Goal: Task Accomplishment & Management: Complete application form

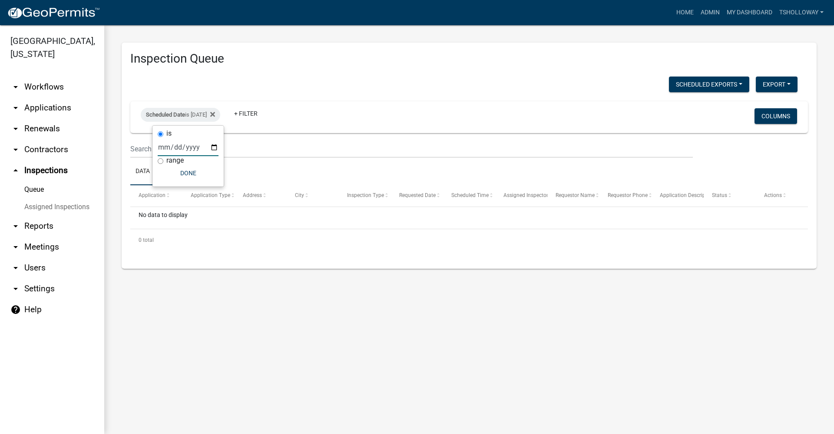
click at [45, 97] on link "arrow_drop_down Applications" at bounding box center [52, 107] width 104 height 21
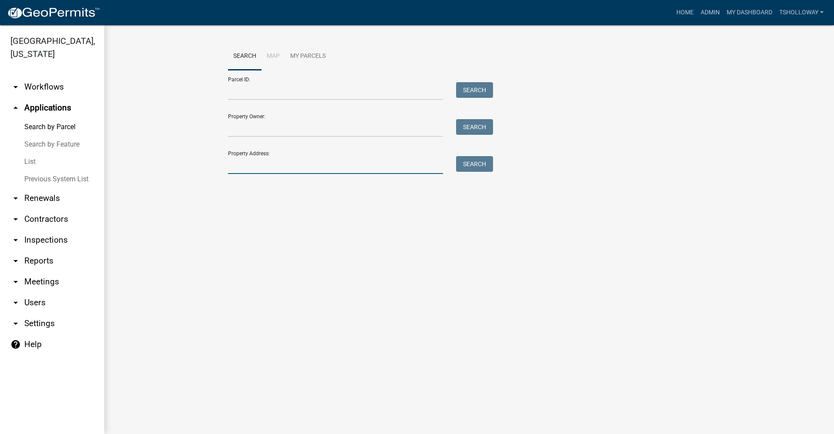
click at [269, 164] on input "Property Address:" at bounding box center [335, 165] width 215 height 18
type input "10700 s 800 w"
click at [485, 166] on button "Search" at bounding box center [474, 164] width 37 height 16
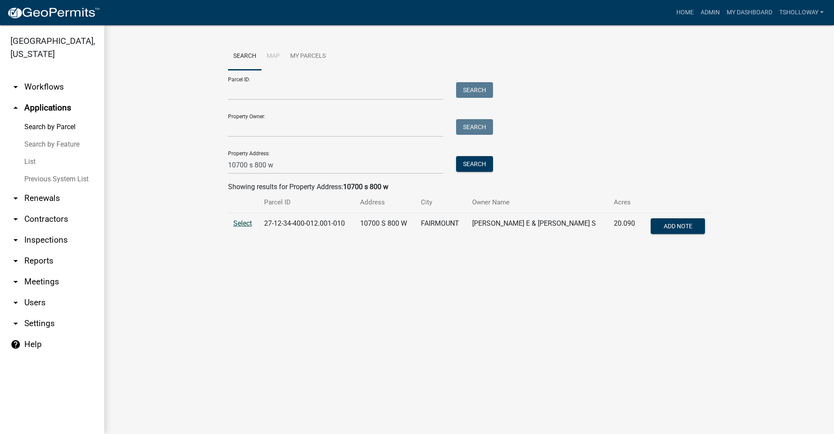
click at [241, 224] on span "Select" at bounding box center [242, 223] width 19 height 8
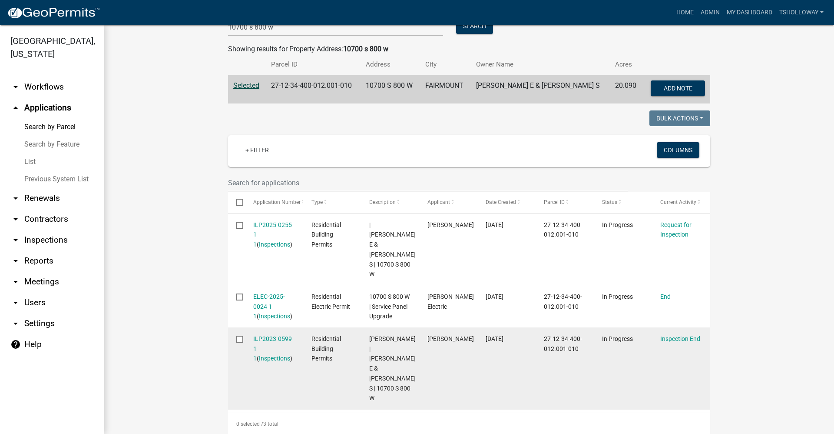
scroll to position [174, 0]
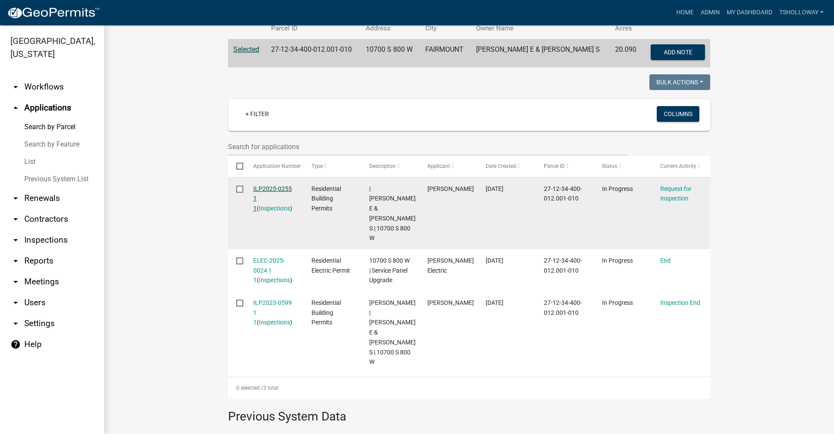
click at [269, 188] on link "ILP2025-0255 1 1" at bounding box center [272, 198] width 39 height 27
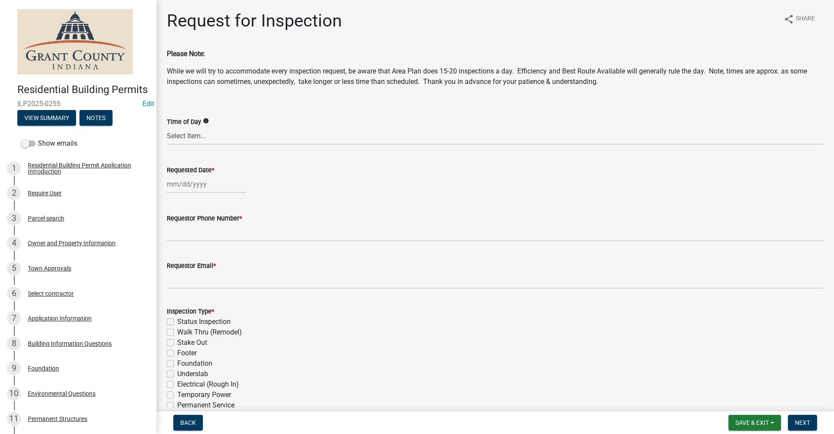
click at [186, 182] on div at bounding box center [207, 184] width 80 height 18
select select "9"
select select "2025"
click at [176, 283] on div "29" at bounding box center [176, 286] width 14 height 14
type input "[DATE]"
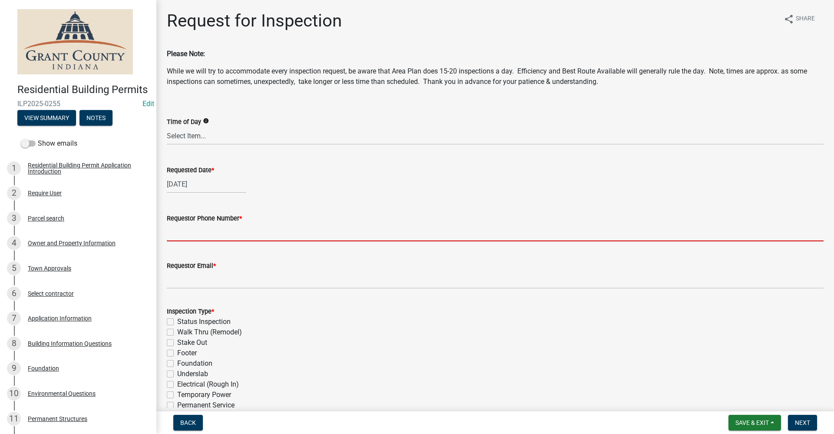
click at [197, 231] on input "Requestor Phone Number *" at bounding box center [495, 232] width 657 height 18
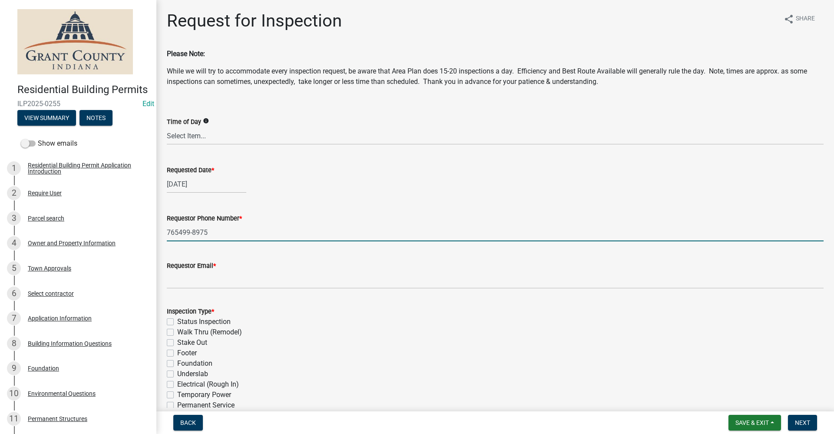
type input "765499-8975"
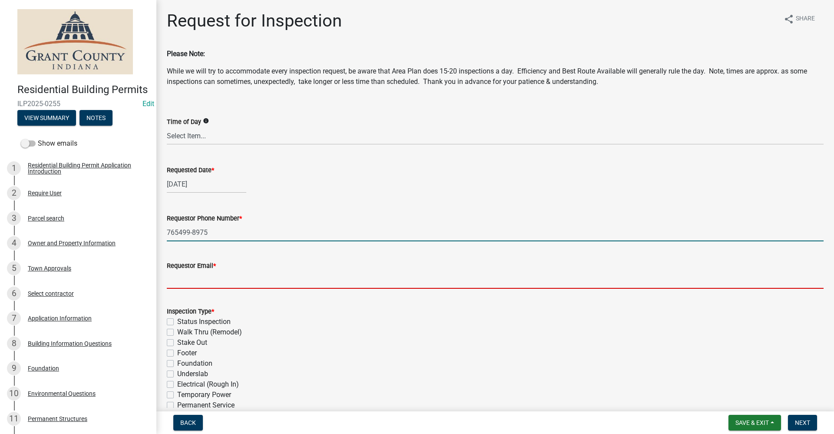
click at [219, 282] on input "Requestor Email *" at bounding box center [495, 280] width 657 height 18
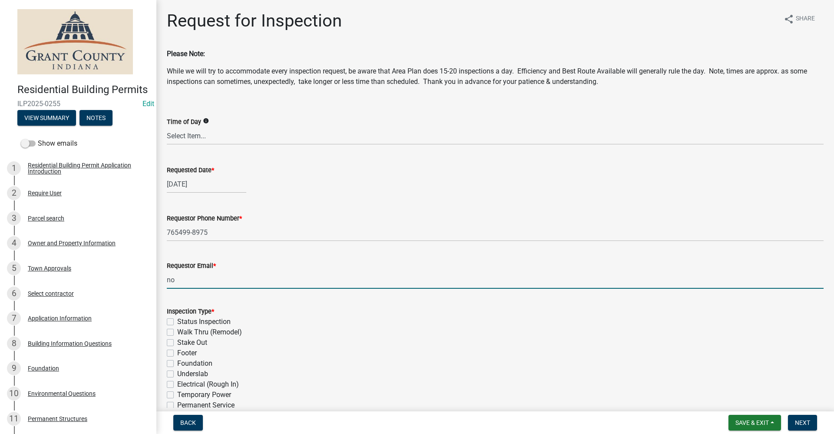
type input "no@email"
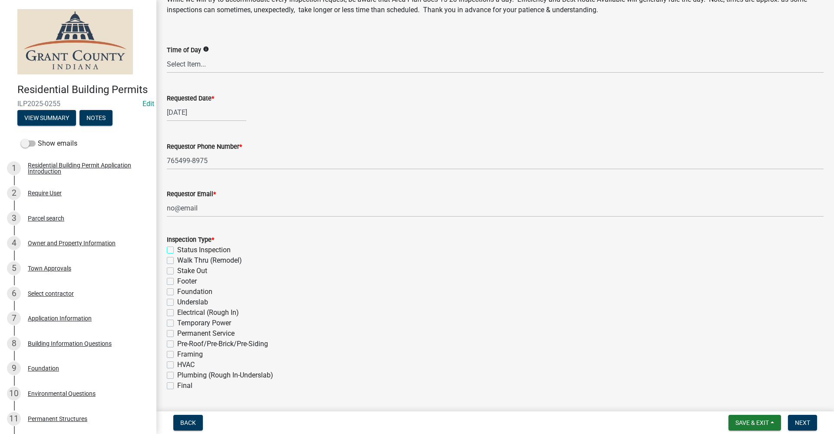
scroll to position [87, 0]
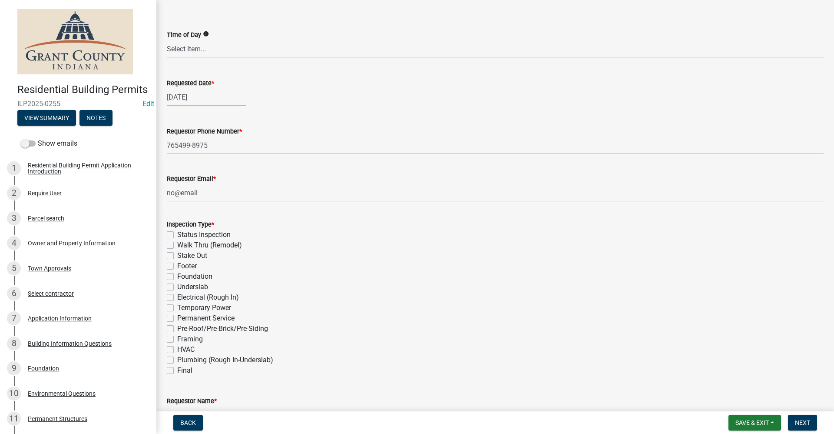
click at [177, 234] on label "Status Inspection" at bounding box center [203, 234] width 53 height 10
click at [177, 234] on input "Status Inspection" at bounding box center [180, 232] width 6 height 6
checkbox input "true"
checkbox input "false"
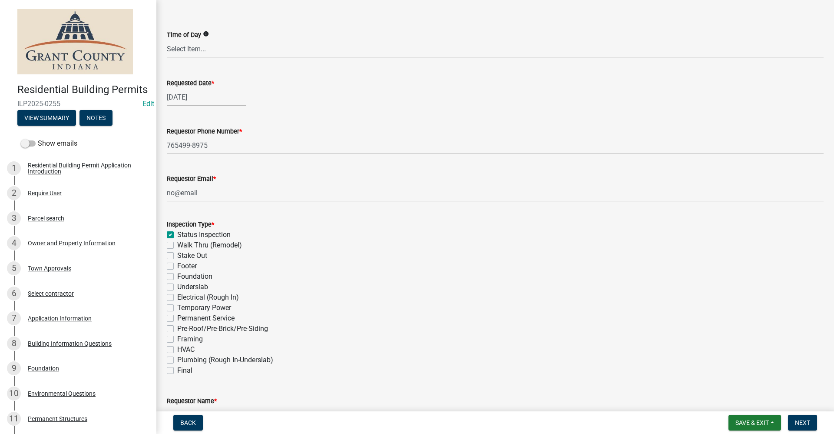
checkbox input "false"
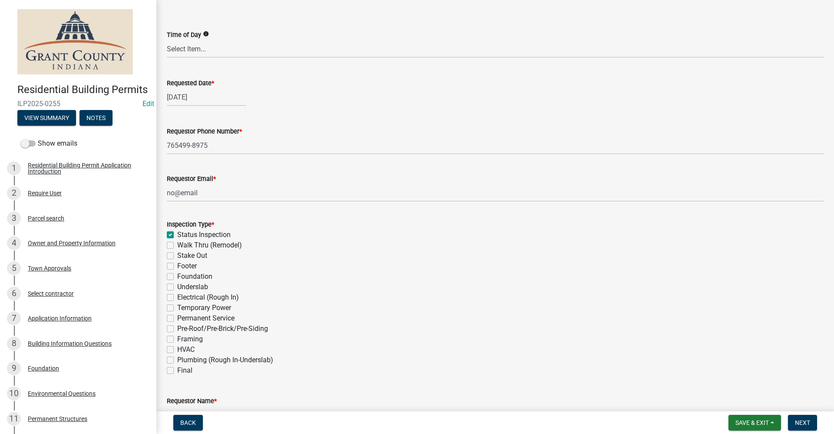
checkbox input "false"
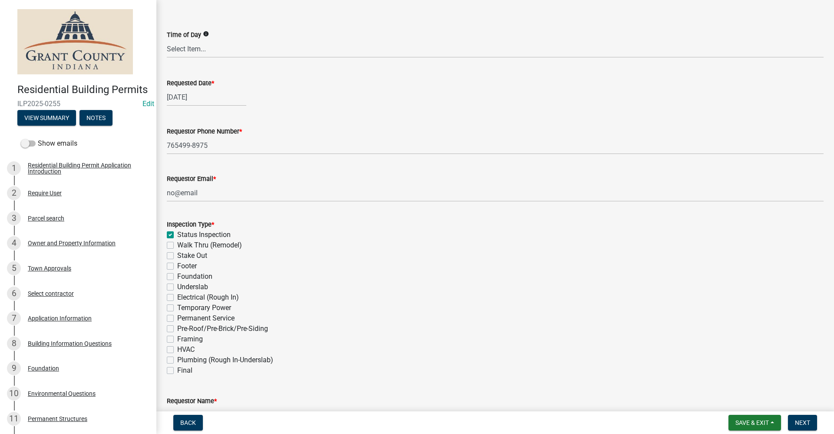
checkbox input "false"
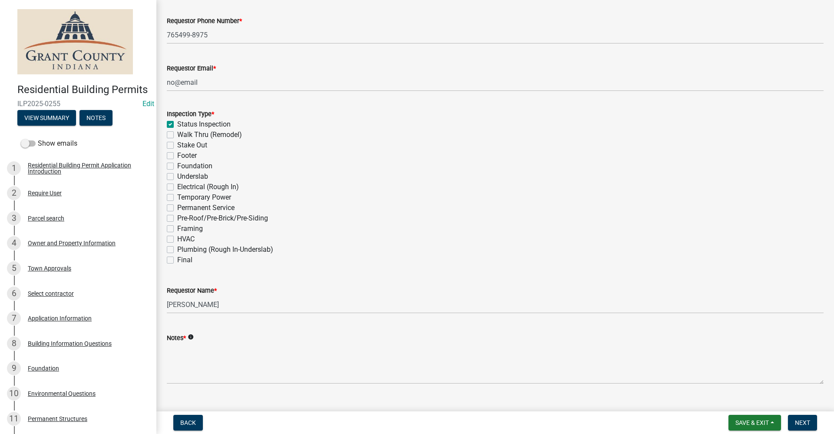
scroll to position [214, 0]
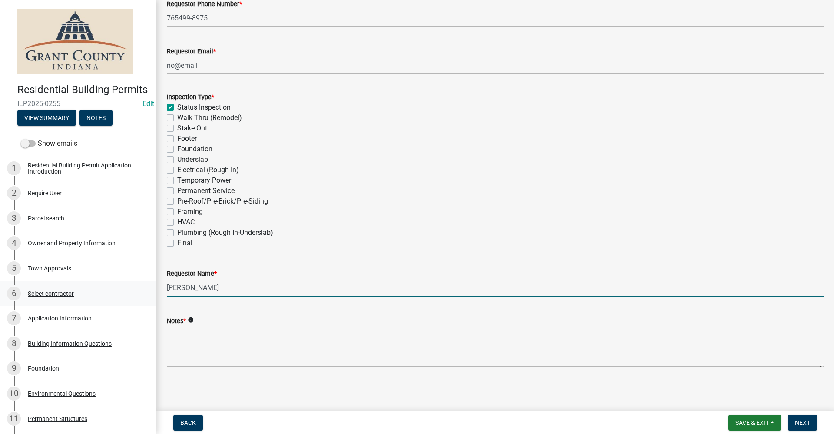
drag, startPoint x: 218, startPoint y: 289, endPoint x: 94, endPoint y: 299, distance: 124.2
click at [94, 299] on div "Residential Building Permits ILP2025-0255 Edit View Summary Notes Show emails 1…" at bounding box center [417, 217] width 834 height 434
type input "Mark"
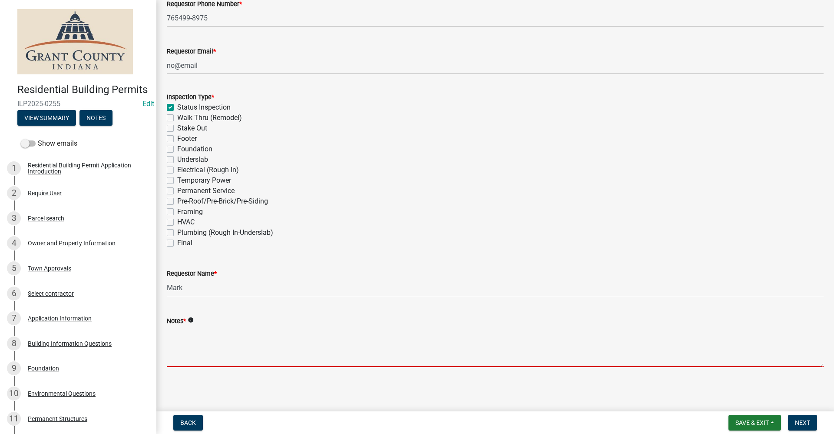
click at [190, 340] on textarea "Notes *" at bounding box center [495, 346] width 657 height 41
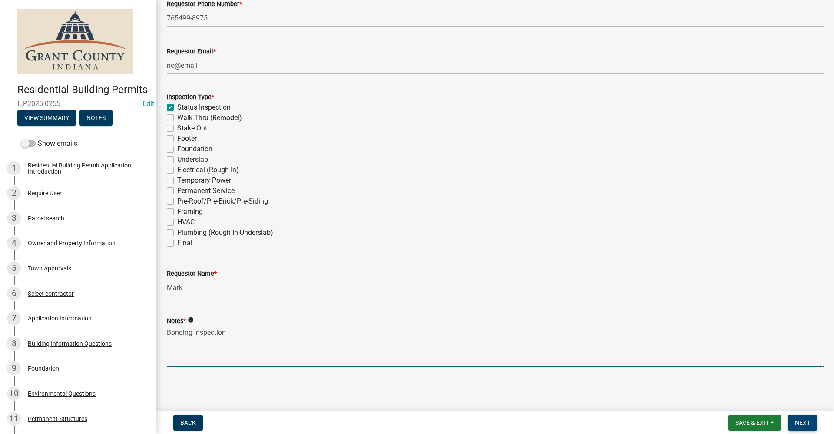
type textarea "Bonding Inspection"
click at [808, 421] on span "Next" at bounding box center [802, 422] width 15 height 7
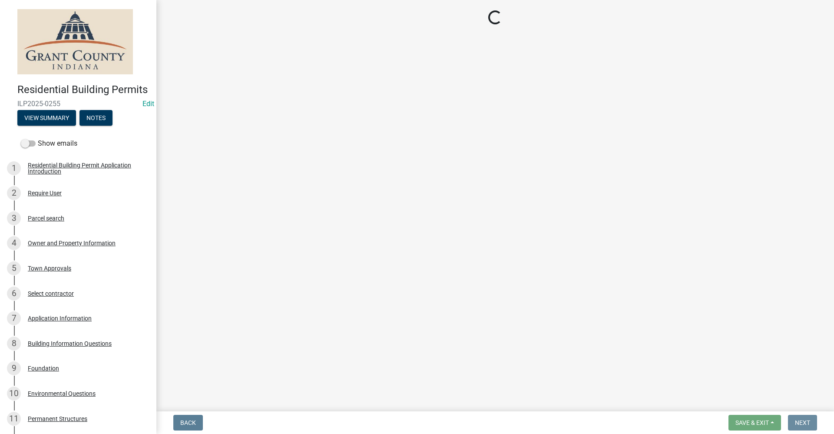
scroll to position [0, 0]
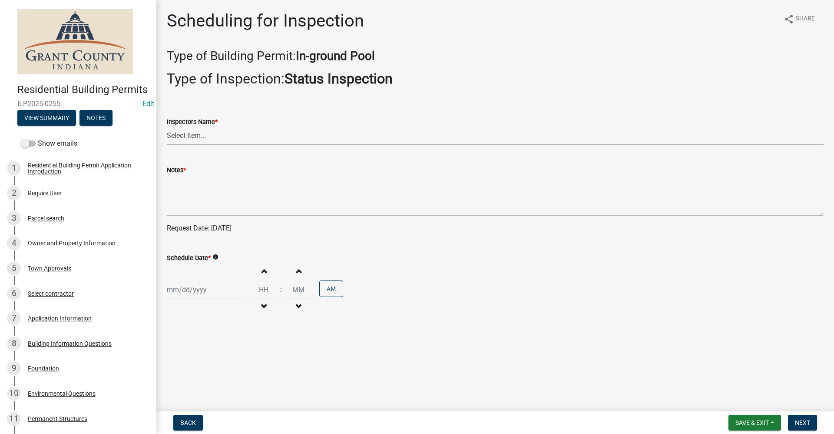
click at [184, 136] on select "Select Item... rberryhill ([PERSON_NAME]) [PERSON_NAME] ([PERSON_NAME]) BBenefi…" at bounding box center [495, 136] width 657 height 18
select select "d7f9a44a-d2ea-4d3c-83b3-1aa71c950bd5"
click at [167, 127] on select "Select Item... rberryhill ([PERSON_NAME]) [PERSON_NAME] ([PERSON_NAME]) BBenefi…" at bounding box center [495, 136] width 657 height 18
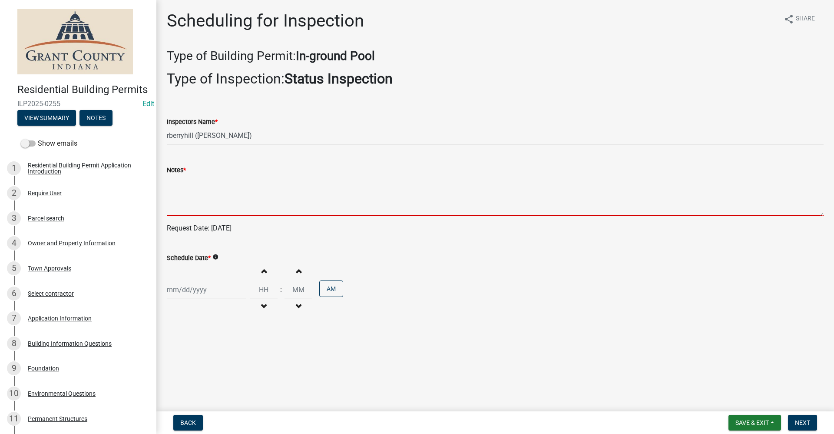
click at [183, 185] on textarea "Notes *" at bounding box center [495, 195] width 657 height 41
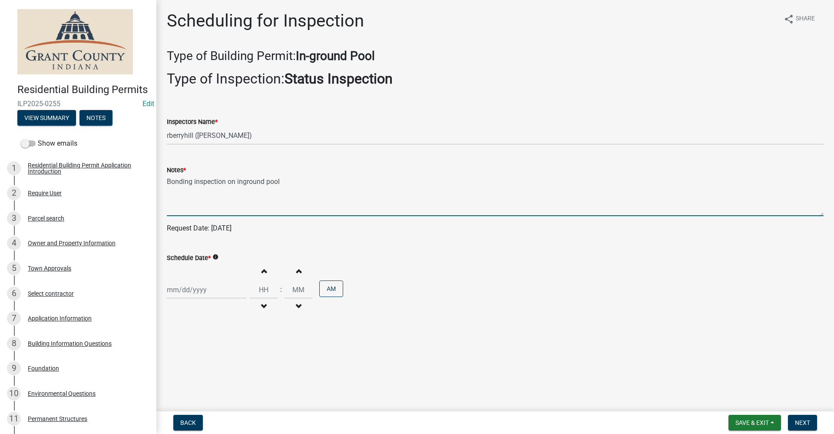
type textarea "Bonding inspection on inground pool"
click at [193, 291] on div at bounding box center [207, 290] width 80 height 18
select select "9"
select select "2025"
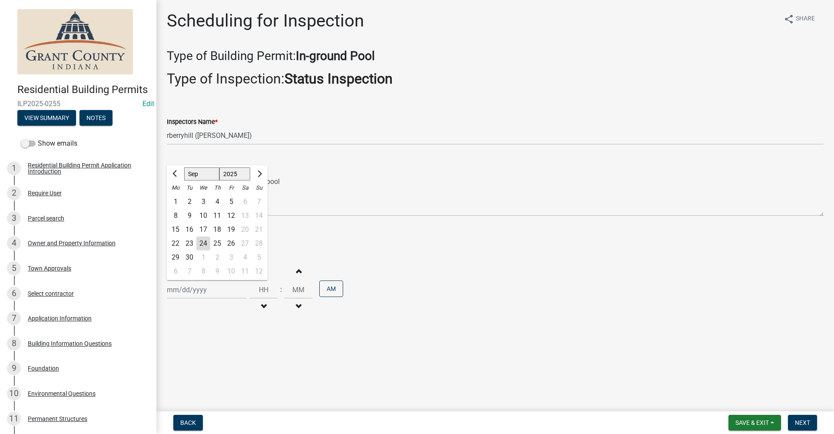
click at [176, 258] on div "29" at bounding box center [176, 257] width 14 height 14
type input "[DATE]"
click at [805, 419] on span "Next" at bounding box center [802, 422] width 15 height 7
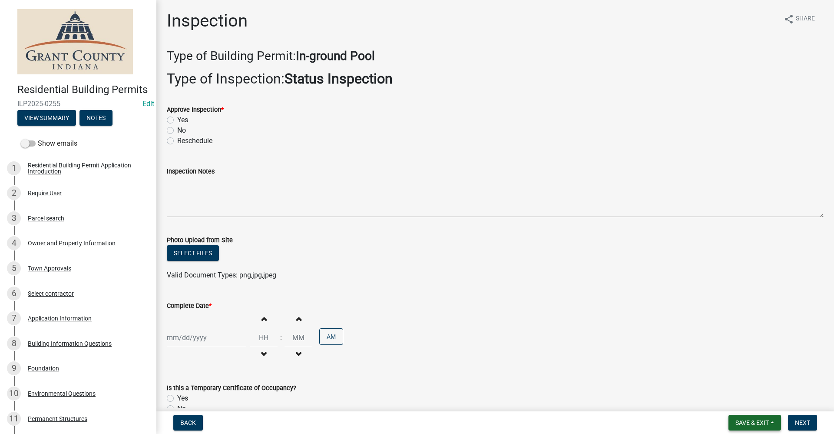
click at [750, 425] on span "Save & Exit" at bounding box center [752, 422] width 33 height 7
click at [734, 399] on button "Save & Exit" at bounding box center [747, 399] width 70 height 21
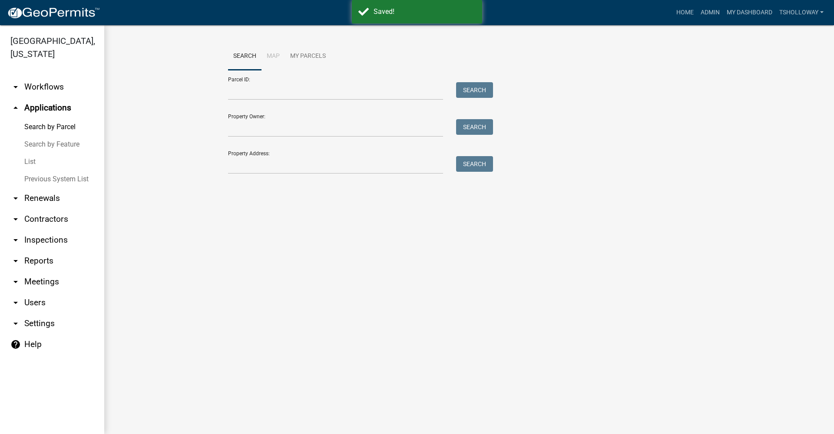
click at [39, 229] on link "arrow_drop_down Inspections" at bounding box center [52, 239] width 104 height 21
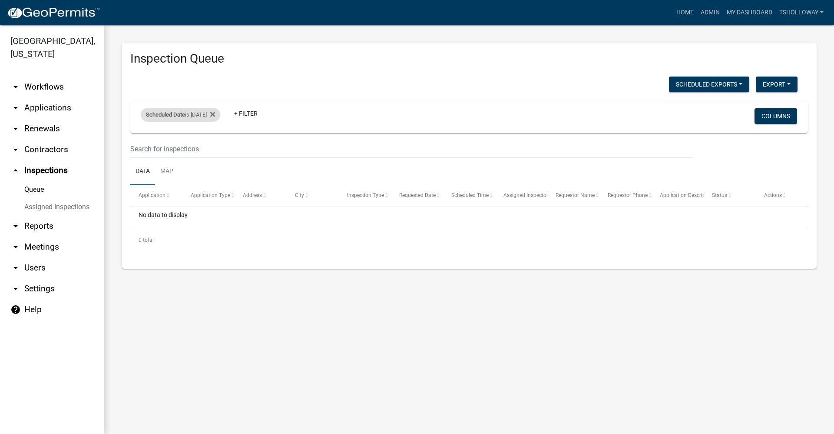
click at [207, 116] on div "Scheduled Date is [DATE]" at bounding box center [181, 115] width 80 height 14
click at [215, 147] on input "[DATE]" at bounding box center [188, 147] width 61 height 18
type input "[DATE]"
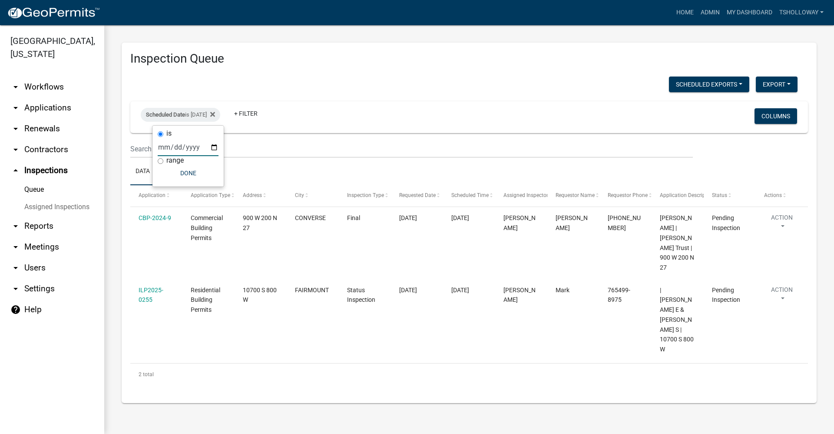
click at [38, 139] on link "arrow_drop_down Contractors" at bounding box center [52, 149] width 104 height 21
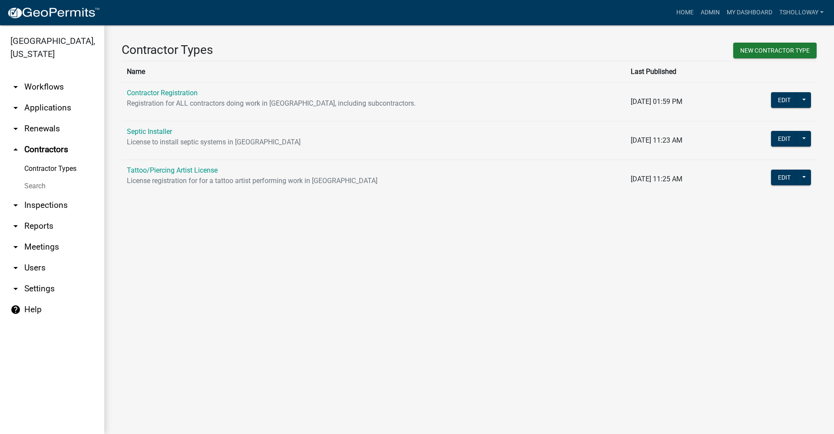
click at [35, 177] on link "Search" at bounding box center [52, 185] width 104 height 17
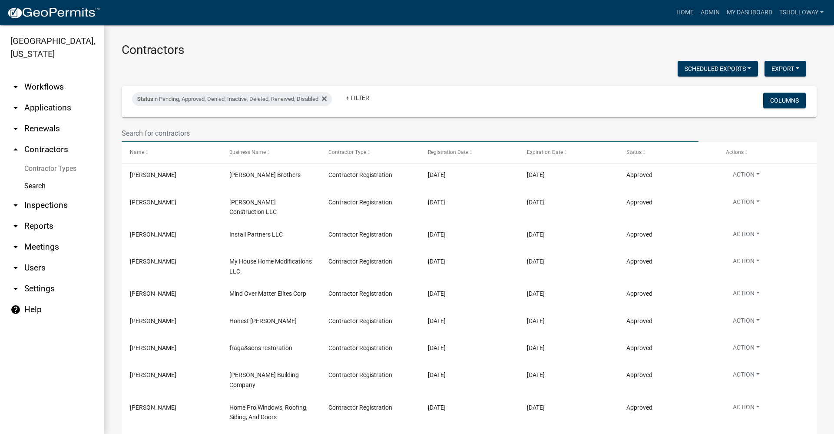
click at [148, 134] on input "text" at bounding box center [410, 133] width 577 height 18
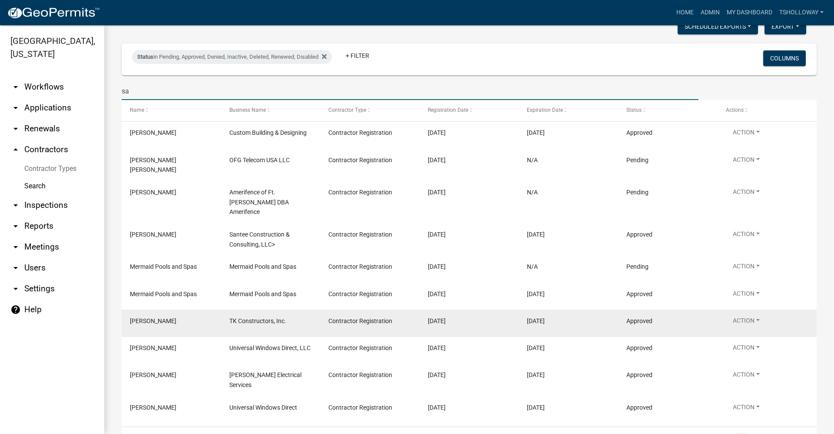
scroll to position [87, 0]
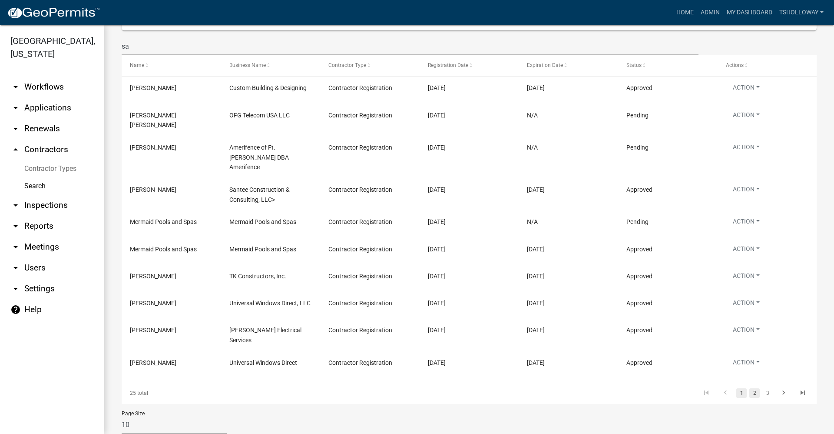
click at [750, 388] on link "2" at bounding box center [755, 393] width 10 height 10
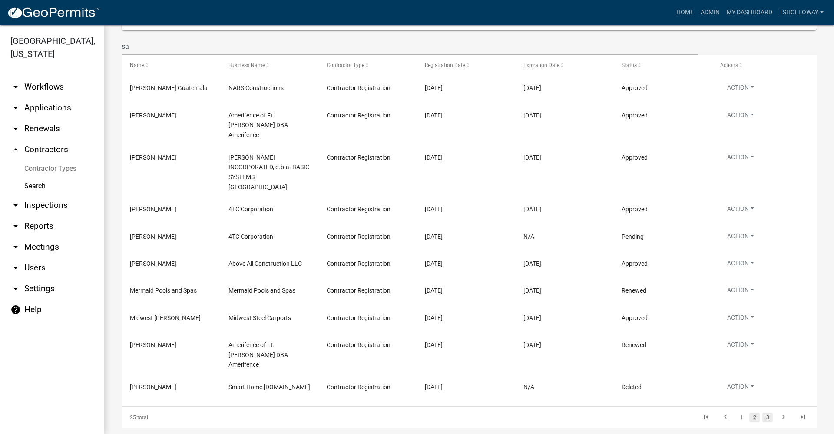
click at [763, 412] on link "3" at bounding box center [768, 417] width 10 height 10
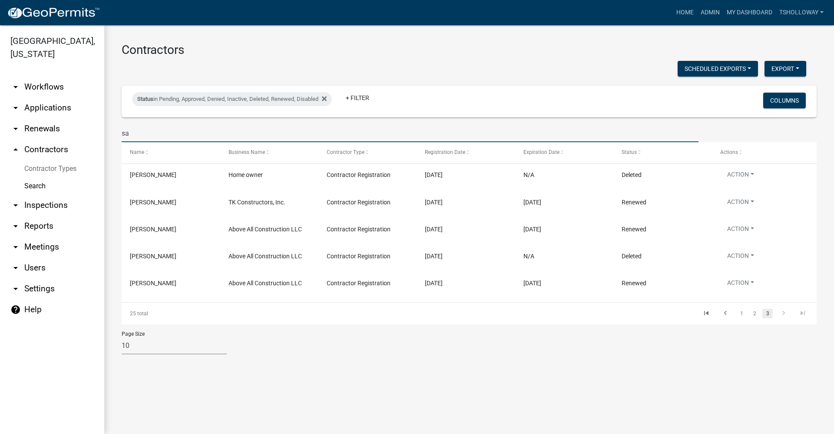
drag, startPoint x: 130, startPoint y: 133, endPoint x: 101, endPoint y: 133, distance: 29.1
click at [101, 133] on div "[GEOGRAPHIC_DATA], [US_STATE] arrow_drop_down Workflows List arrow_drop_down Ap…" at bounding box center [417, 229] width 834 height 408
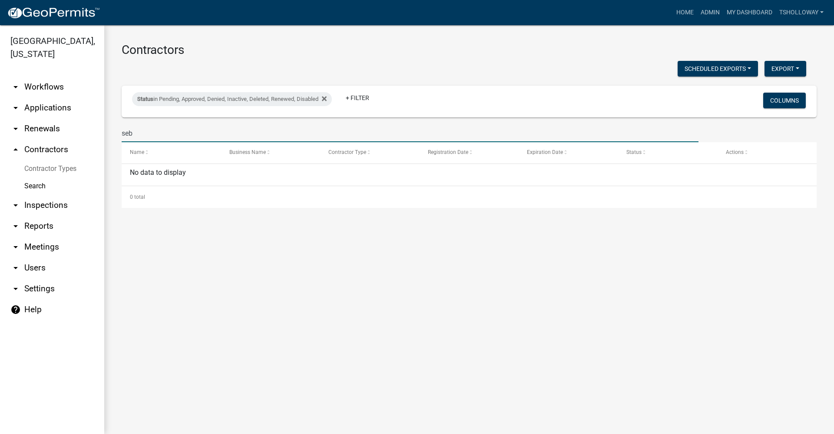
drag, startPoint x: 138, startPoint y: 132, endPoint x: 113, endPoint y: 131, distance: 24.8
click at [113, 131] on div "Contractors Scheduled Exports + Create New Export Excel Format (.xlsx) CSV Form…" at bounding box center [469, 125] width 730 height 200
type input "wil"
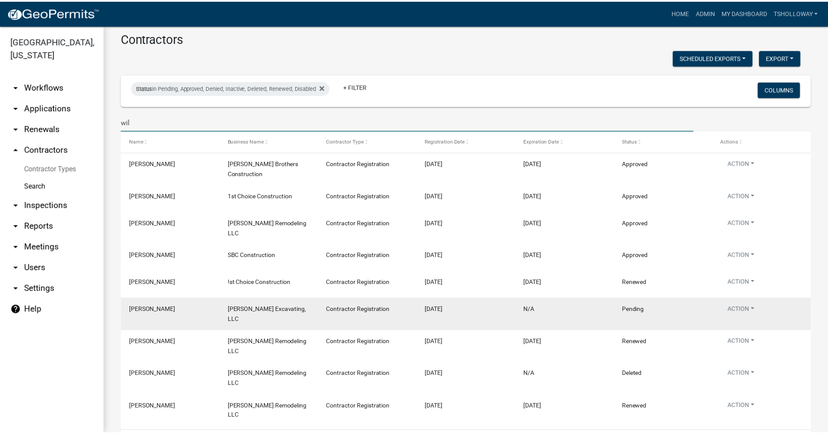
scroll to position [21, 0]
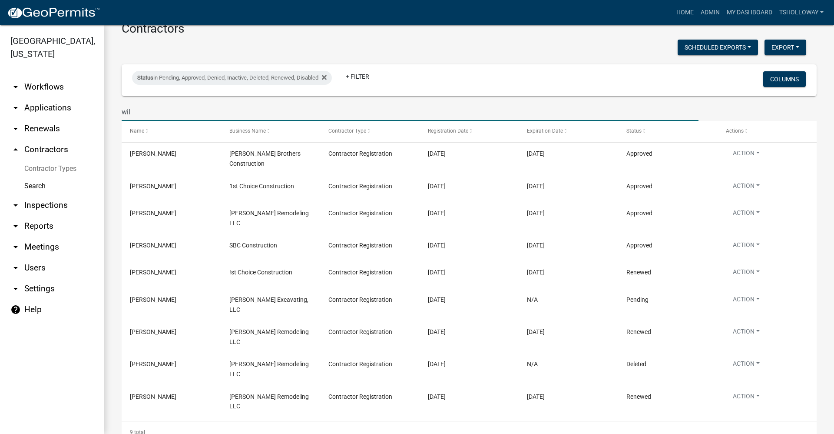
drag, startPoint x: 130, startPoint y: 111, endPoint x: 112, endPoint y: 113, distance: 18.3
click at [112, 113] on div "Contractors Scheduled Exports + Create New Export Excel Format (.xlsx) CSV Form…" at bounding box center [469, 232] width 730 height 456
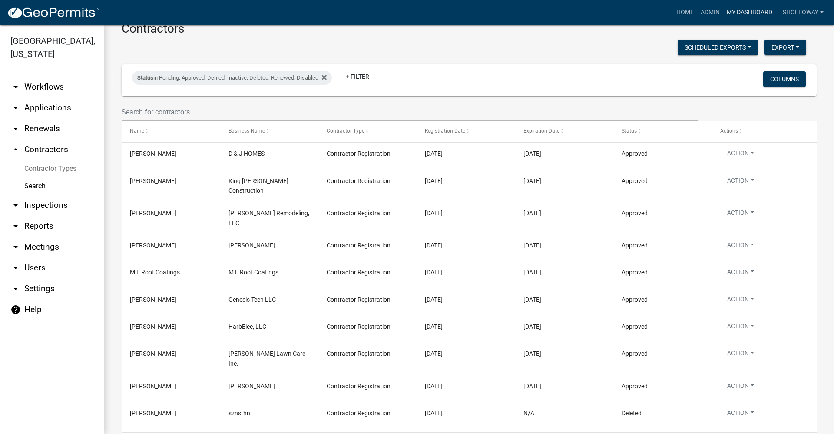
click at [732, 9] on link "My Dashboard" at bounding box center [749, 12] width 53 height 17
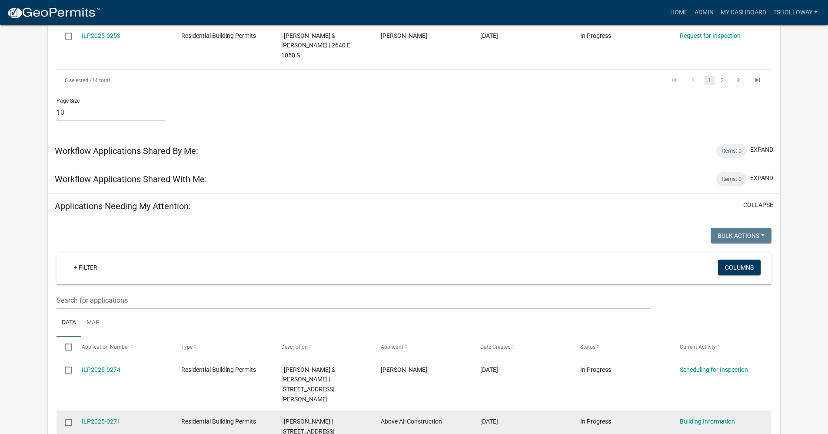
scroll to position [593, 0]
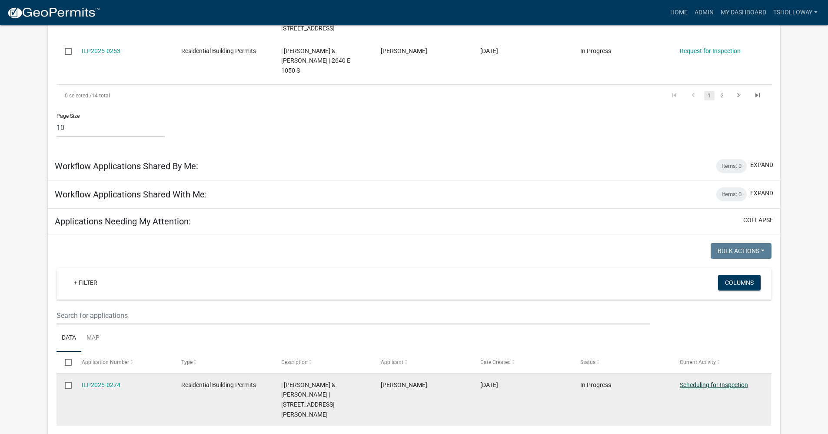
click at [718, 381] on link "Scheduling for Inspection" at bounding box center [714, 384] width 68 height 7
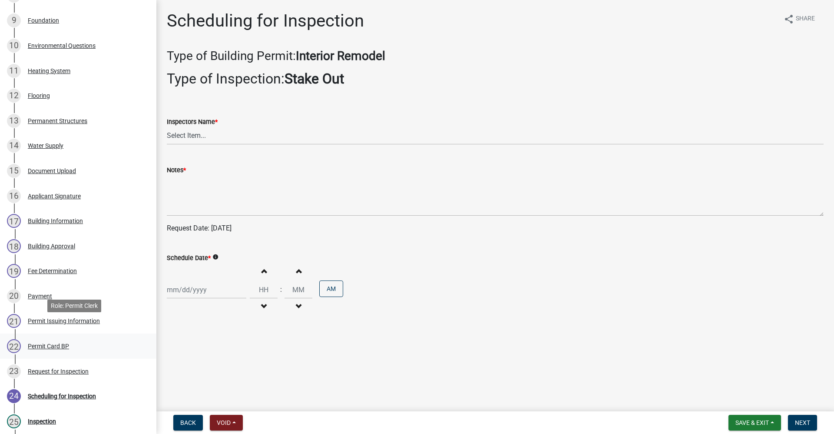
scroll to position [435, 0]
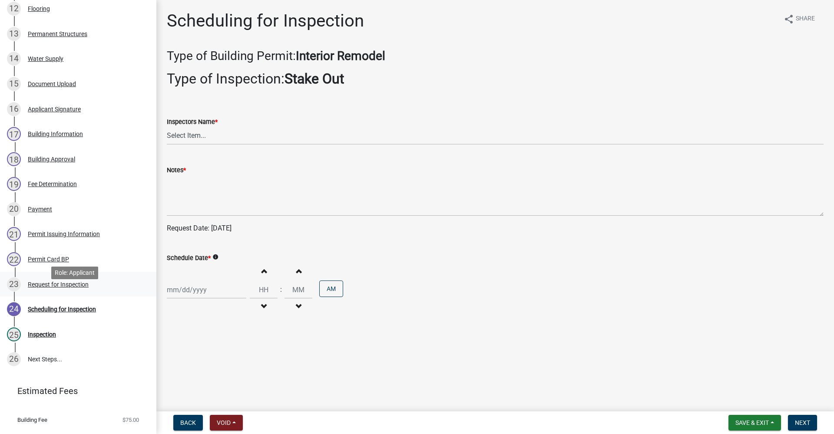
click at [47, 287] on div "Request for Inspection" at bounding box center [58, 284] width 61 height 6
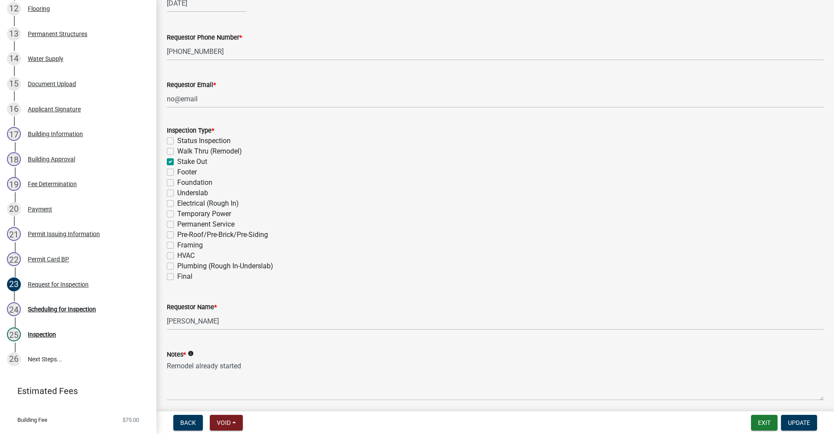
scroll to position [214, 0]
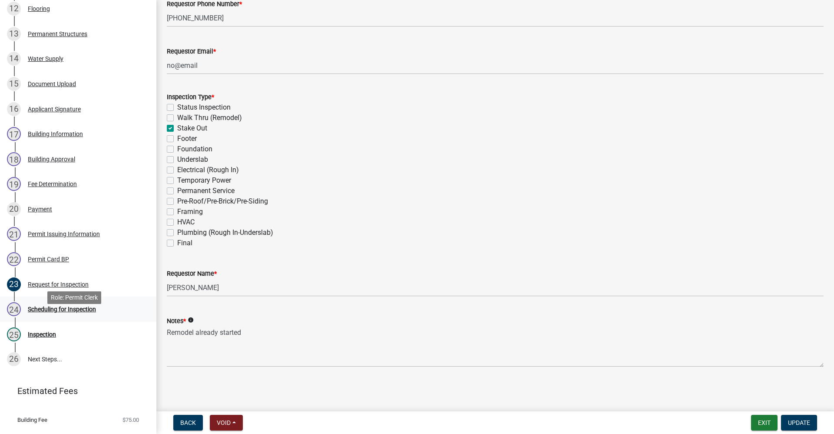
click at [86, 312] on div "Scheduling for Inspection" at bounding box center [62, 309] width 68 height 6
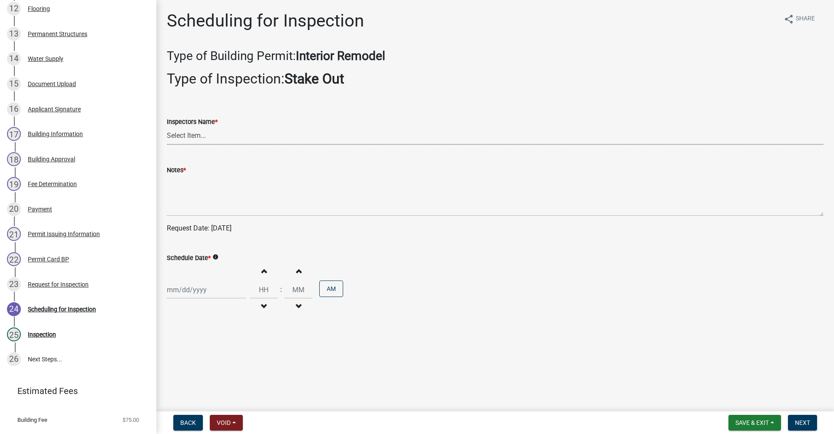
click at [196, 132] on select "Select Item... rberryhill ([PERSON_NAME]) [PERSON_NAME] ([PERSON_NAME]) BBenefi…" at bounding box center [495, 136] width 657 height 18
select select "d7f9a44a-d2ea-4d3c-83b3-1aa71c950bd5"
click at [167, 127] on select "Select Item... rberryhill ([PERSON_NAME]) [PERSON_NAME] ([PERSON_NAME]) BBenefi…" at bounding box center [495, 136] width 657 height 18
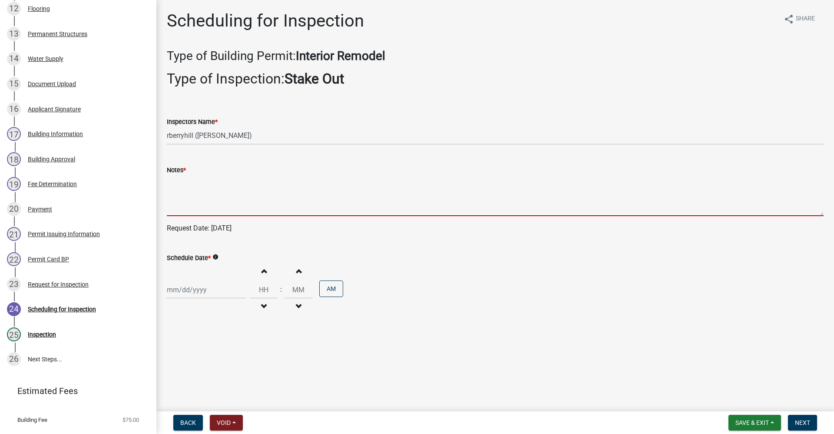
click at [181, 208] on textarea "Notes *" at bounding box center [495, 195] width 657 height 41
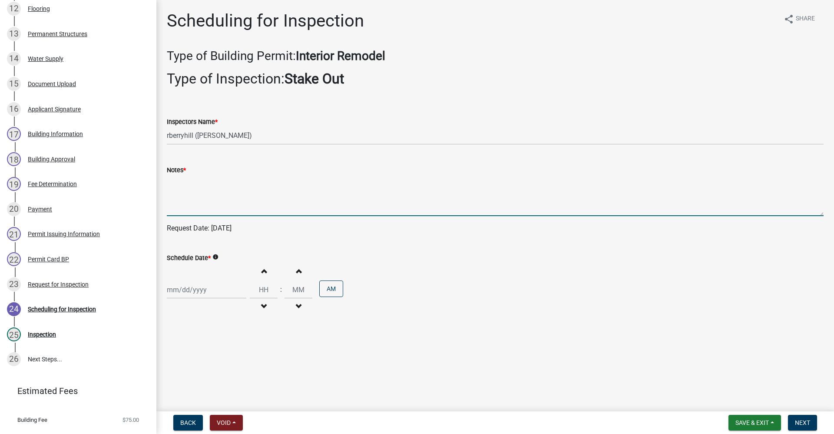
click at [188, 290] on div at bounding box center [207, 290] width 80 height 18
select select "9"
select select "2025"
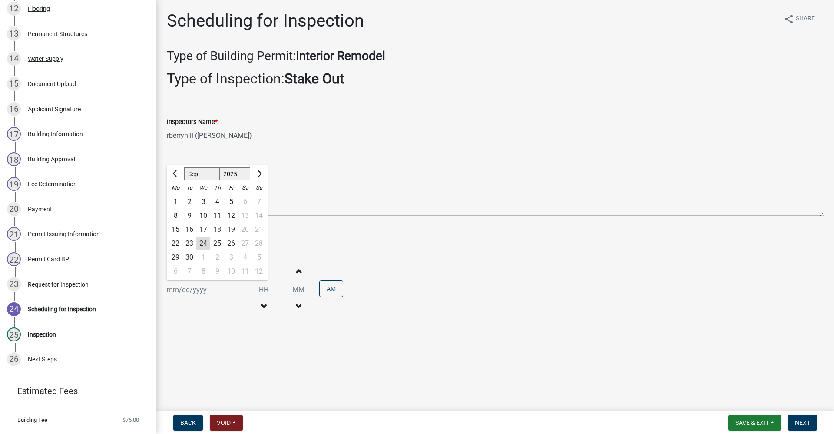
click at [205, 245] on div "24" at bounding box center [203, 243] width 14 height 14
type input "[DATE]"
click at [805, 426] on button "Next" at bounding box center [802, 423] width 29 height 16
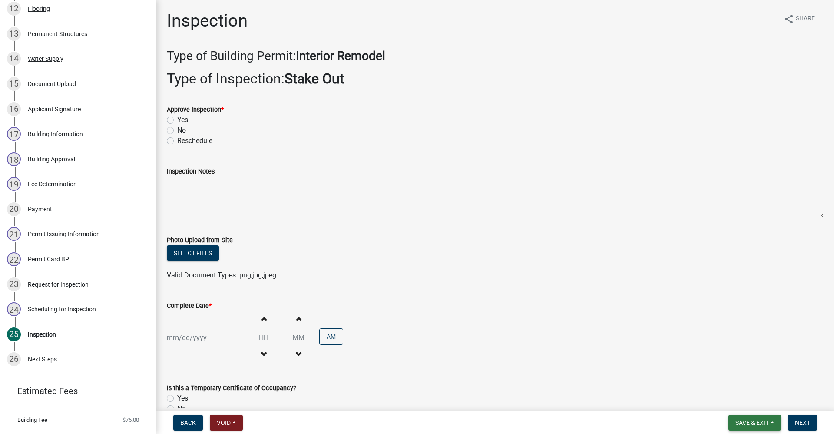
click at [755, 422] on span "Save & Exit" at bounding box center [752, 422] width 33 height 7
click at [738, 401] on button "Save & Exit" at bounding box center [747, 399] width 70 height 21
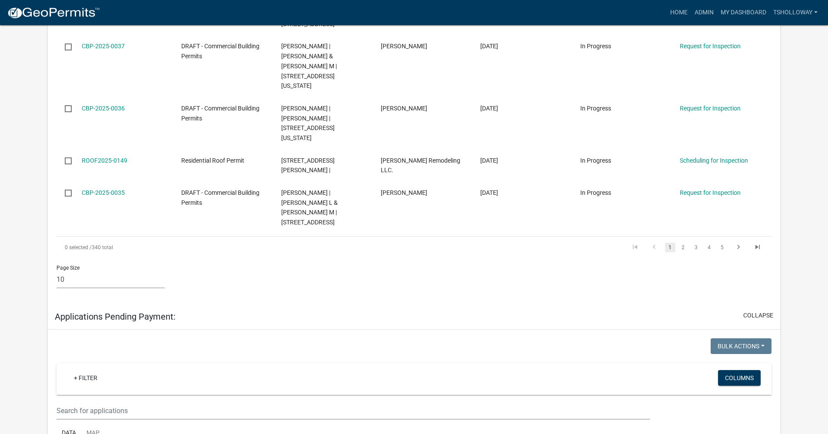
scroll to position [1173, 0]
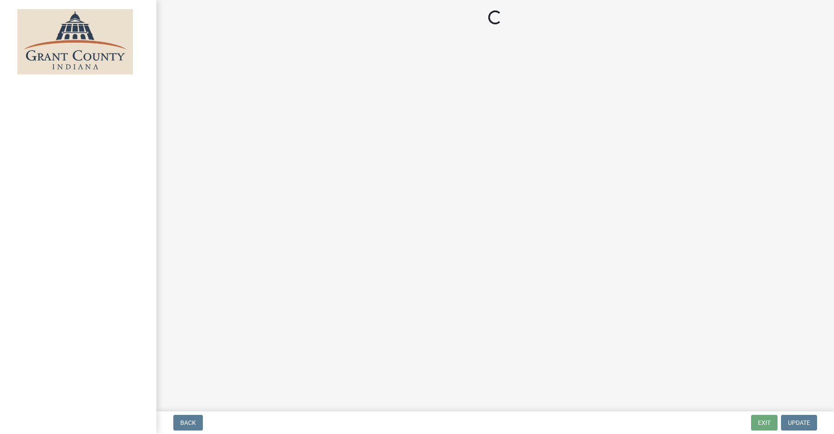
select select "3: 3"
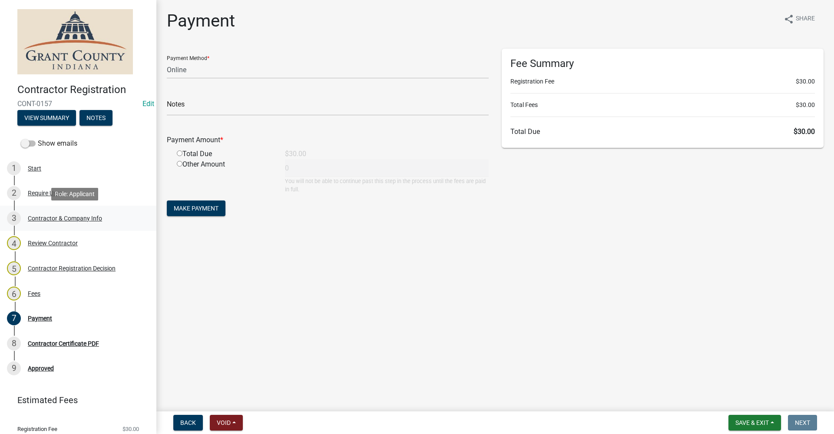
click at [56, 218] on div "Contractor & Company Info" at bounding box center [65, 218] width 74 height 6
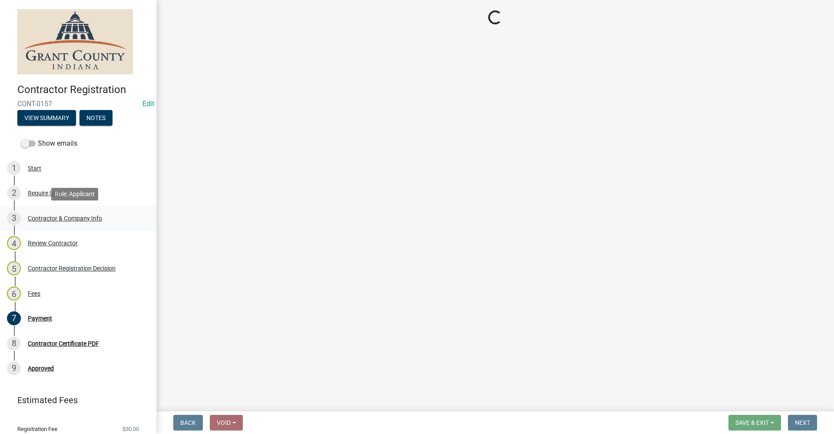
select select "IN"
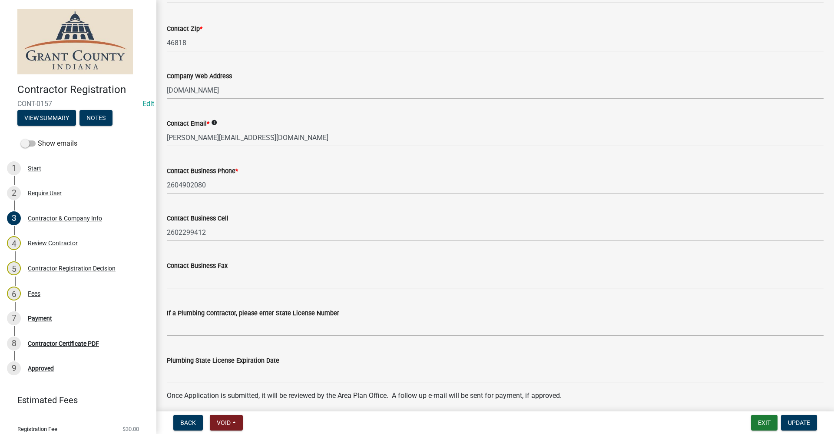
scroll to position [773, 0]
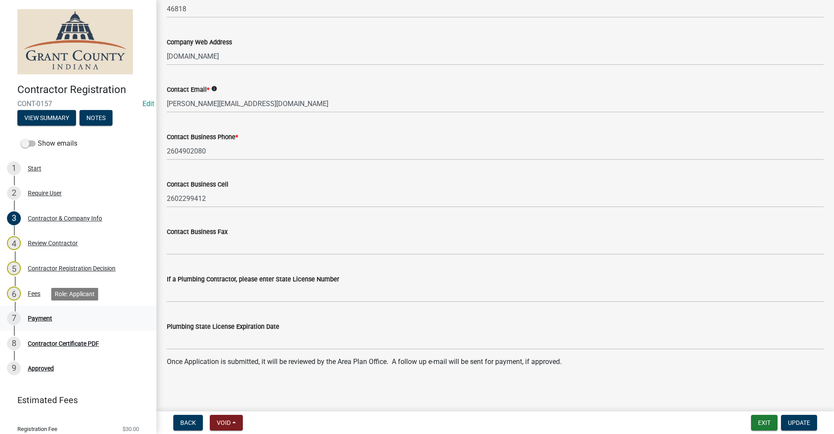
click at [31, 317] on div "Payment" at bounding box center [40, 318] width 24 height 6
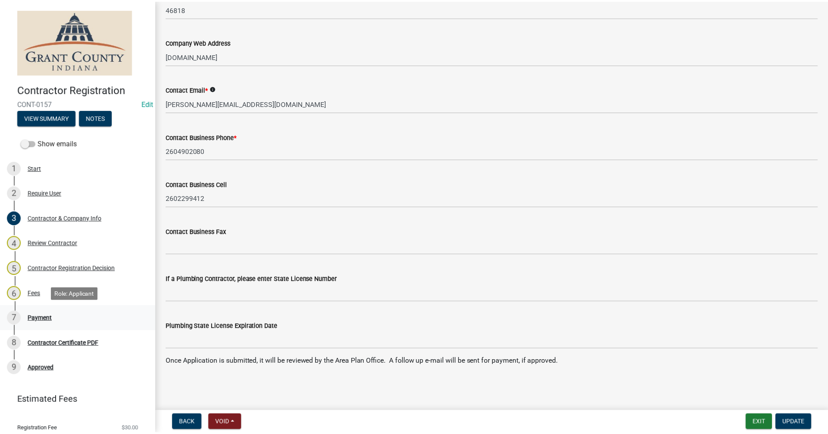
scroll to position [0, 0]
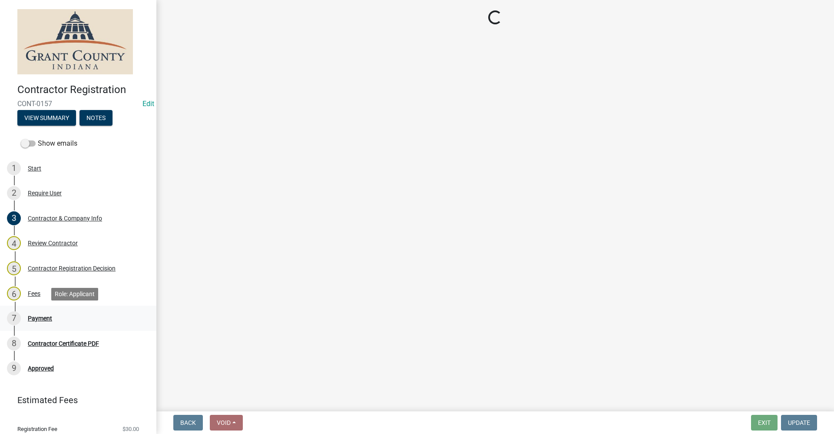
select select "3: 3"
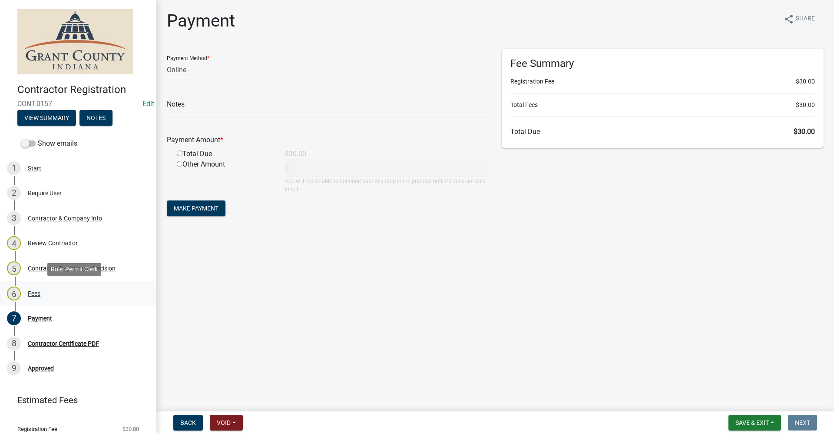
click at [35, 295] on div "Fees" at bounding box center [34, 293] width 13 height 6
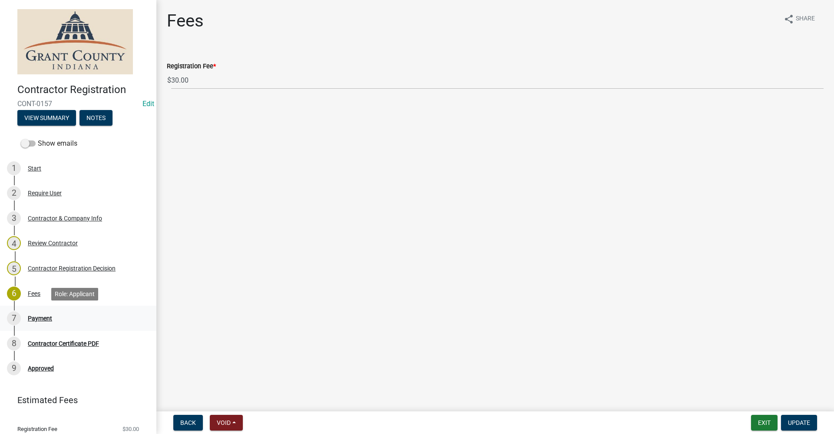
click at [36, 317] on div "Payment" at bounding box center [40, 318] width 24 height 6
select select "3: 3"
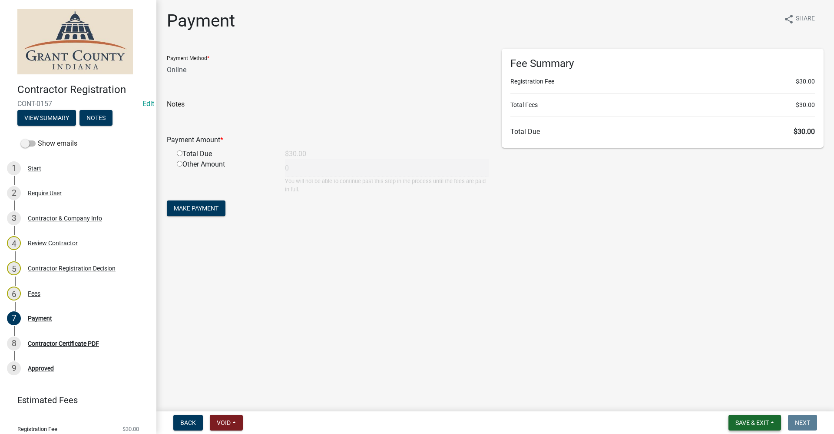
click at [754, 424] on span "Save & Exit" at bounding box center [752, 422] width 33 height 7
click at [746, 396] on button "Save & Exit" at bounding box center [747, 399] width 70 height 21
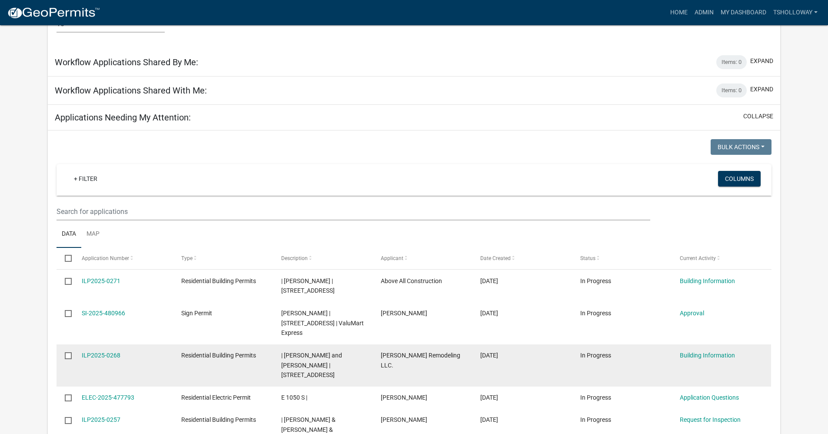
scroll to position [695, 0]
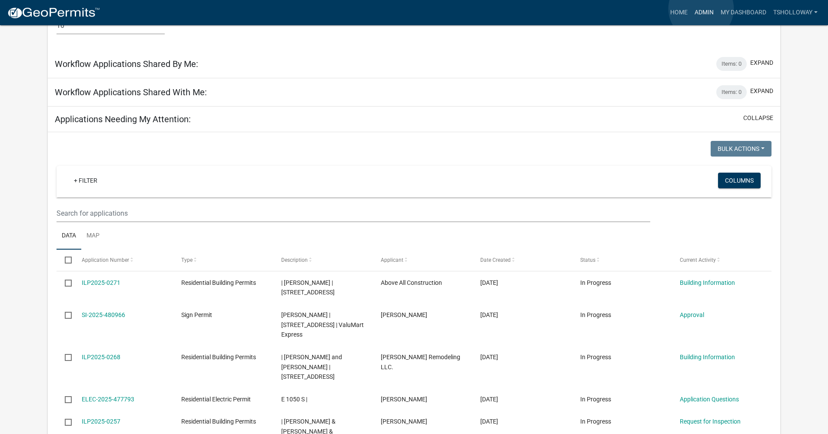
click at [701, 9] on link "Admin" at bounding box center [704, 12] width 26 height 17
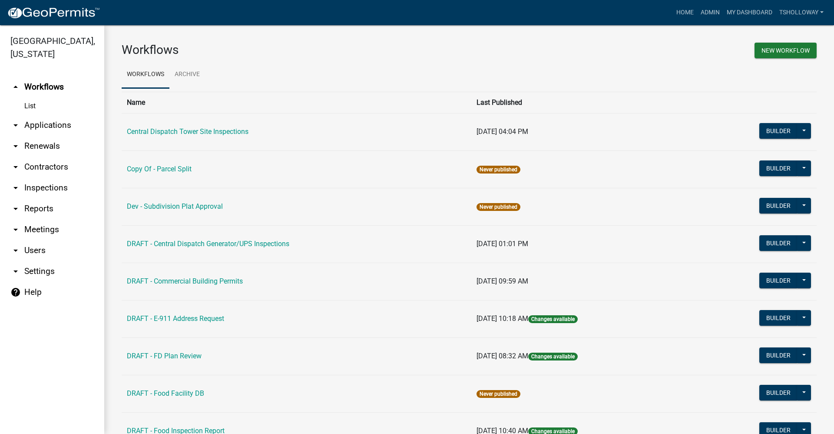
click at [51, 115] on link "arrow_drop_down Applications" at bounding box center [52, 125] width 104 height 21
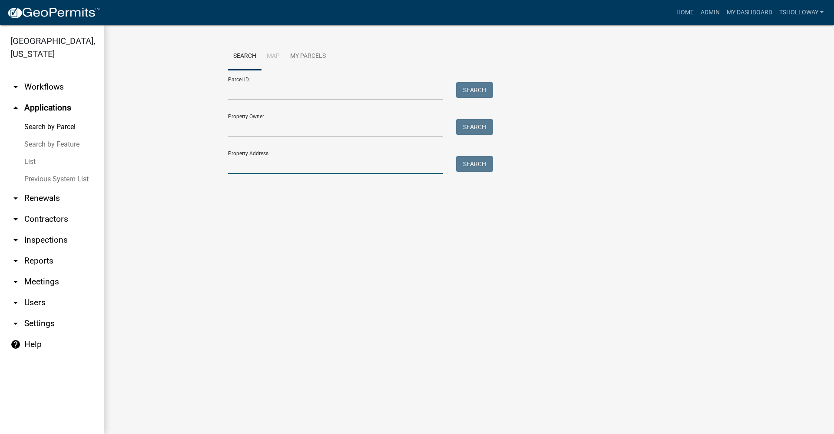
click at [236, 168] on input "Property Address:" at bounding box center [335, 165] width 215 height 18
type input "[STREET_ADDRESS]"
click at [476, 168] on button "Search" at bounding box center [474, 164] width 37 height 16
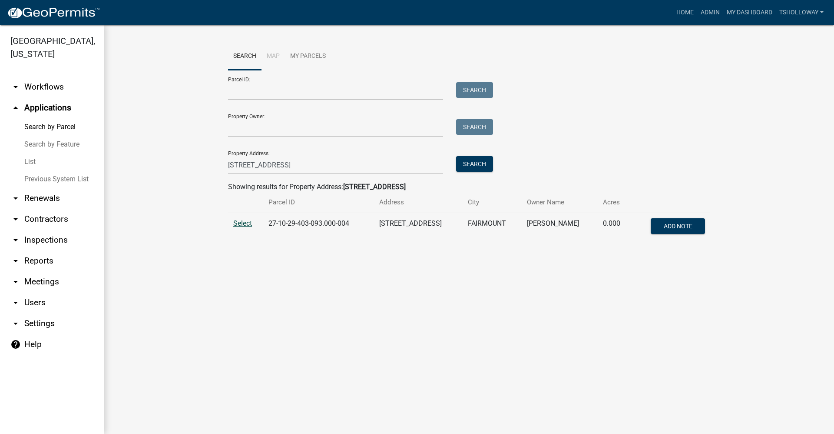
click at [239, 222] on span "Select" at bounding box center [242, 223] width 19 height 8
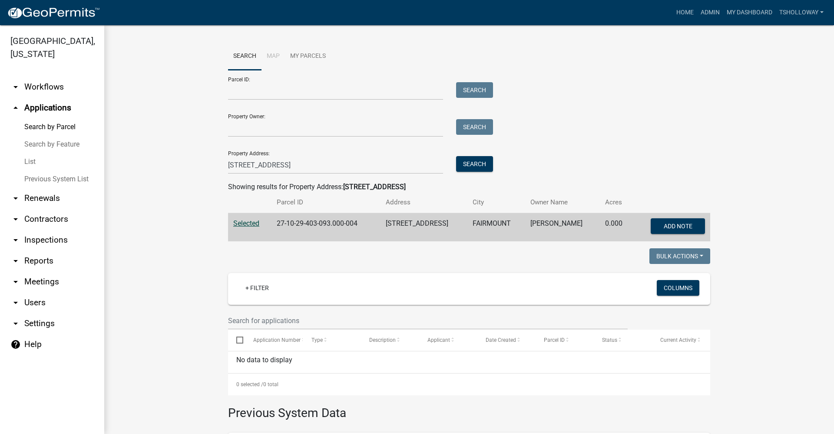
click at [50, 209] on link "arrow_drop_down Contractors" at bounding box center [52, 219] width 104 height 21
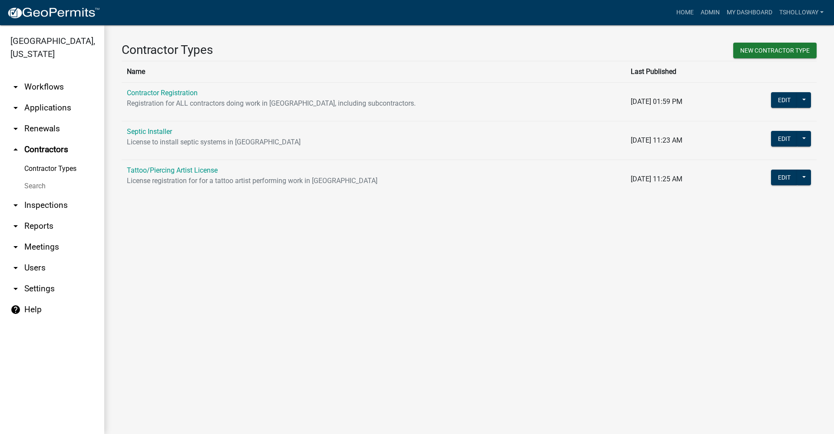
click at [36, 177] on link "Search" at bounding box center [52, 185] width 104 height 17
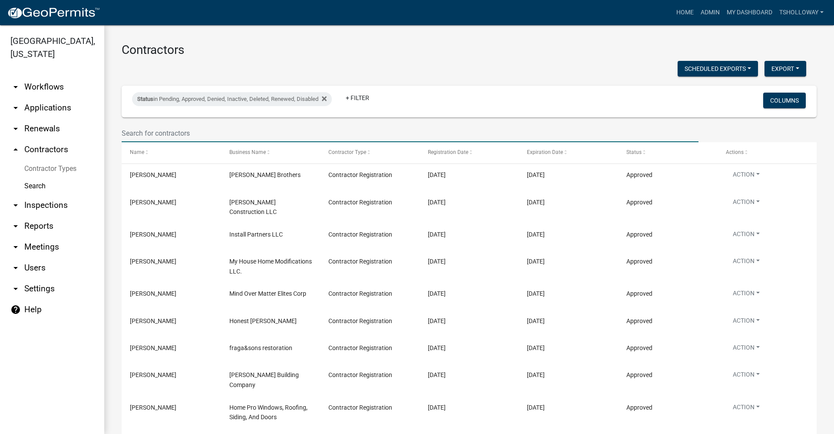
click at [147, 129] on input "text" at bounding box center [410, 133] width 577 height 18
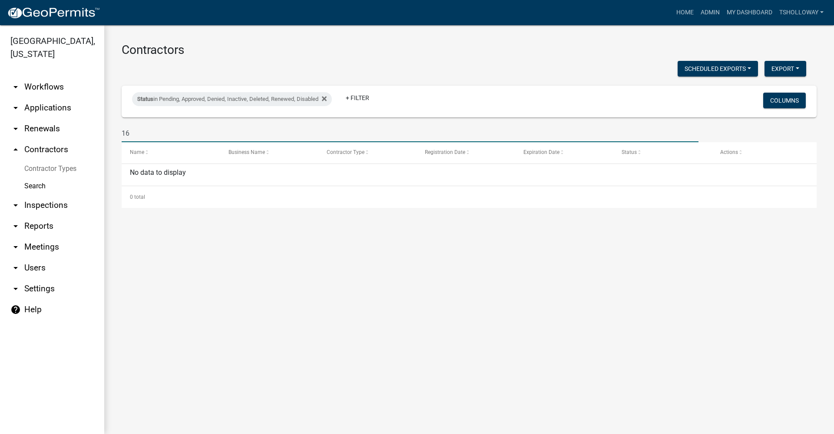
type input "1"
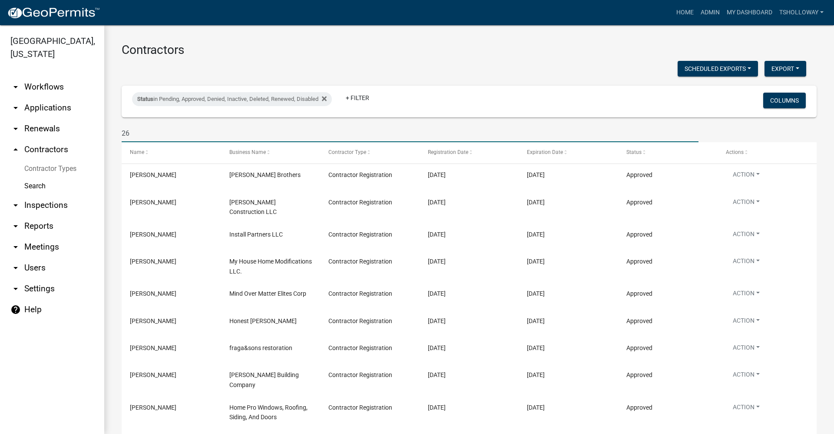
type input "269"
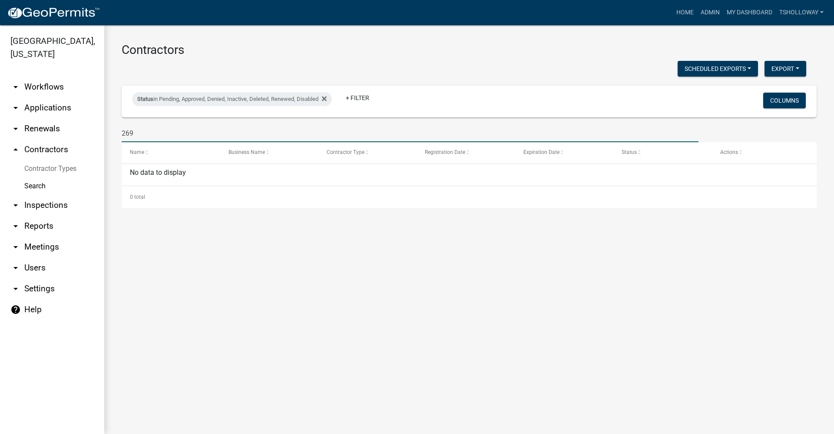
drag, startPoint x: 134, startPoint y: 131, endPoint x: 118, endPoint y: 135, distance: 16.1
click at [118, 135] on div "269" at bounding box center [410, 133] width 590 height 18
type input "seb"
click at [47, 160] on link "Contractor Types" at bounding box center [52, 168] width 104 height 17
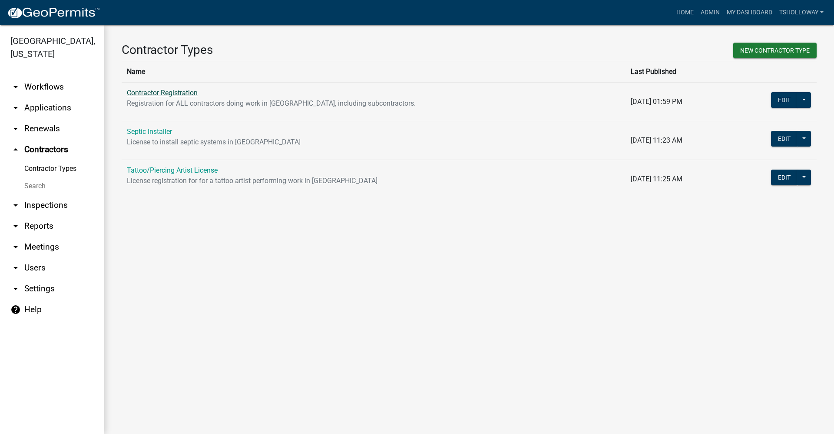
click at [168, 95] on link "Contractor Registration" at bounding box center [162, 93] width 71 height 8
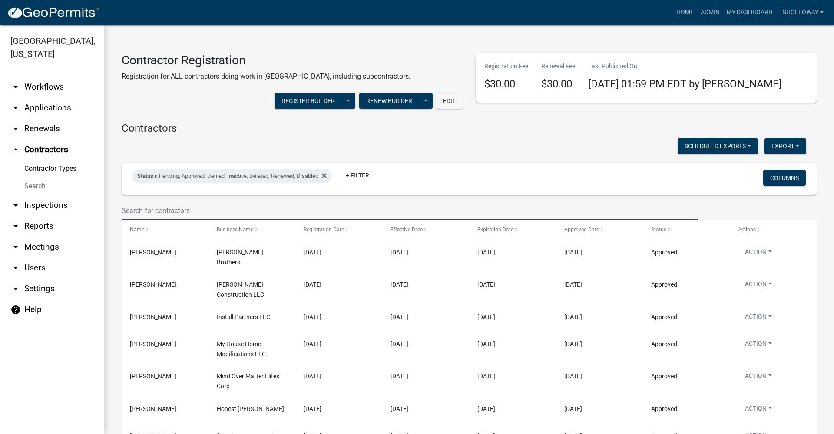
click at [162, 206] on input "text" at bounding box center [410, 211] width 577 height 18
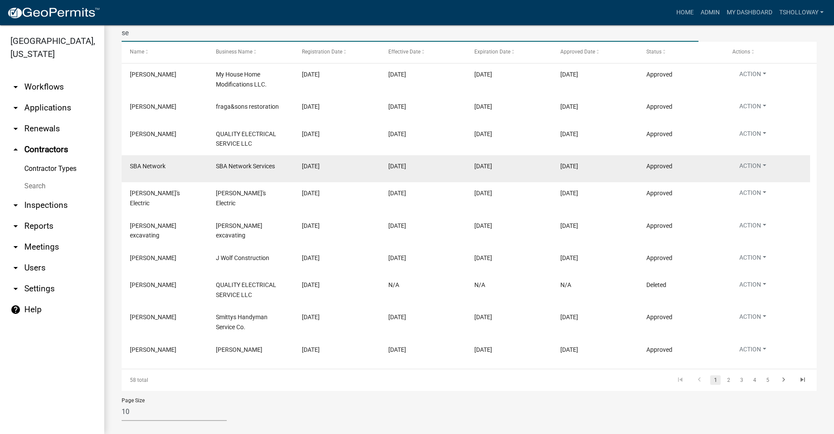
scroll to position [178, 0]
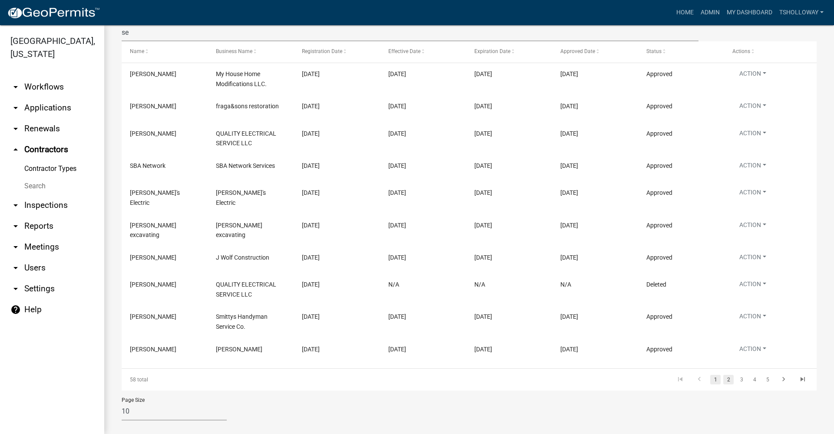
click at [723, 375] on link "2" at bounding box center [728, 380] width 10 height 10
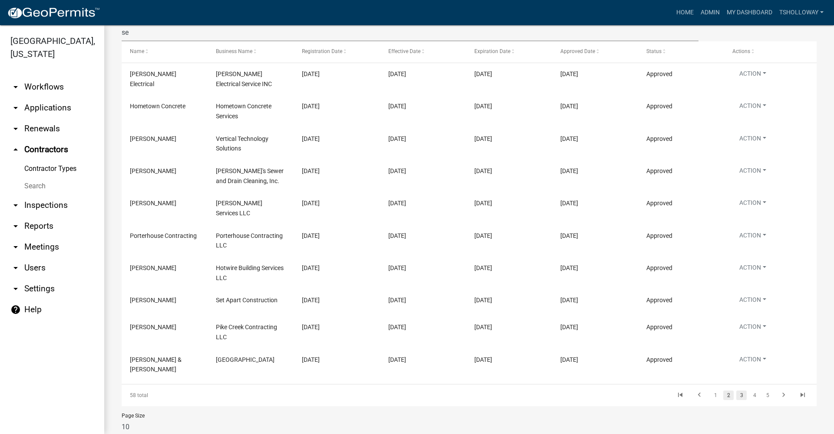
click at [736, 390] on link "3" at bounding box center [741, 395] width 10 height 10
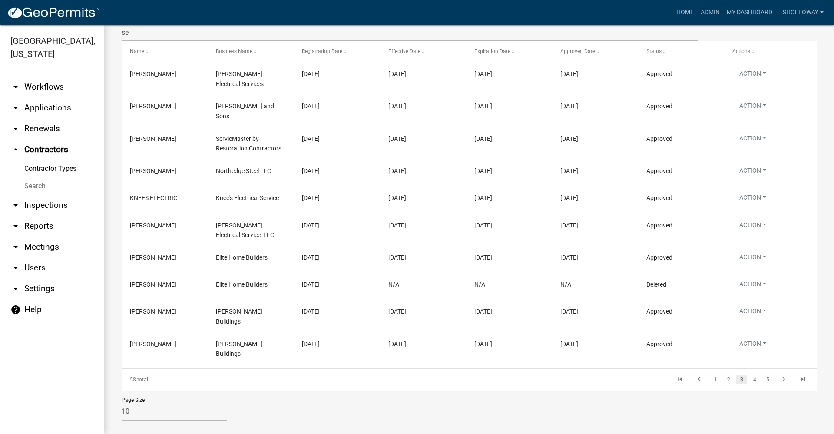
scroll to position [173, 0]
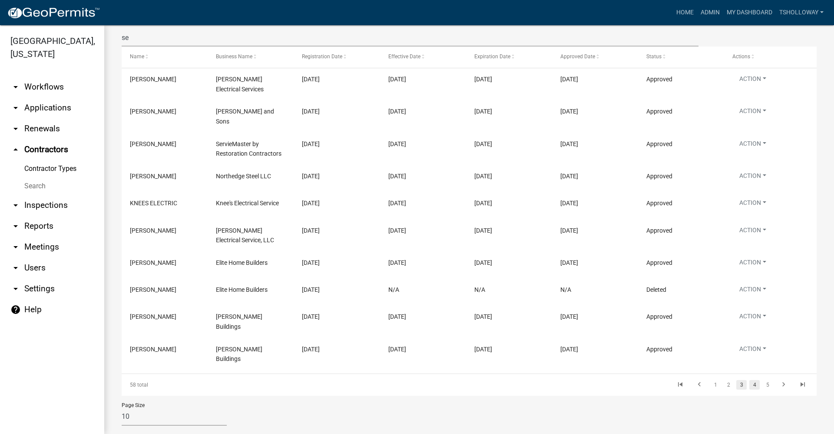
click at [750, 380] on link "4" at bounding box center [755, 385] width 10 height 10
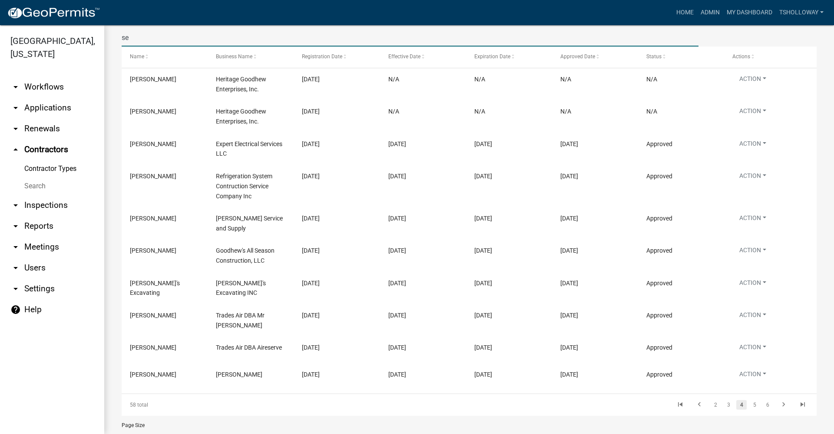
click at [134, 37] on input "se" at bounding box center [410, 38] width 577 height 18
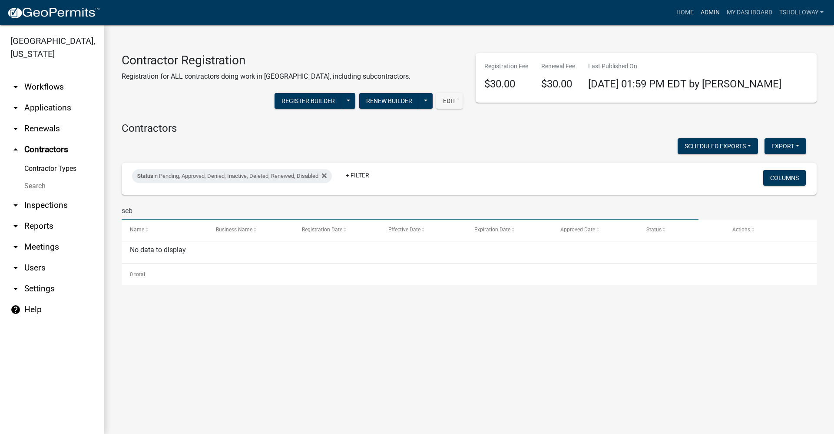
type input "seb"
click at [701, 10] on link "Admin" at bounding box center [710, 12] width 26 height 17
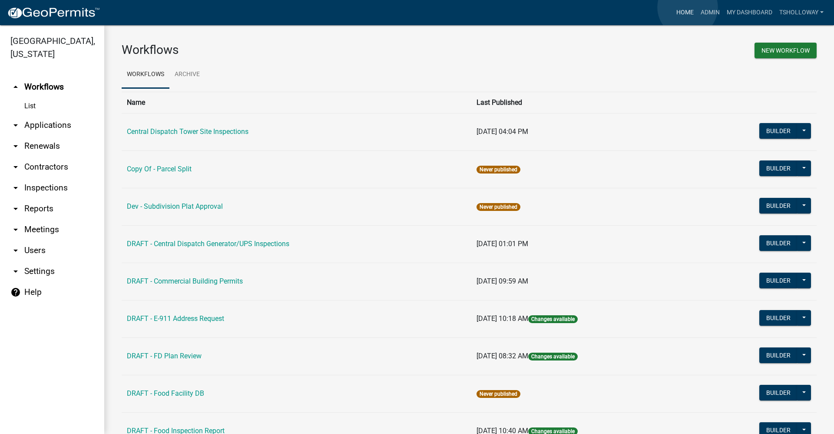
click at [687, 7] on link "Home" at bounding box center [685, 12] width 24 height 17
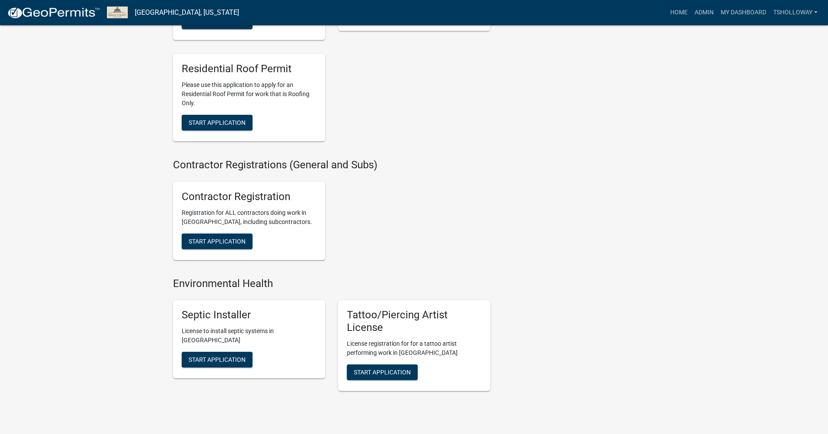
scroll to position [1521, 0]
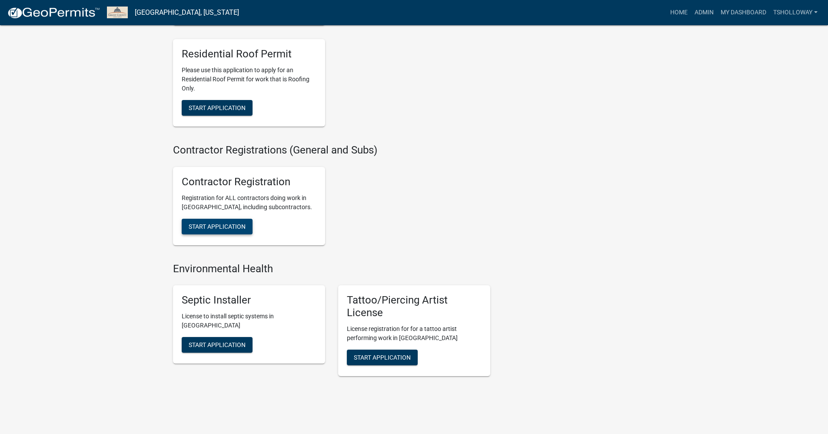
click at [230, 229] on span "Start Application" at bounding box center [217, 225] width 57 height 7
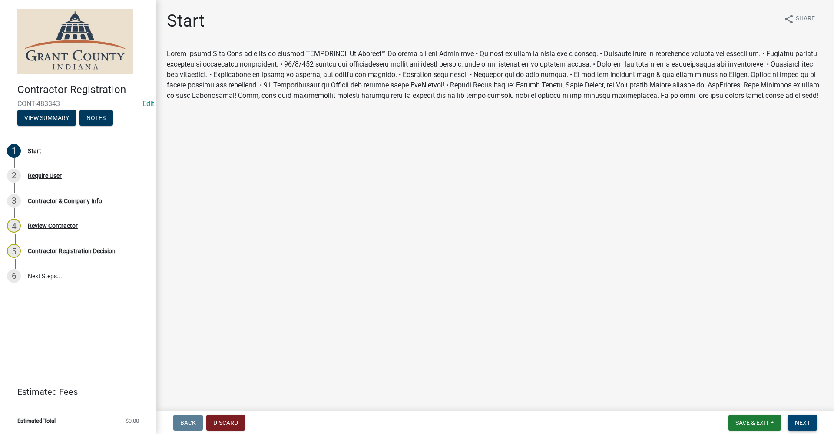
click at [810, 426] on span "Next" at bounding box center [802, 422] width 15 height 7
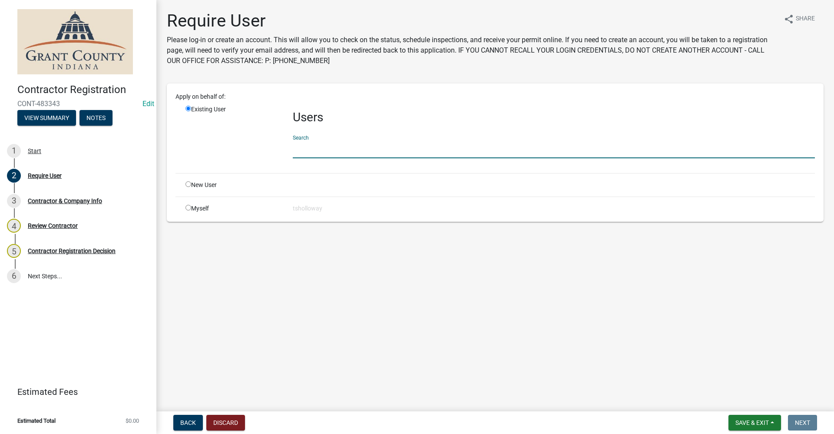
click at [318, 150] on input "text" at bounding box center [554, 149] width 522 height 18
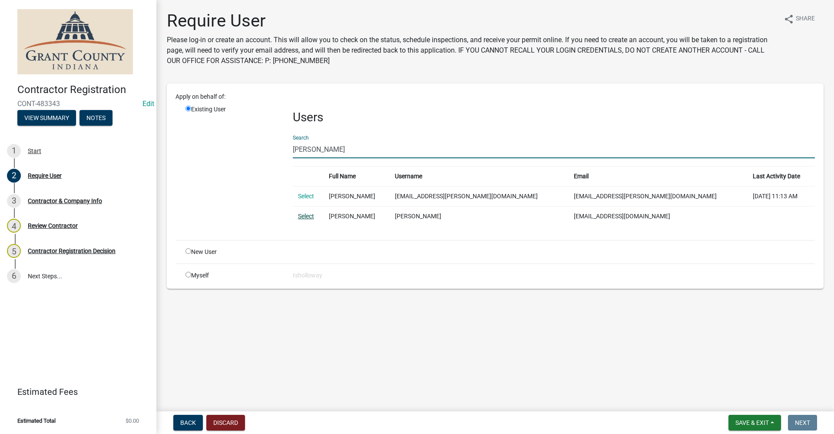
type input "[PERSON_NAME]"
click at [302, 216] on link "Select" at bounding box center [306, 215] width 16 height 7
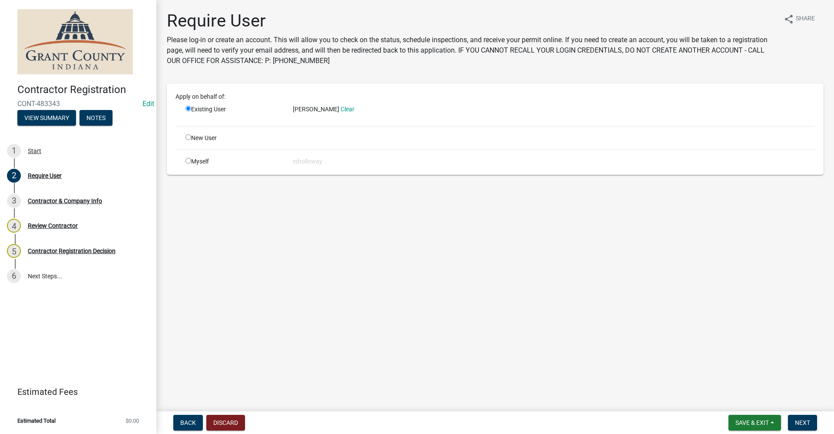
click at [818, 433] on nav "Back Discard Save & Exit Save Save & Exit Next" at bounding box center [495, 422] width 678 height 23
click at [788, 422] on form "Save & Exit Save Save & Exit Next" at bounding box center [773, 423] width 96 height 16
click at [810, 425] on span "Next" at bounding box center [802, 422] width 15 height 7
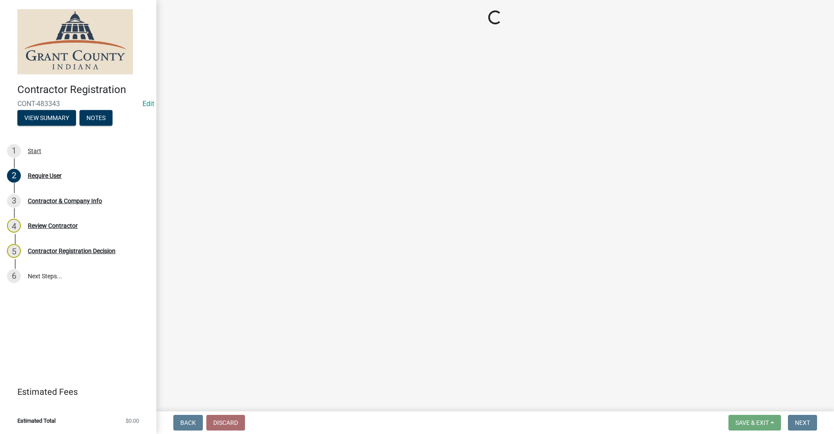
select select "IN"
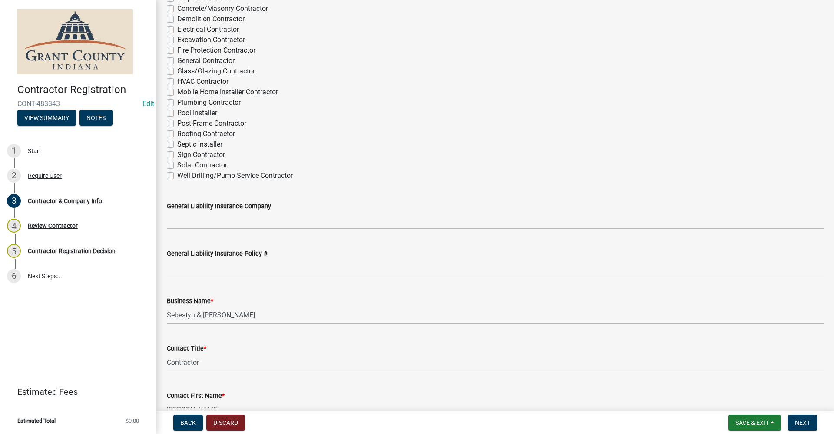
scroll to position [87, 0]
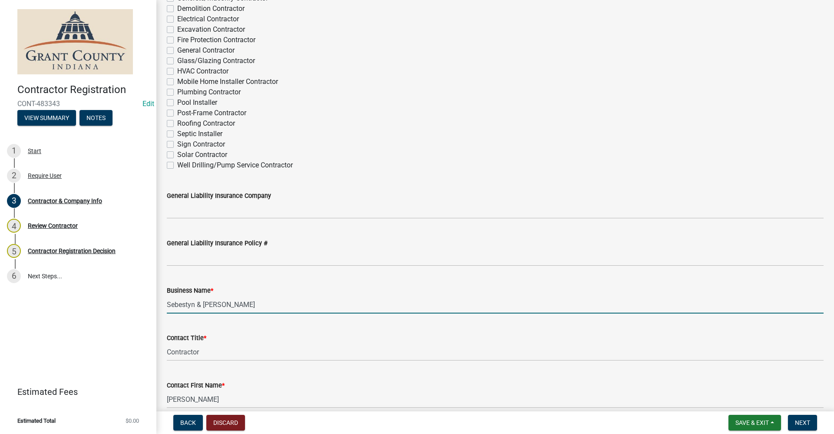
drag, startPoint x: 229, startPoint y: 303, endPoint x: 168, endPoint y: 302, distance: 60.4
click at [168, 302] on input "Sebestyn & [PERSON_NAME]" at bounding box center [495, 304] width 657 height 18
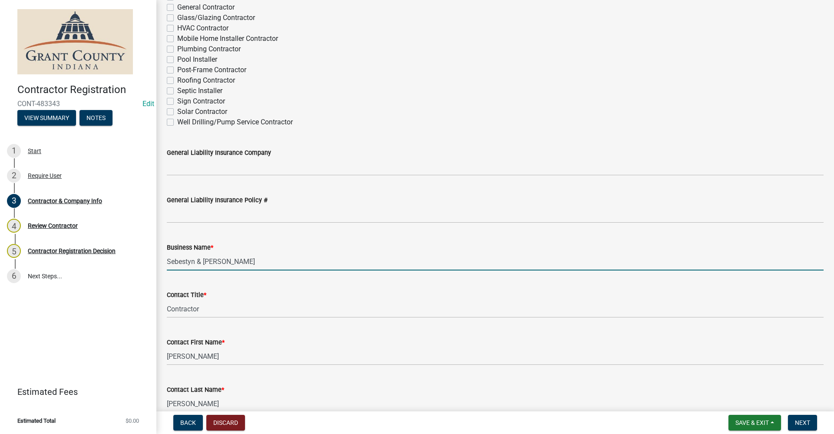
scroll to position [130, 0]
click at [222, 421] on button "Discard" at bounding box center [225, 423] width 39 height 16
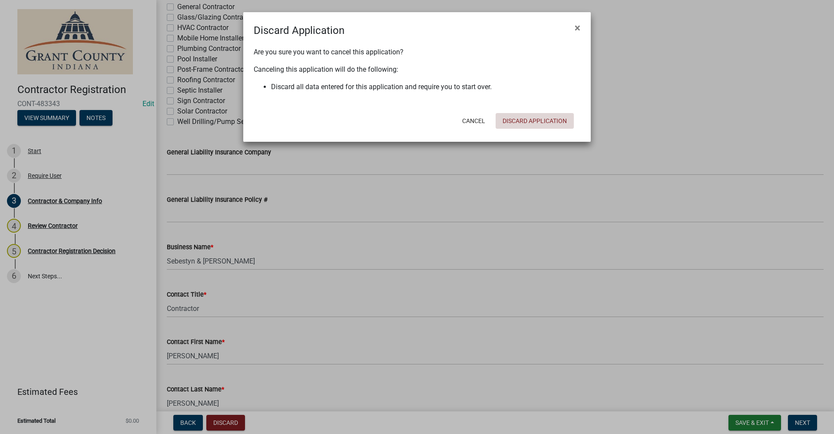
click at [530, 122] on button "Discard Application" at bounding box center [535, 121] width 78 height 16
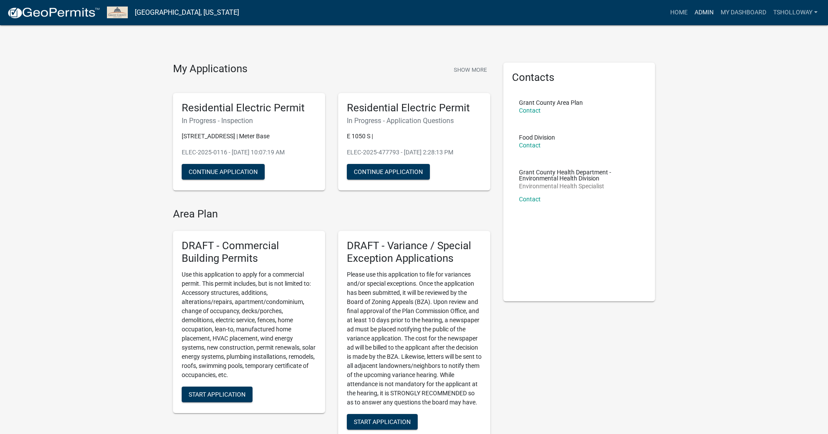
click at [700, 10] on link "Admin" at bounding box center [704, 12] width 26 height 17
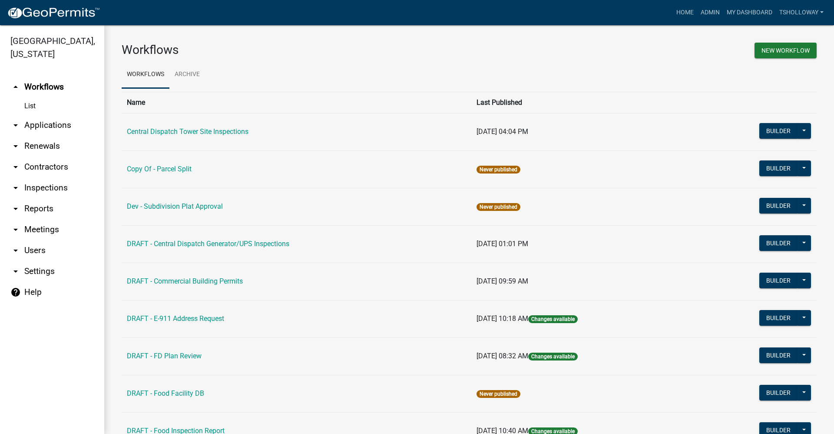
click at [30, 97] on link "List" at bounding box center [52, 105] width 104 height 17
click at [40, 156] on link "arrow_drop_down Contractors" at bounding box center [52, 166] width 104 height 21
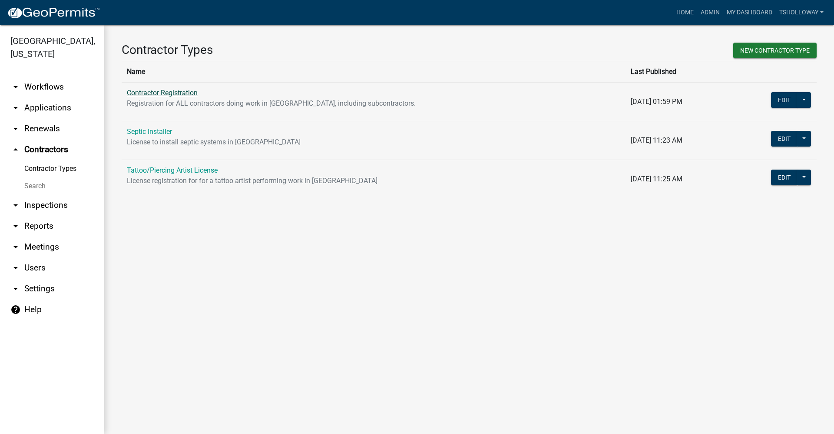
click at [183, 92] on link "Contractor Registration" at bounding box center [162, 93] width 71 height 8
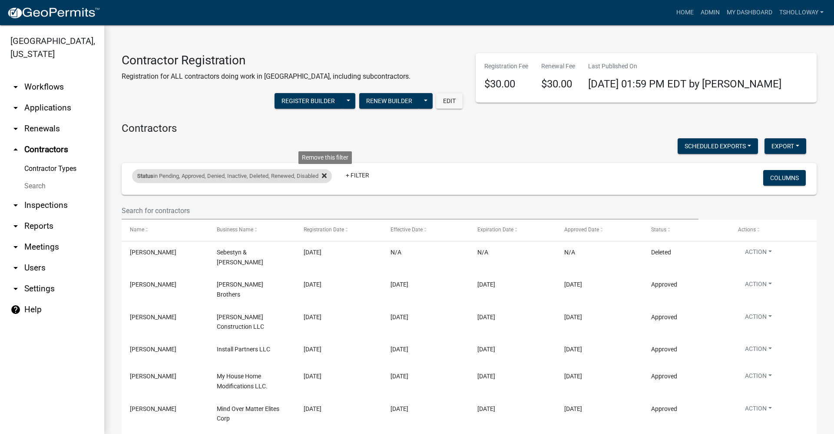
click at [327, 176] on icon at bounding box center [324, 175] width 5 height 5
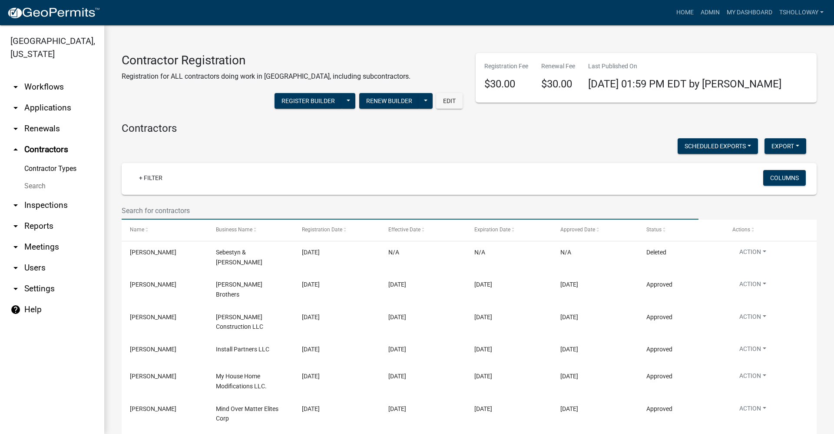
click at [134, 207] on input "text" at bounding box center [410, 211] width 577 height 18
paste input "Sebestyn & [PERSON_NAME]"
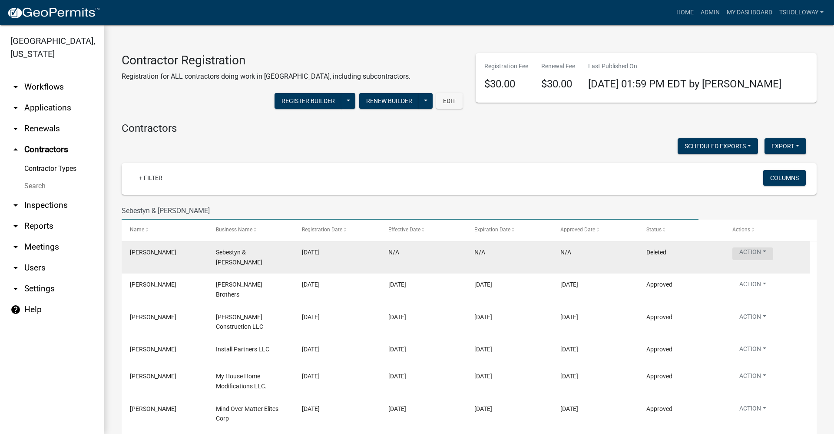
type input "Sebestyn & [PERSON_NAME]"
click at [763, 252] on button "Action" at bounding box center [753, 253] width 41 height 13
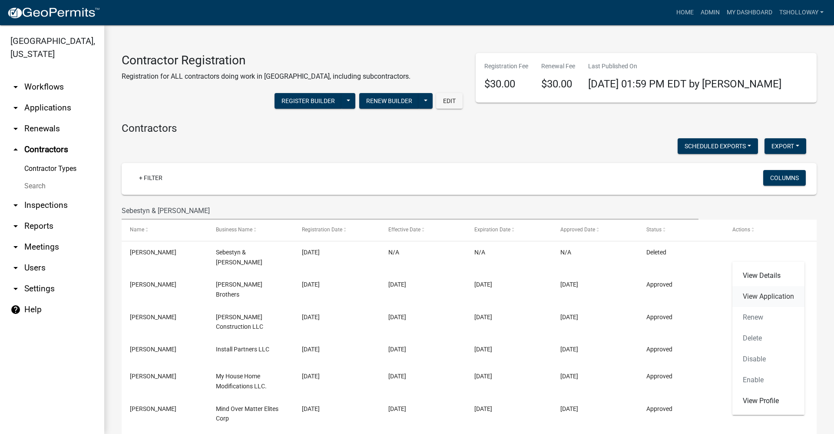
click at [774, 299] on link "View Application" at bounding box center [769, 296] width 72 height 21
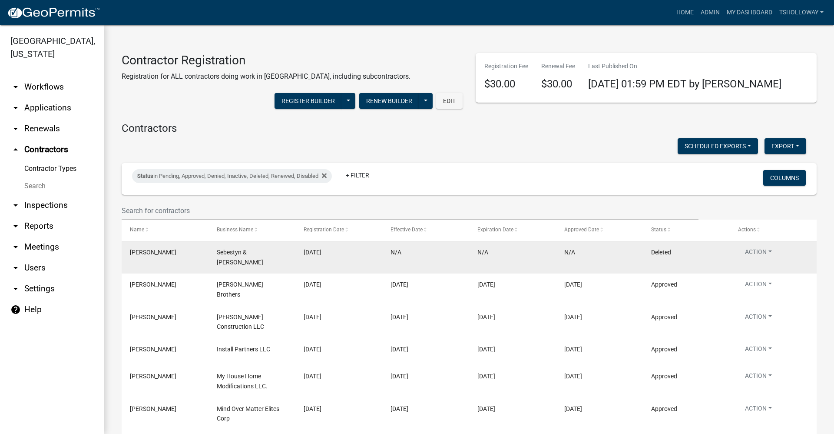
click at [187, 251] on div "[PERSON_NAME]" at bounding box center [165, 252] width 70 height 10
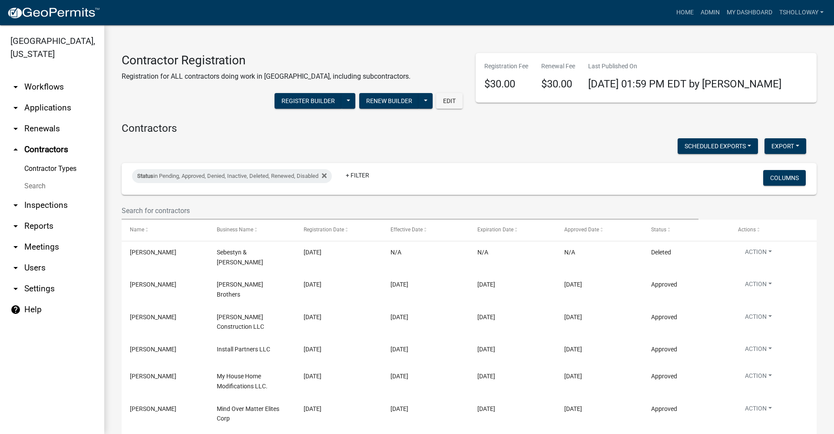
click at [42, 160] on link "Contractor Types" at bounding box center [52, 168] width 104 height 17
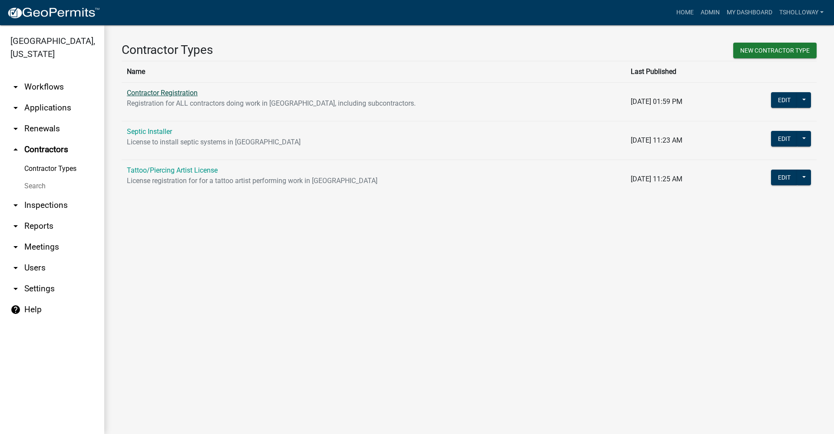
click at [169, 92] on link "Contractor Registration" at bounding box center [162, 93] width 71 height 8
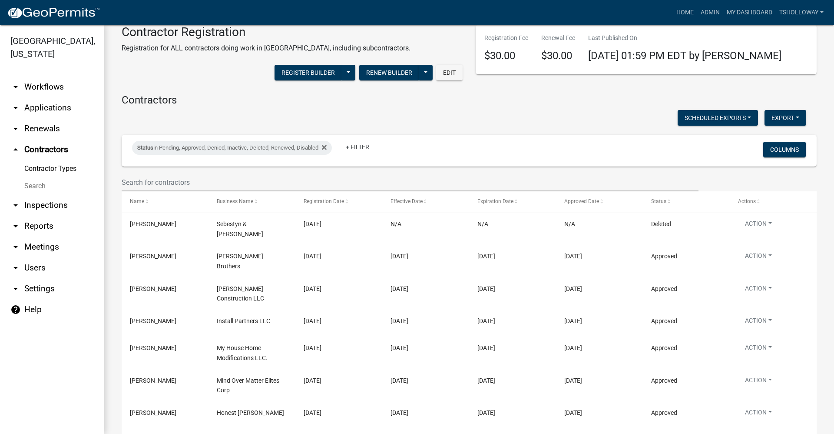
scroll to position [43, 0]
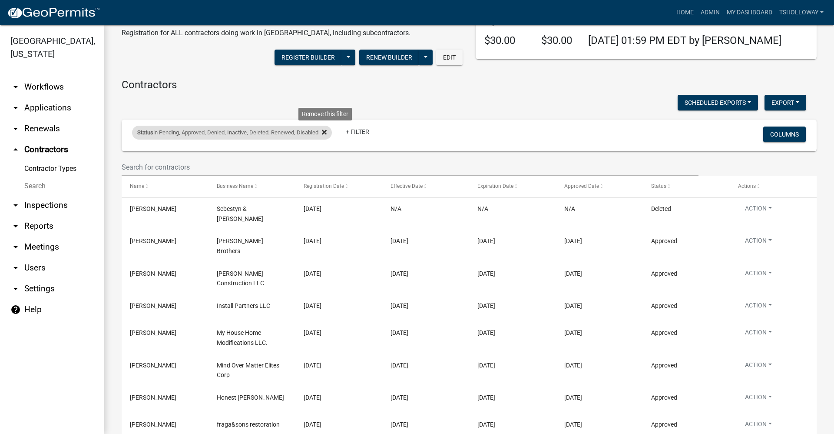
click at [327, 131] on icon at bounding box center [324, 132] width 5 height 5
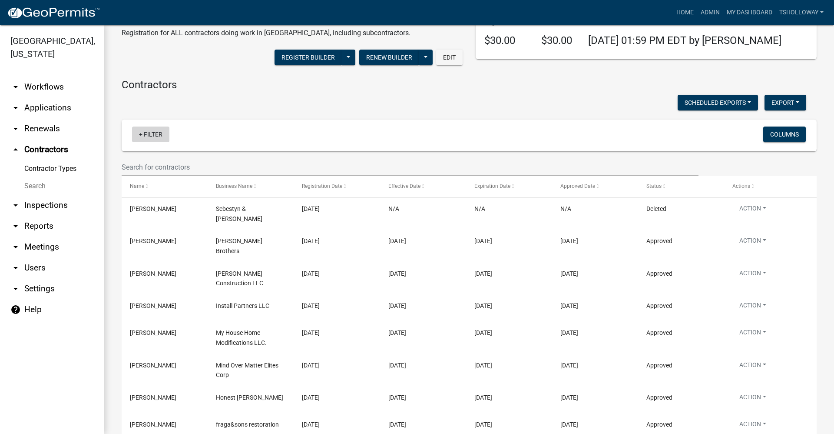
click at [139, 135] on link "+ Filter" at bounding box center [150, 134] width 37 height 16
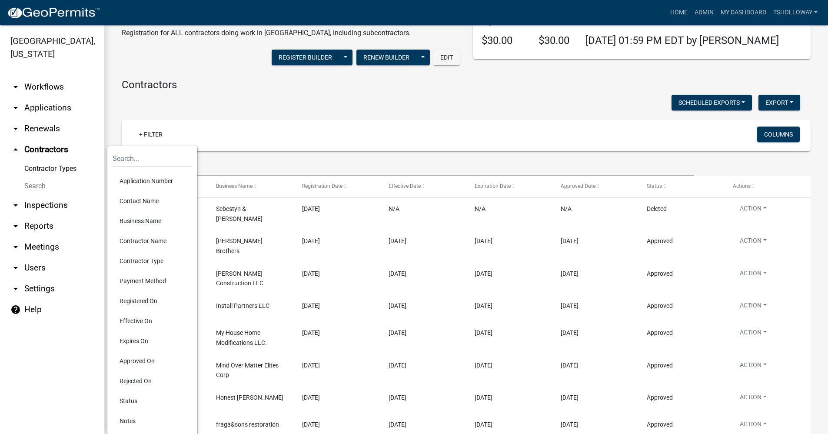
click at [149, 196] on li "Contact Name" at bounding box center [153, 201] width 80 height 20
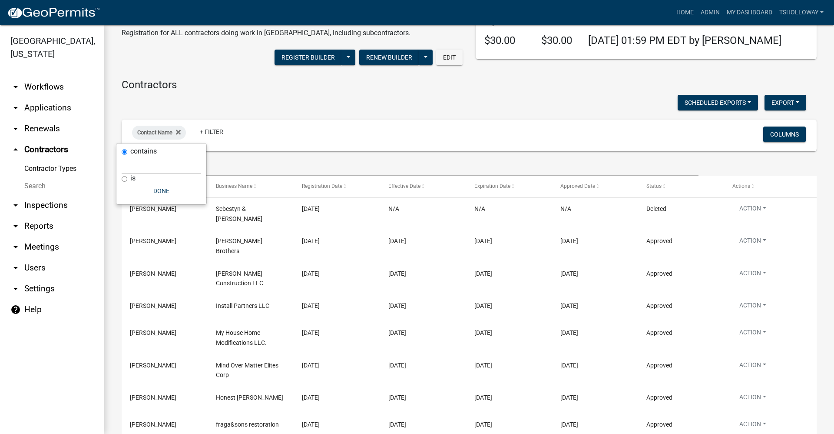
click at [126, 179] on input "is" at bounding box center [125, 179] width 6 height 6
radio input "true"
click at [124, 152] on input "contains" at bounding box center [125, 152] width 6 height 6
radio input "true"
click at [161, 191] on button "Done" at bounding box center [162, 191] width 80 height 16
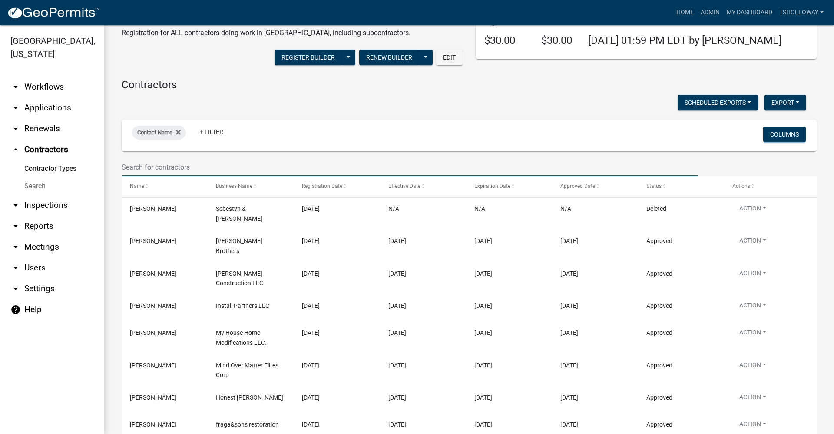
click at [161, 167] on input "text" at bounding box center [410, 167] width 577 height 18
paste input "Sebestyn & [PERSON_NAME]"
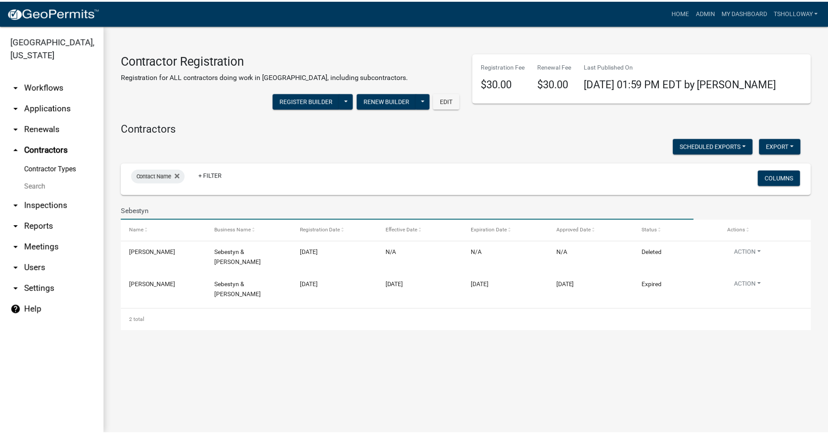
scroll to position [0, 0]
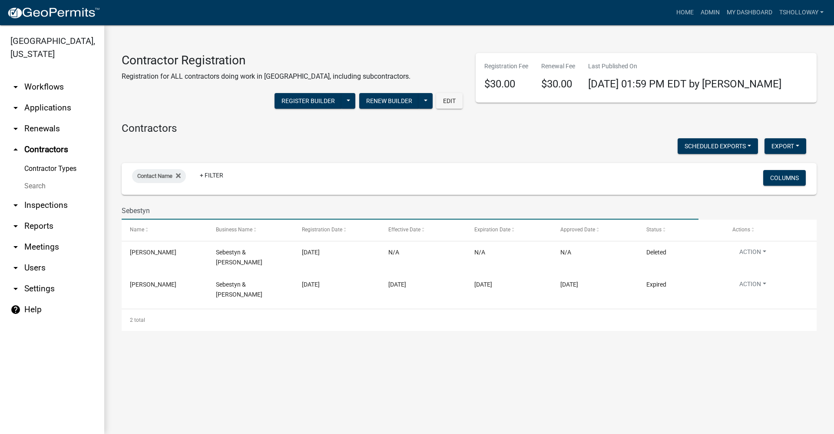
type input "Sebestyn"
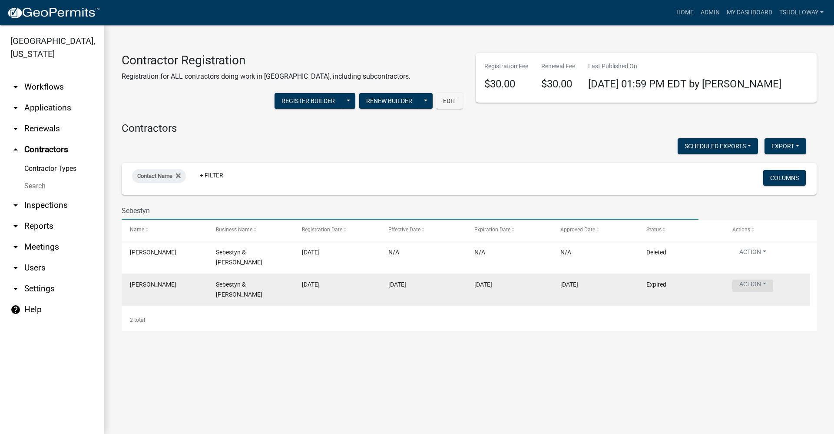
click at [749, 280] on button "Action" at bounding box center [753, 285] width 41 height 13
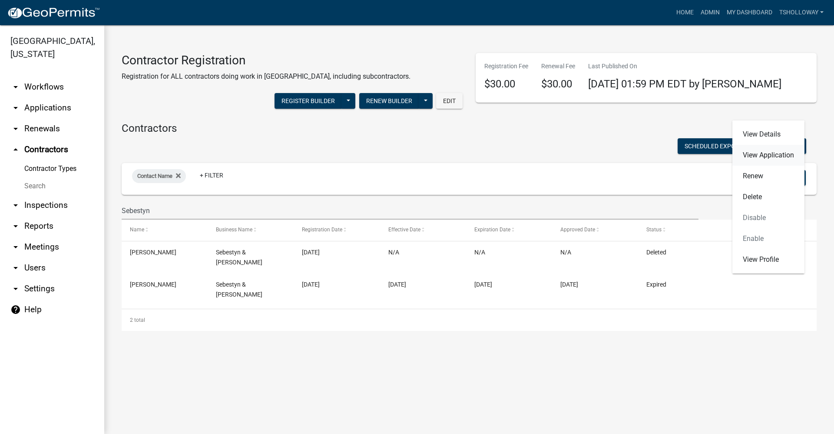
click at [775, 156] on link "View Application" at bounding box center [769, 155] width 72 height 21
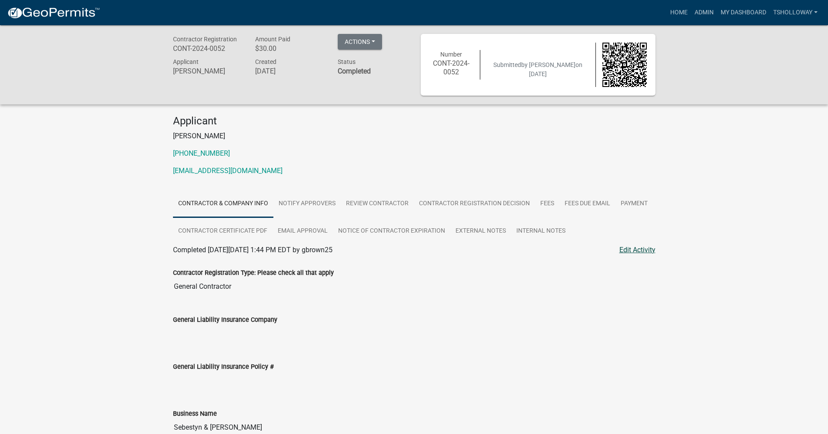
click at [631, 249] on link "Edit Activity" at bounding box center [637, 250] width 36 height 10
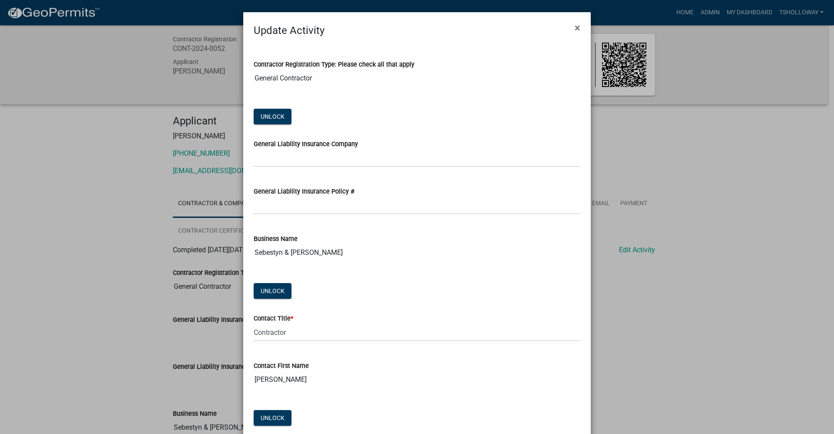
click at [730, 341] on ngb-modal-window "Update Activity × Contractor Registration Type: Please check all that apply Gen…" at bounding box center [417, 217] width 834 height 434
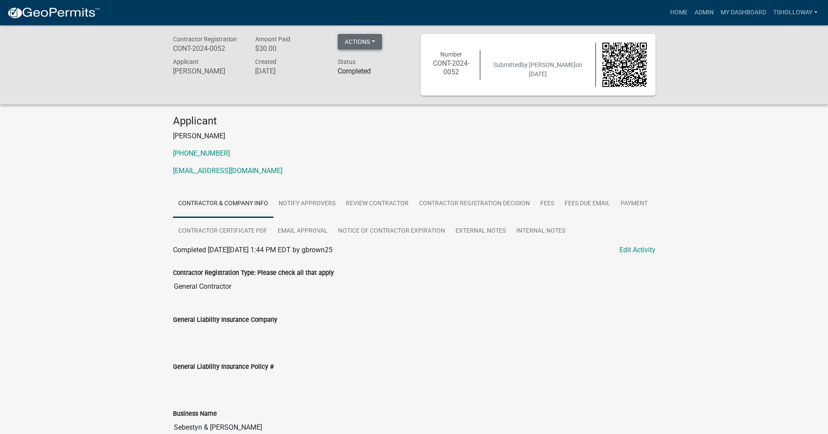
click at [374, 42] on button "Actions" at bounding box center [360, 42] width 44 height 16
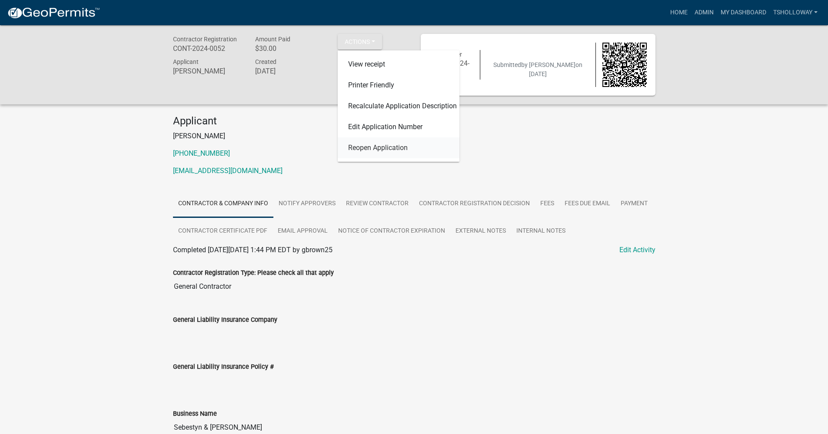
click at [384, 152] on link "Reopen Application" at bounding box center [399, 147] width 122 height 21
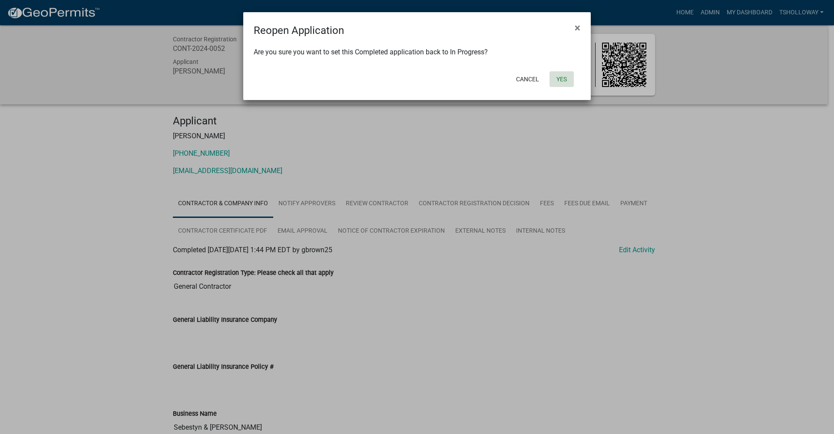
click at [562, 78] on button "Yes" at bounding box center [562, 79] width 24 height 16
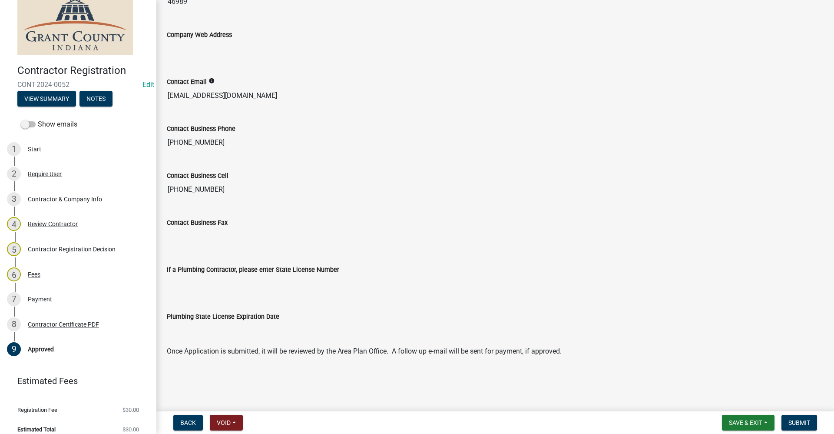
scroll to position [28, 0]
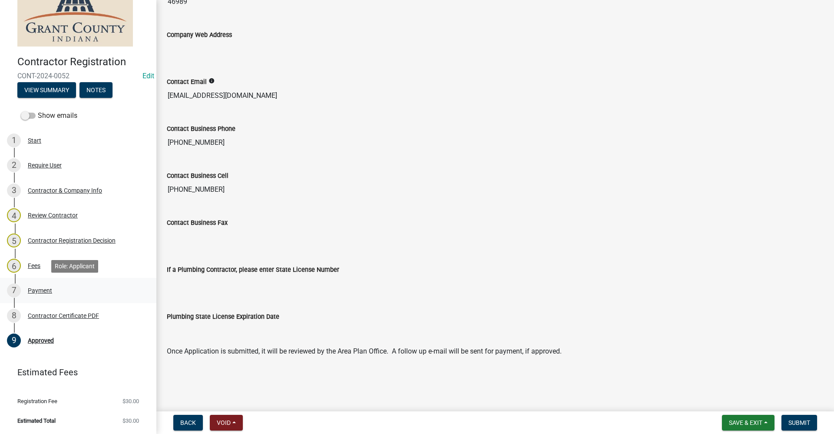
click at [40, 293] on div "Payment" at bounding box center [40, 290] width 24 height 6
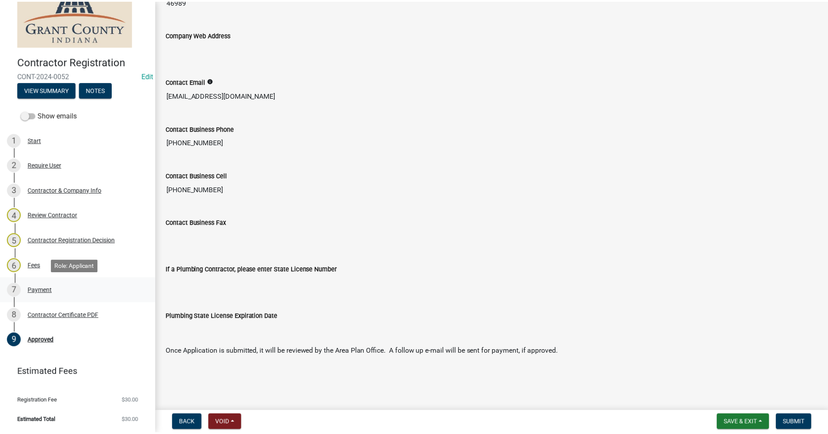
scroll to position [0, 0]
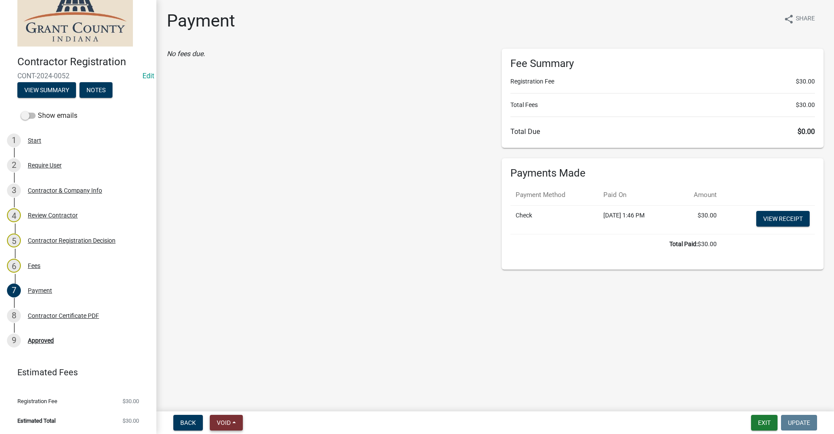
click at [239, 425] on button "Void" at bounding box center [226, 423] width 33 height 16
click at [235, 399] on button "Void" at bounding box center [245, 399] width 70 height 21
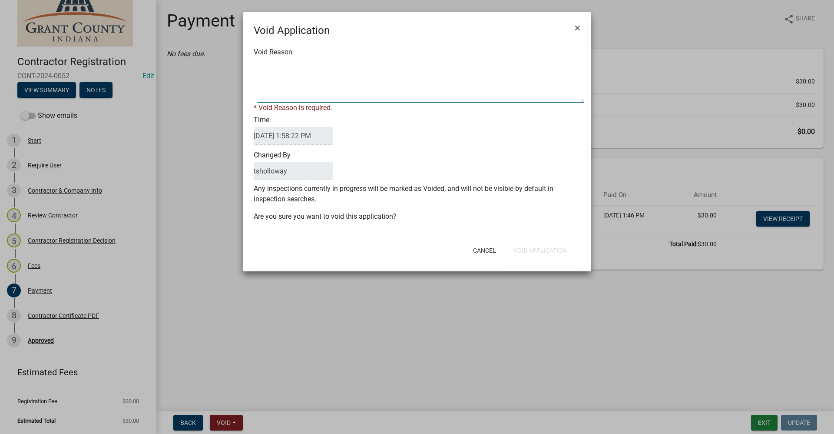
click at [270, 93] on textarea "Void Reason" at bounding box center [420, 80] width 327 height 43
type textarea "duplicate"
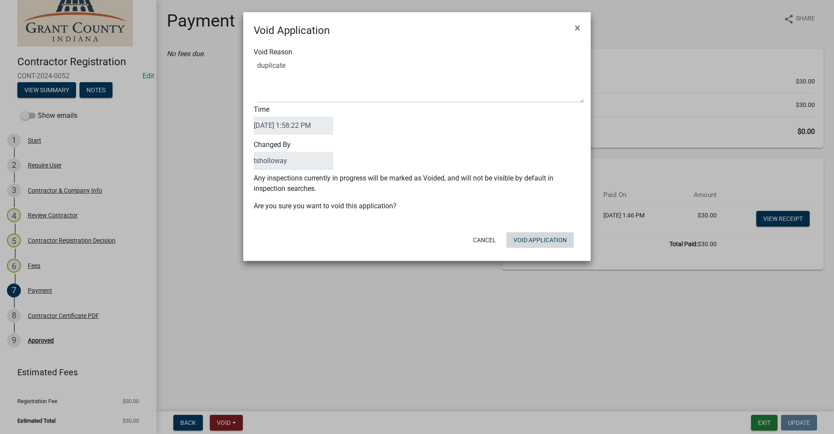
click at [546, 249] on div "Cancel Void Application" at bounding box center [474, 240] width 214 height 23
click at [530, 238] on button "Void Application" at bounding box center [540, 240] width 67 height 16
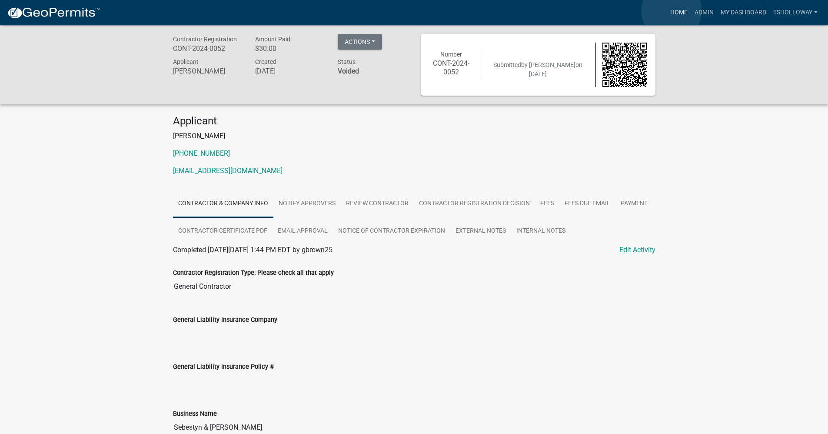
click at [671, 11] on link "Home" at bounding box center [679, 12] width 24 height 17
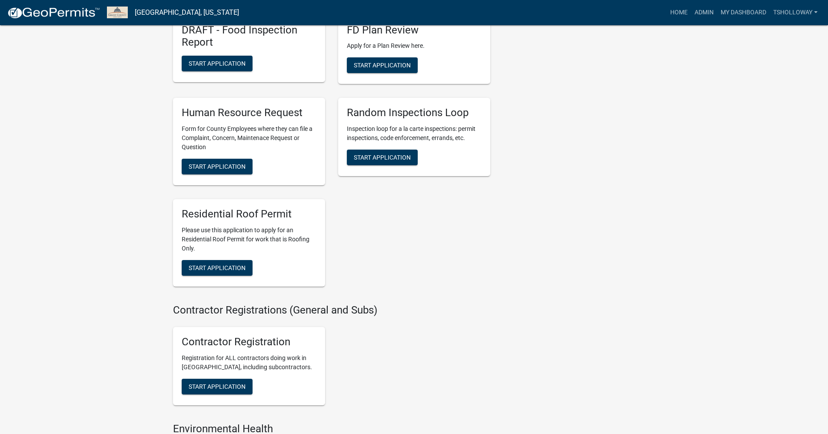
scroll to position [1434, 0]
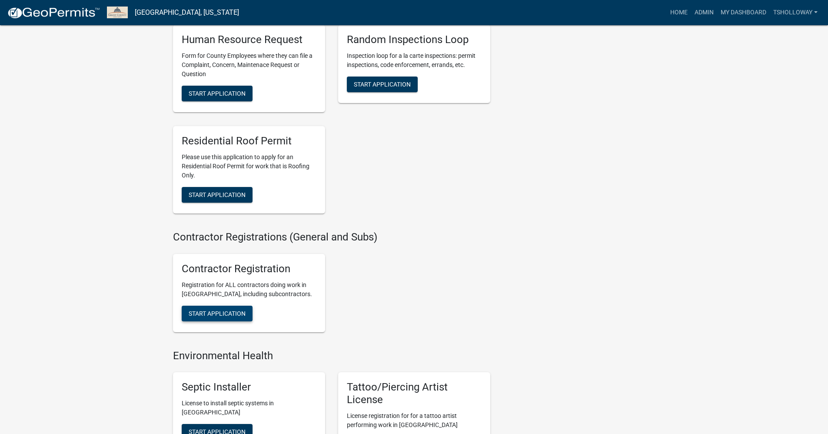
click at [204, 316] on span "Start Application" at bounding box center [217, 312] width 57 height 7
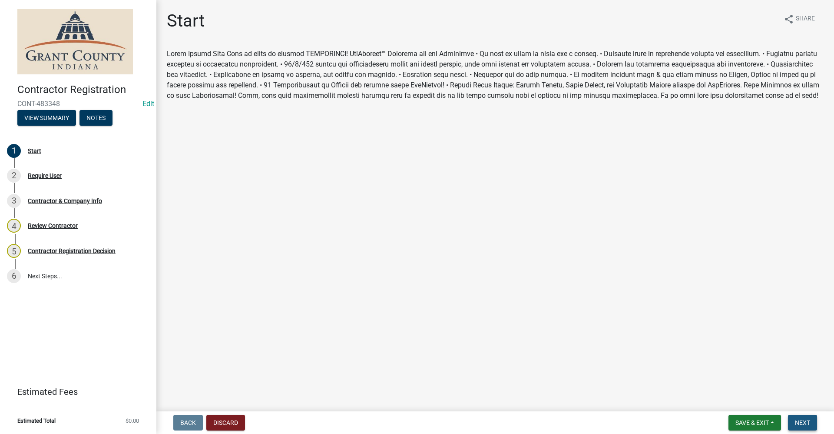
click at [808, 420] on span "Next" at bounding box center [802, 422] width 15 height 7
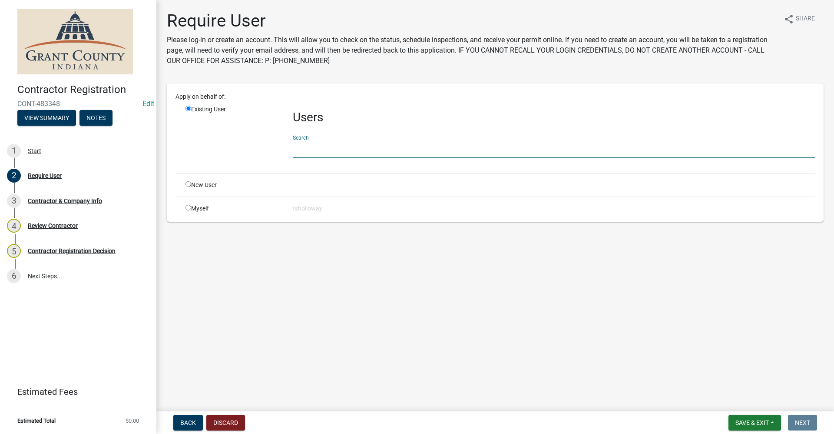
click at [305, 151] on input "text" at bounding box center [554, 149] width 522 height 18
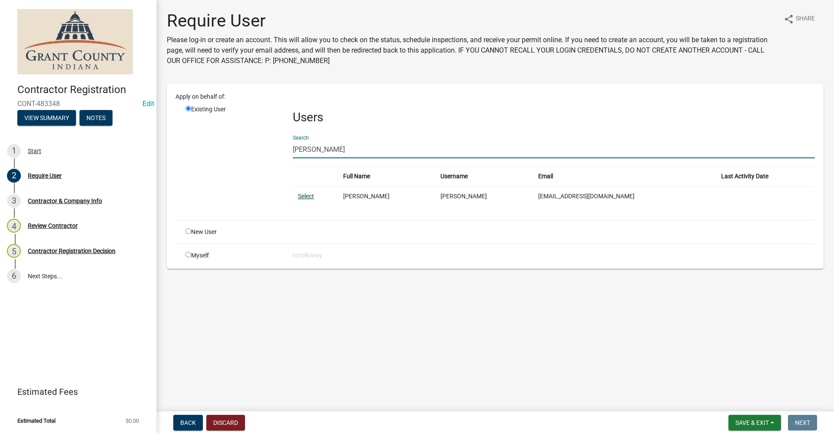
type input "[PERSON_NAME]"
click at [304, 197] on link "Select" at bounding box center [306, 195] width 16 height 7
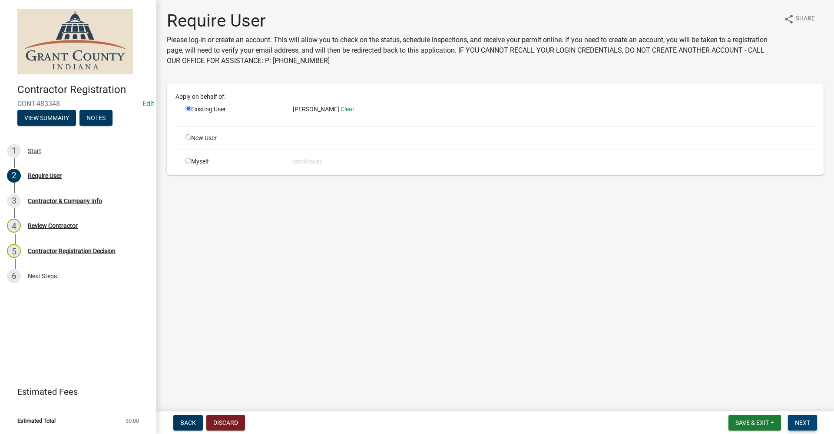
click at [802, 425] on span "Next" at bounding box center [802, 422] width 15 height 7
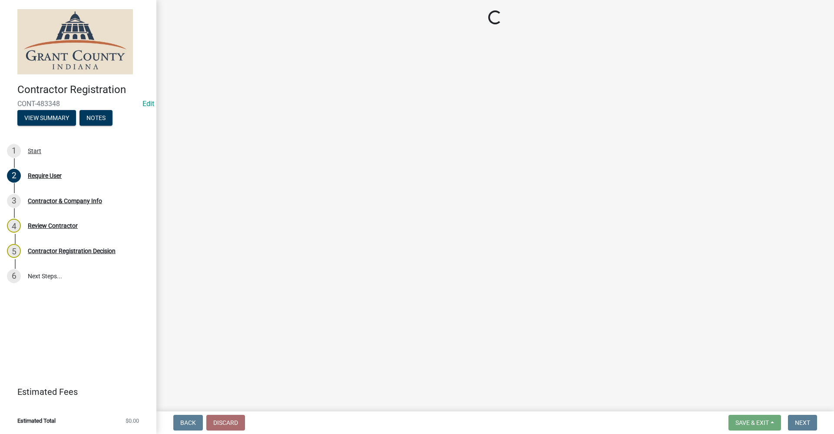
select select "IN"
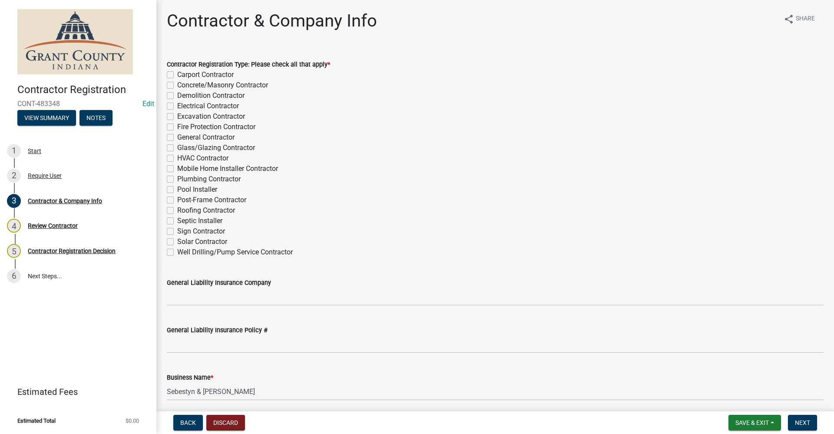
click at [177, 138] on label "General Contractor" at bounding box center [205, 137] width 57 height 10
click at [177, 138] on input "General Contractor" at bounding box center [180, 135] width 6 height 6
checkbox input "true"
checkbox input "false"
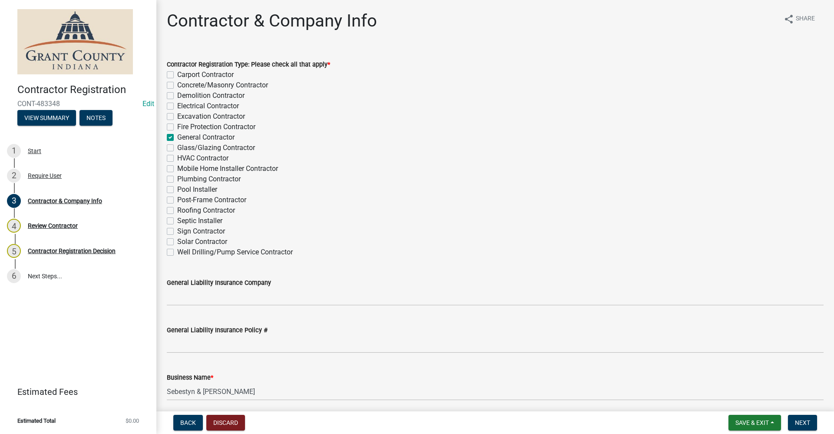
checkbox input "false"
checkbox input "true"
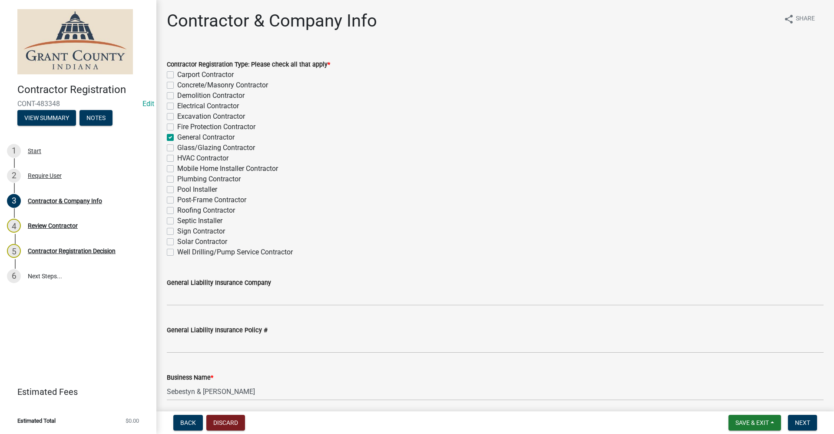
checkbox input "false"
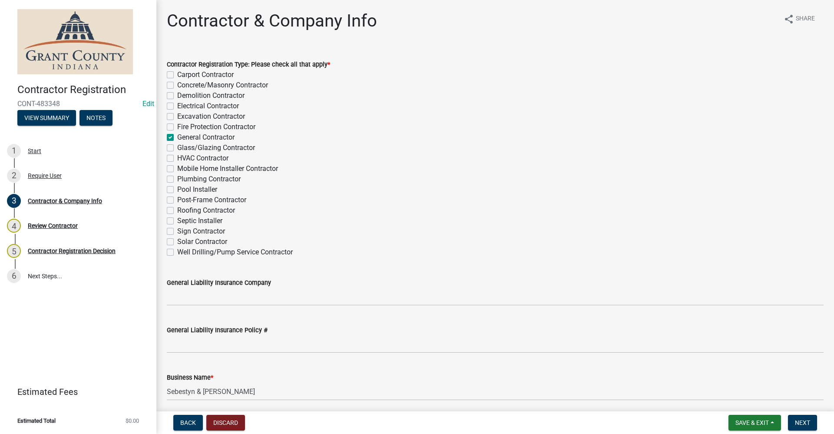
checkbox input "false"
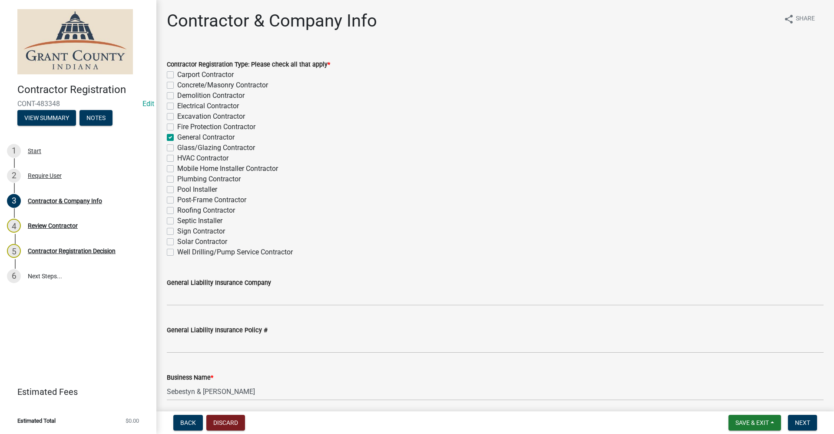
checkbox input "false"
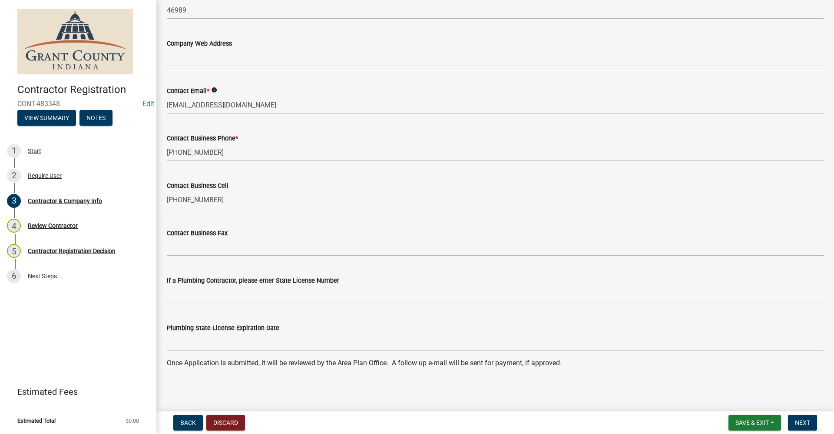
scroll to position [773, 0]
click at [808, 424] on span "Next" at bounding box center [802, 422] width 15 height 7
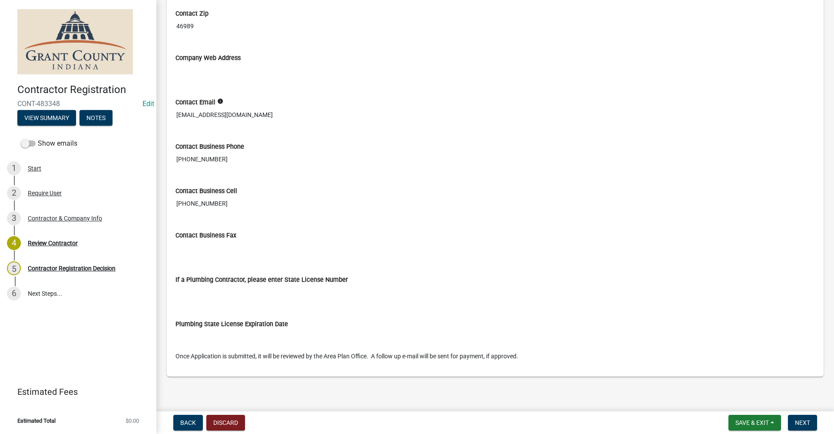
scroll to position [583, 0]
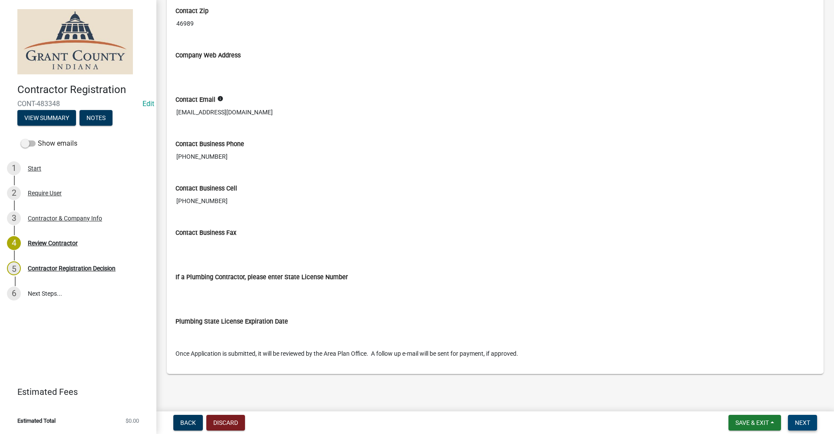
click at [806, 424] on span "Next" at bounding box center [802, 422] width 15 height 7
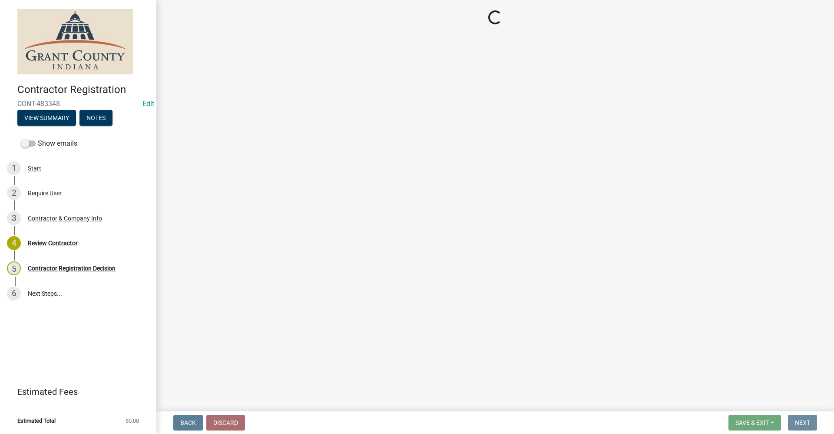
scroll to position [0, 0]
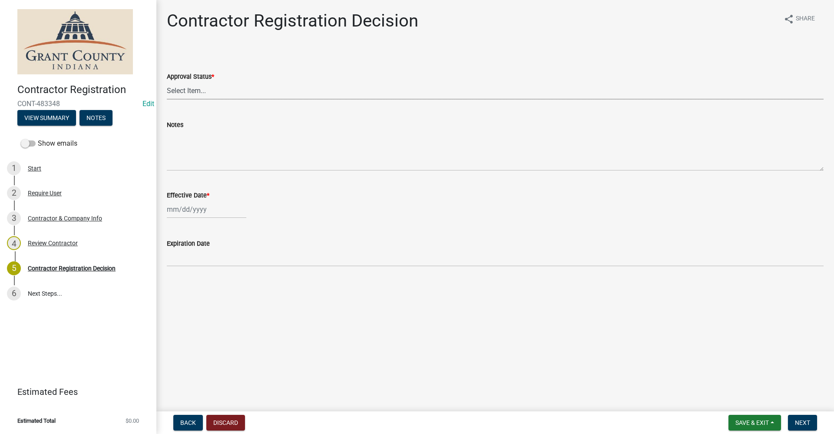
click at [180, 92] on select "Select Item... Approved Denied" at bounding box center [495, 91] width 657 height 18
click at [167, 82] on select "Select Item... Approved Denied" at bounding box center [495, 91] width 657 height 18
select select "4b86b809-39dd-4c68-9f3d-fdb3e7050482"
click at [191, 212] on div at bounding box center [207, 209] width 80 height 18
select select "9"
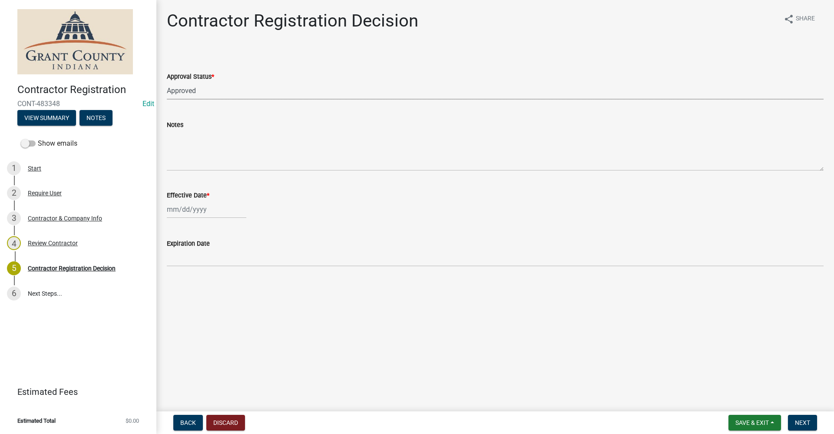
select select "2025"
click at [203, 296] on div "24" at bounding box center [203, 297] width 14 height 14
type input "[DATE]"
click at [807, 421] on span "Next" at bounding box center [802, 422] width 15 height 7
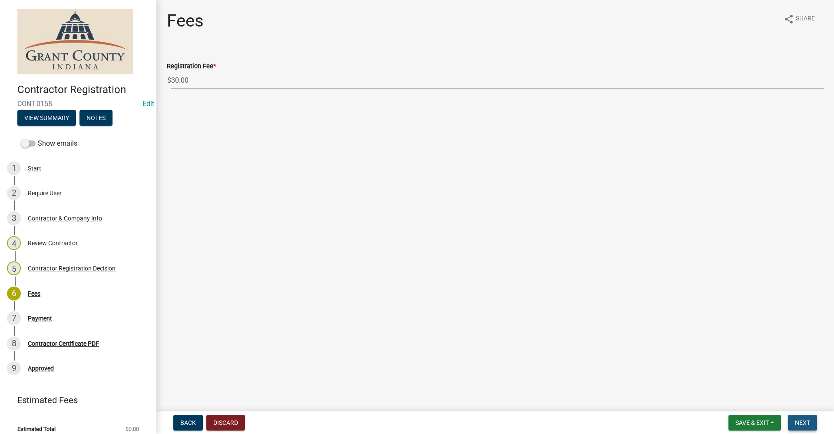
click at [803, 423] on span "Next" at bounding box center [802, 422] width 15 height 7
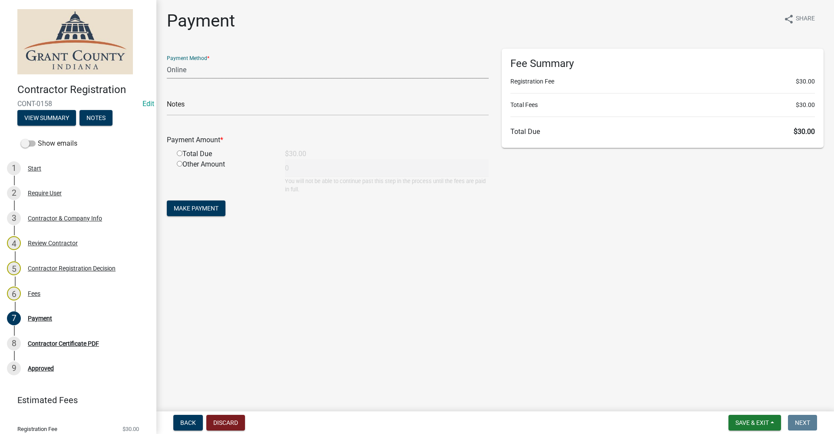
click at [182, 71] on select "Credit Card POS Check Cash Online" at bounding box center [328, 70] width 322 height 18
select select "1: 0"
click at [167, 61] on select "Credit Card POS Check Cash Online" at bounding box center [328, 70] width 322 height 18
click at [202, 109] on input "text" at bounding box center [328, 107] width 322 height 18
type input "36525"
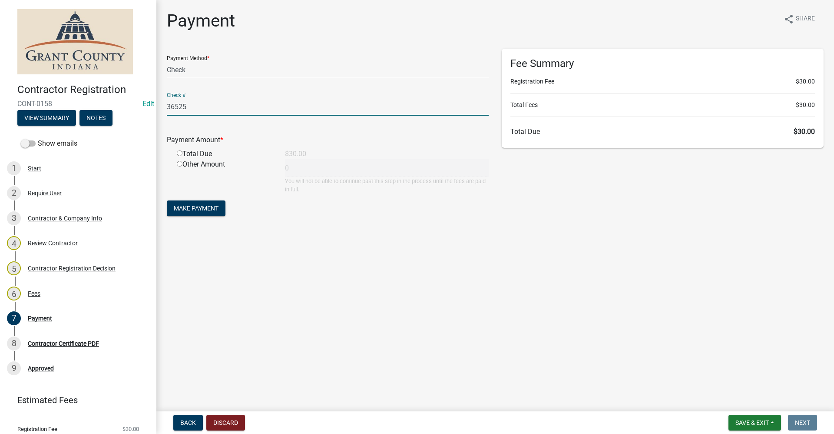
click at [180, 153] on input "radio" at bounding box center [180, 153] width 6 height 6
radio input "true"
type input "30"
click at [195, 209] on span "Make Payment" at bounding box center [196, 208] width 45 height 7
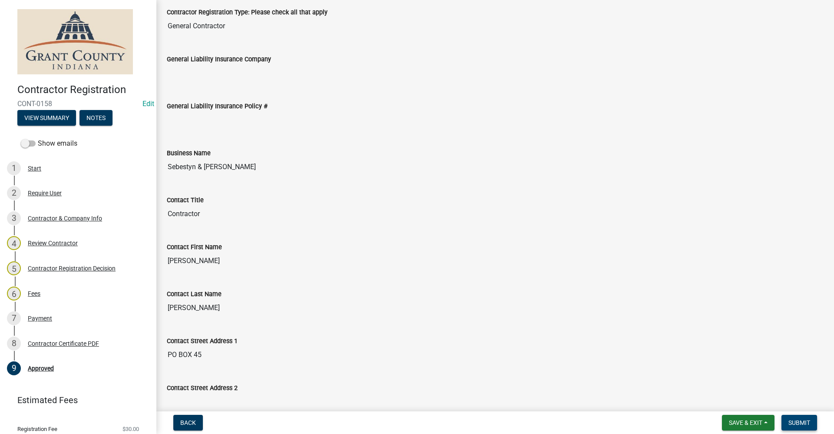
scroll to position [130, 0]
click at [796, 424] on span "Submit" at bounding box center [800, 422] width 22 height 7
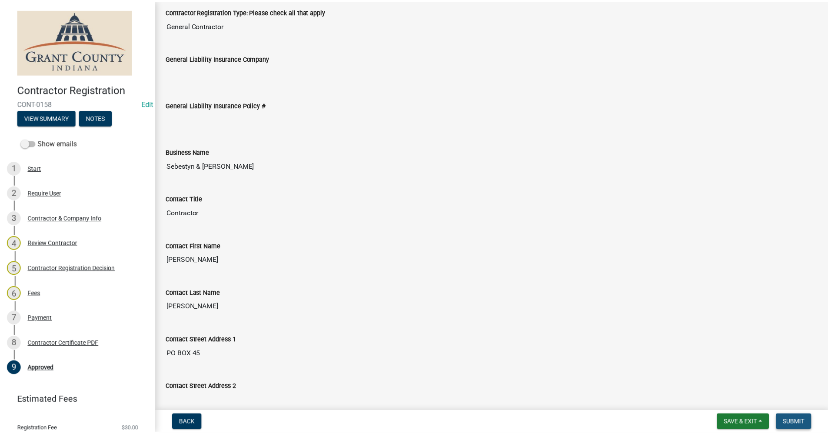
scroll to position [0, 0]
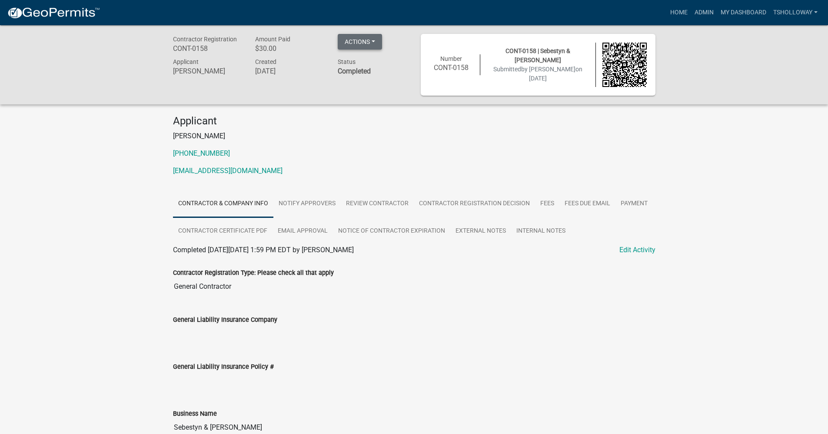
click at [374, 41] on button "Actions" at bounding box center [360, 42] width 44 height 16
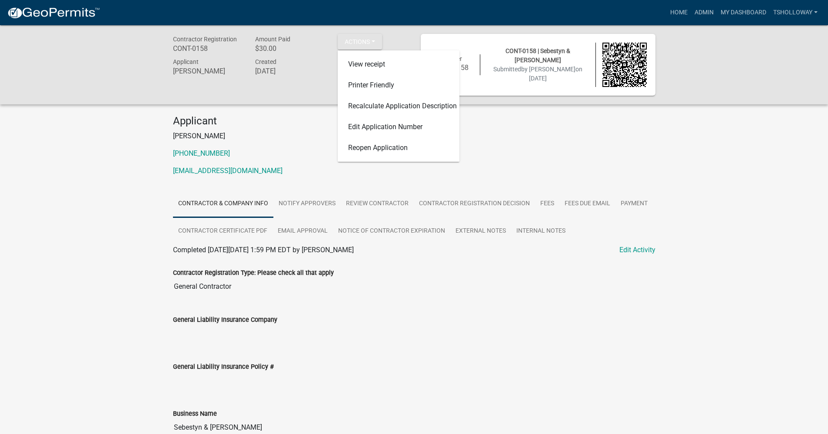
click at [626, 153] on p "[PHONE_NUMBER]" at bounding box center [414, 153] width 482 height 10
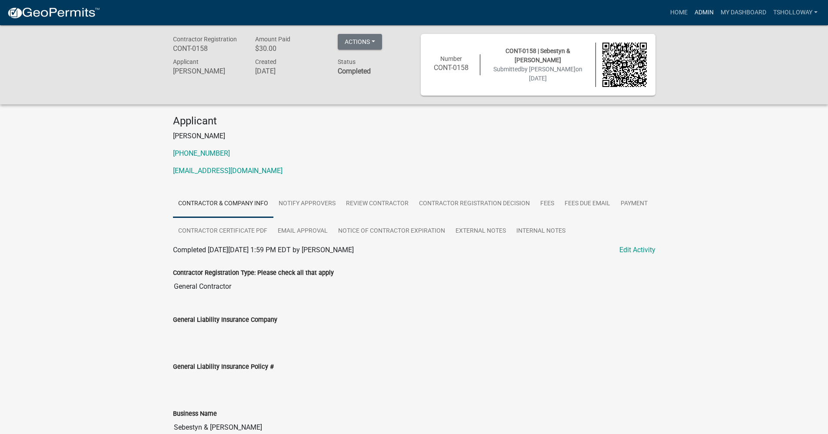
click at [703, 13] on link "Admin" at bounding box center [704, 12] width 26 height 17
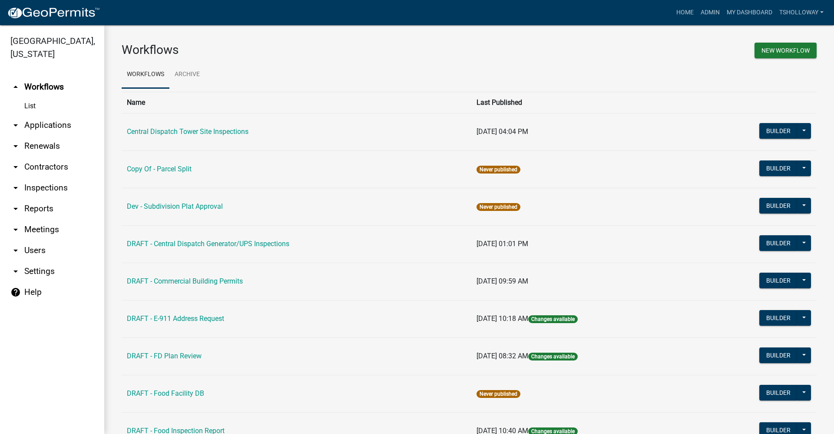
click at [37, 156] on link "arrow_drop_down Contractors" at bounding box center [52, 166] width 104 height 21
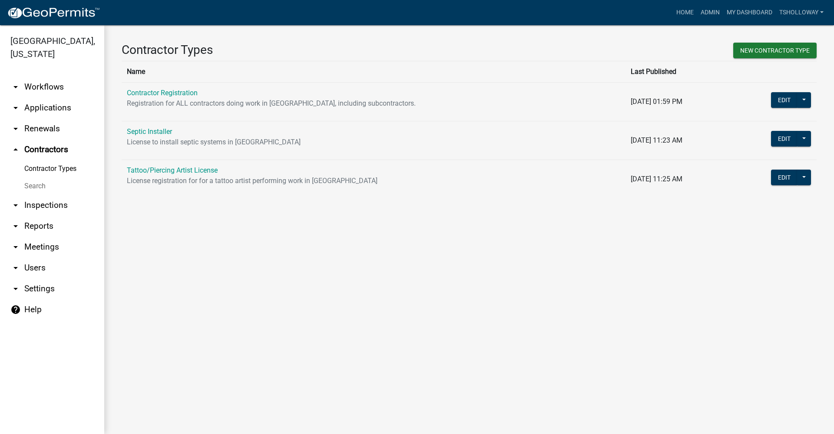
click at [157, 92] on link "Contractor Registration" at bounding box center [162, 93] width 71 height 8
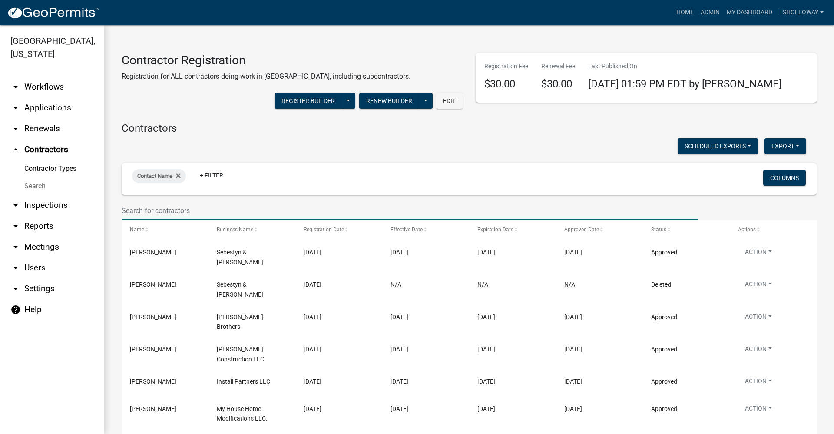
click at [149, 212] on input "text" at bounding box center [410, 211] width 577 height 18
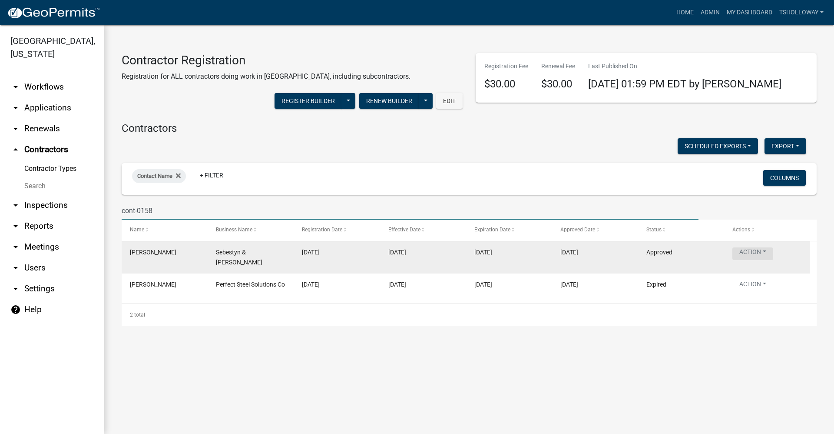
type input "cont-0158"
click at [755, 254] on button "Action" at bounding box center [753, 253] width 41 height 13
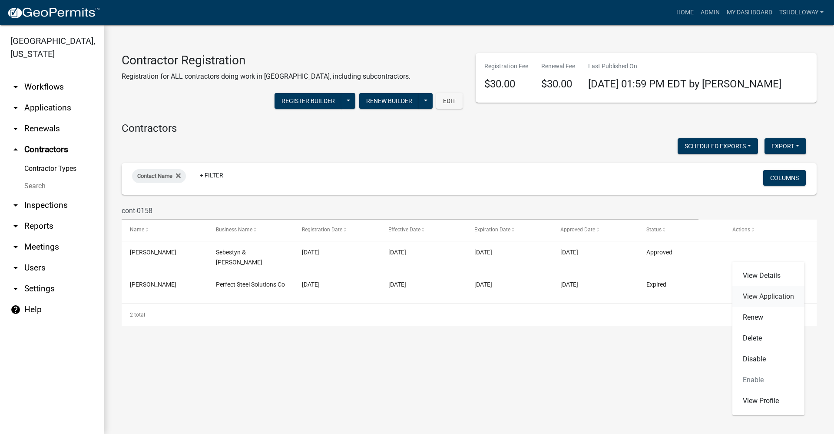
click at [770, 296] on link "View Application" at bounding box center [769, 296] width 72 height 21
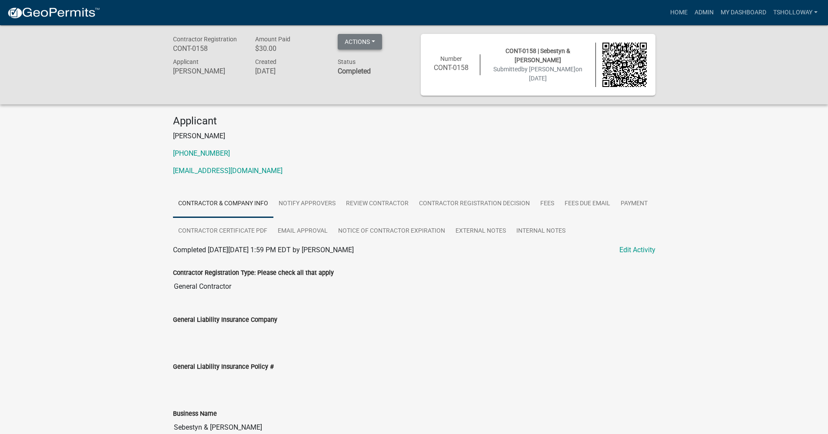
click at [366, 39] on button "Actions" at bounding box center [360, 42] width 44 height 16
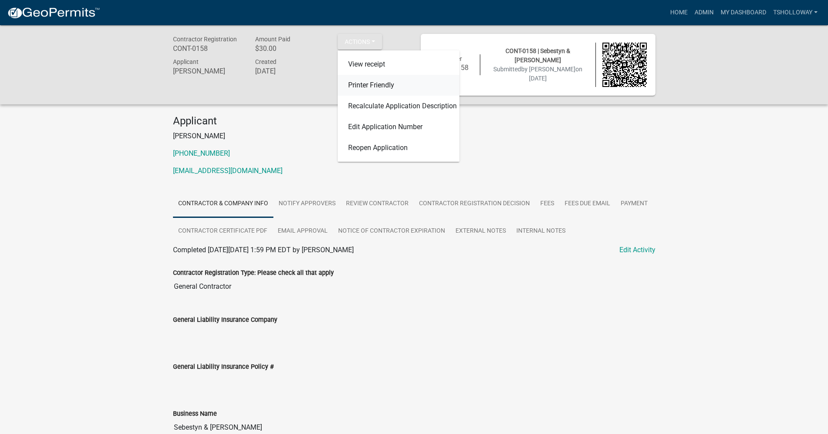
click at [364, 86] on link "Printer Friendly" at bounding box center [399, 85] width 122 height 21
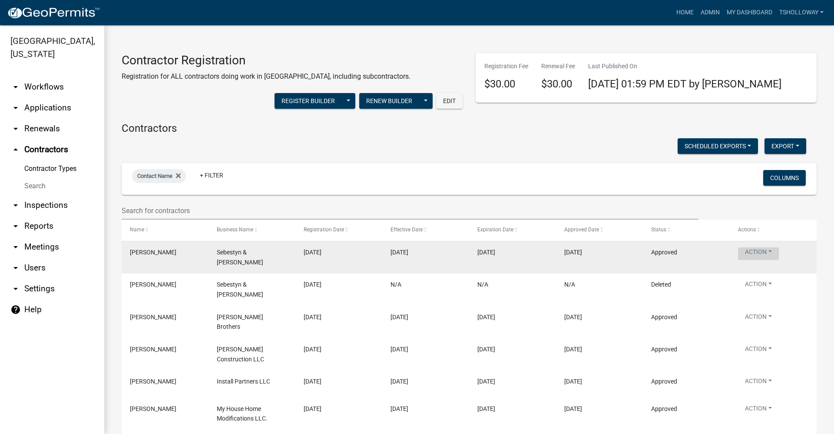
click at [767, 255] on button "Action" at bounding box center [758, 253] width 41 height 13
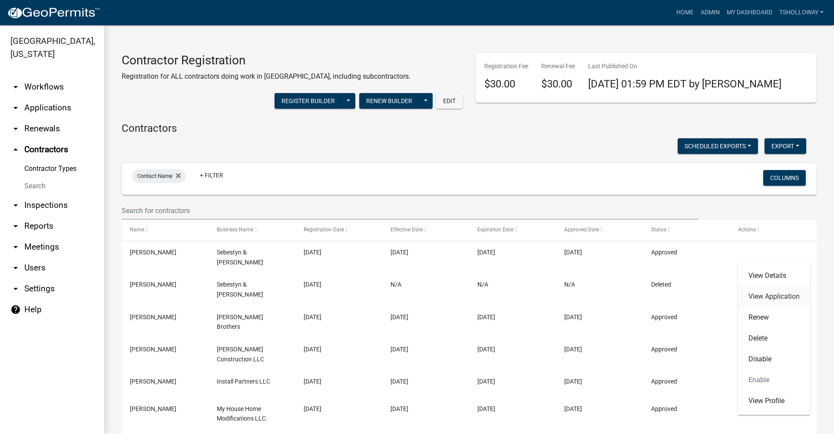
click at [753, 299] on link "View Application" at bounding box center [774, 296] width 72 height 21
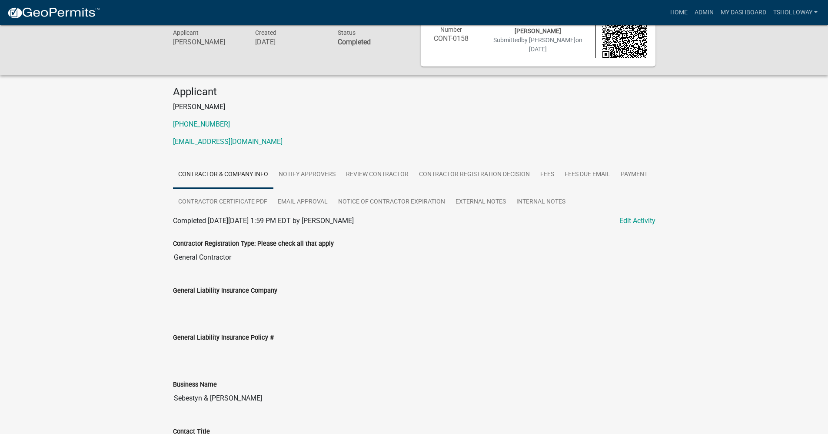
scroll to position [43, 0]
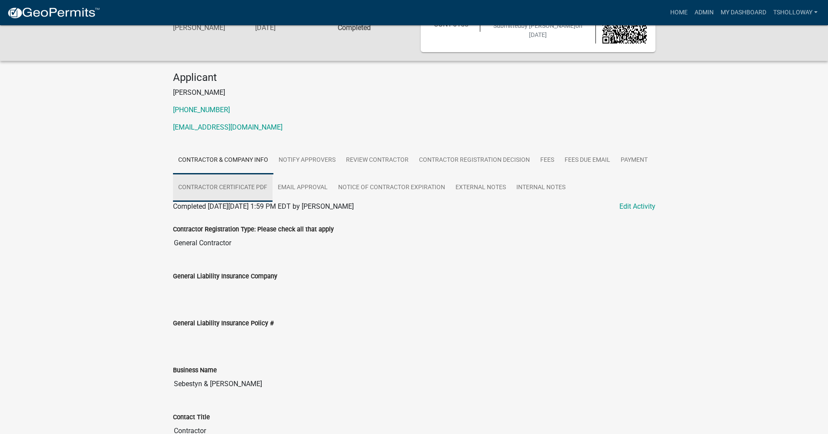
click at [238, 184] on link "Contractor Certificate PDF" at bounding box center [223, 188] width 100 height 28
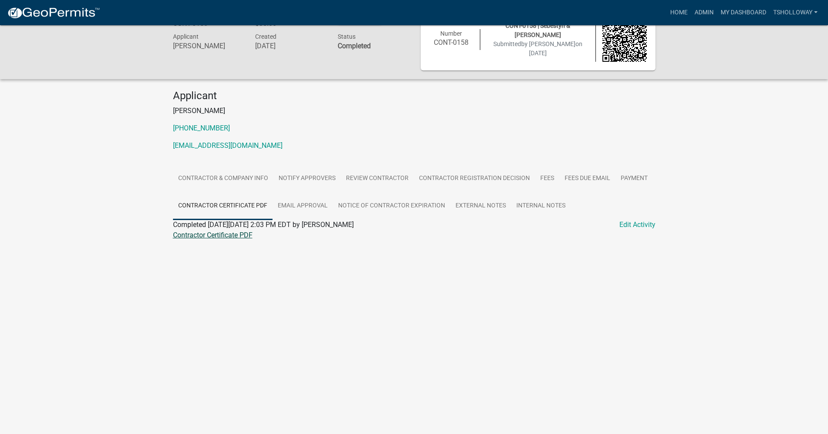
click at [222, 235] on link "Contractor Certificate PDF" at bounding box center [213, 235] width 80 height 8
click at [677, 12] on link "Home" at bounding box center [679, 12] width 24 height 17
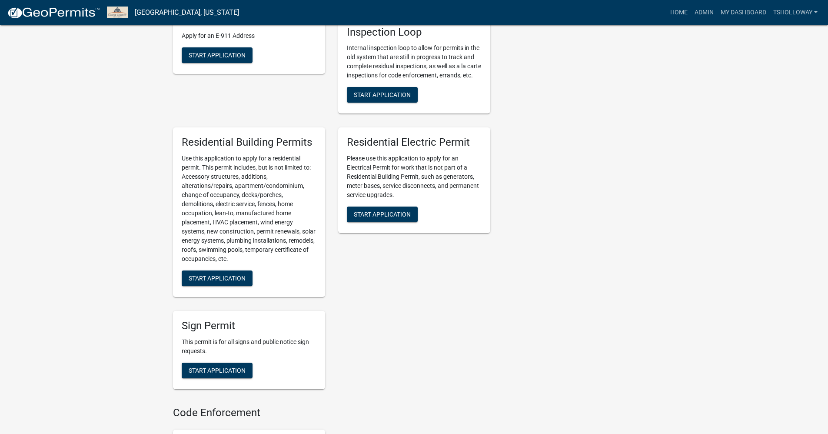
scroll to position [478, 0]
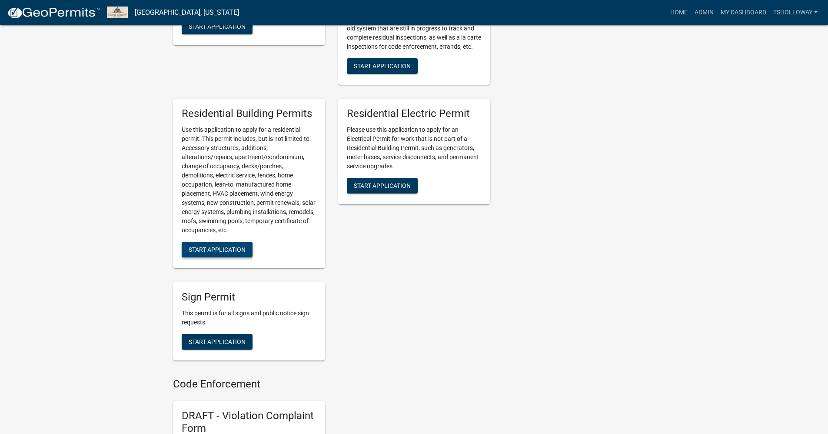
click at [215, 253] on span "Start Application" at bounding box center [217, 249] width 57 height 7
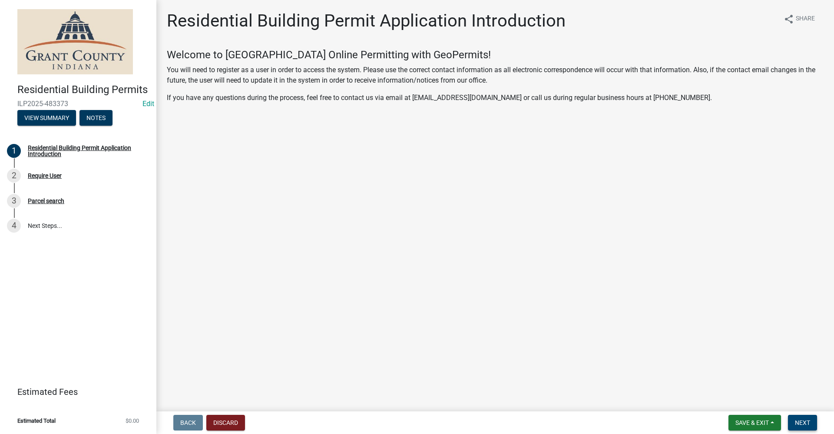
click at [802, 425] on span "Next" at bounding box center [802, 422] width 15 height 7
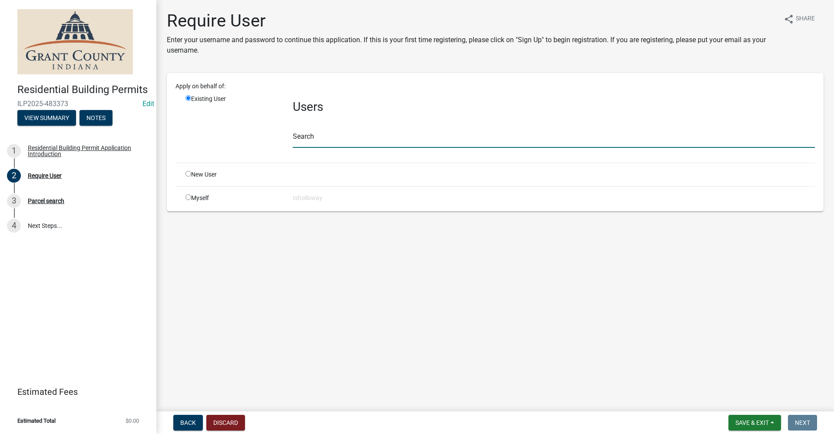
click at [310, 139] on input "text" at bounding box center [554, 139] width 522 height 18
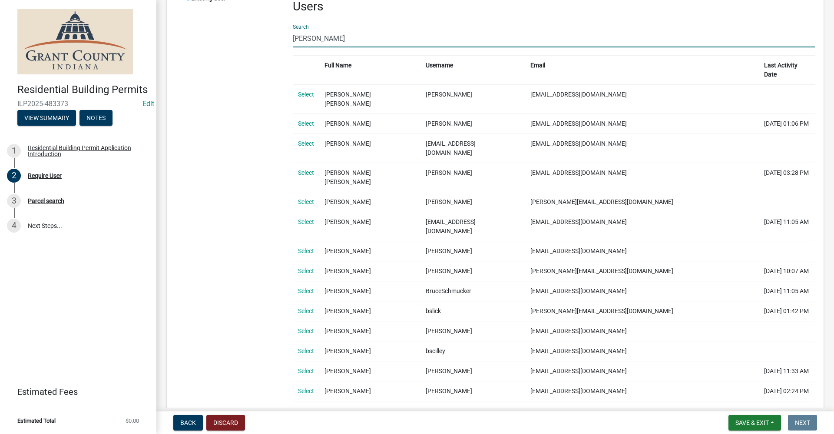
scroll to position [130, 0]
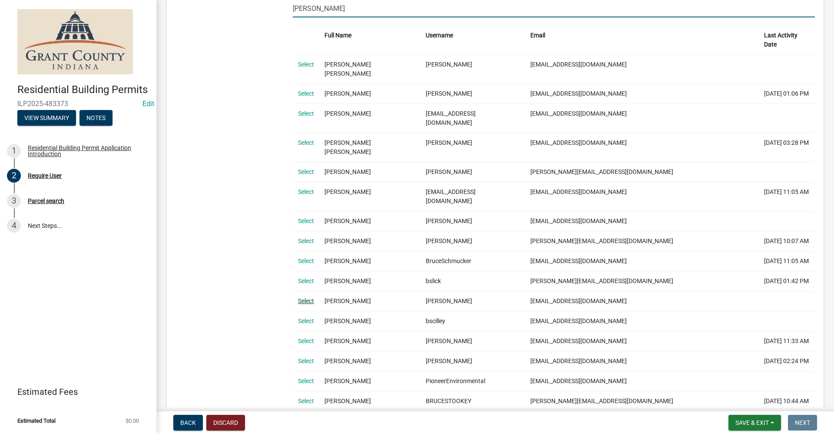
type input "[PERSON_NAME]"
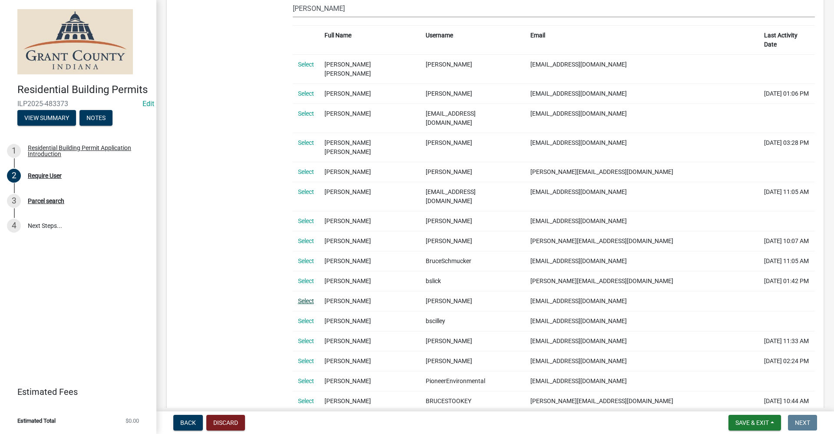
click at [305, 297] on link "Select" at bounding box center [306, 300] width 16 height 7
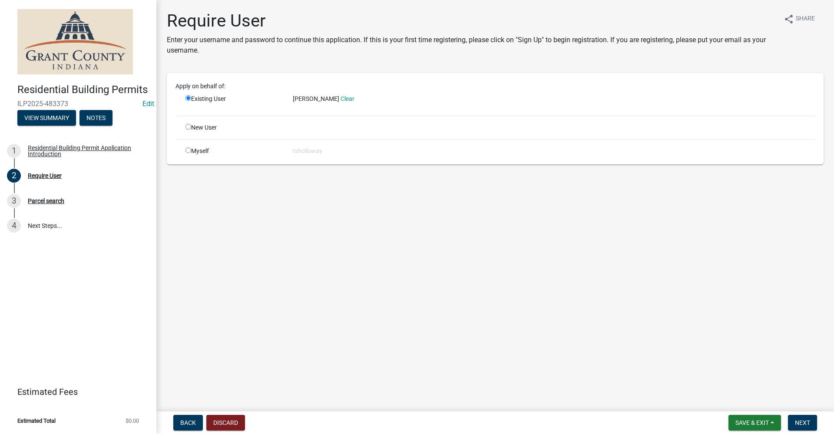
click at [793, 409] on div "Residential Building Permits ILP2025-483373 Edit View Summary Notes 1 Residenti…" at bounding box center [417, 217] width 834 height 434
click at [802, 421] on span "Next" at bounding box center [802, 422] width 15 height 7
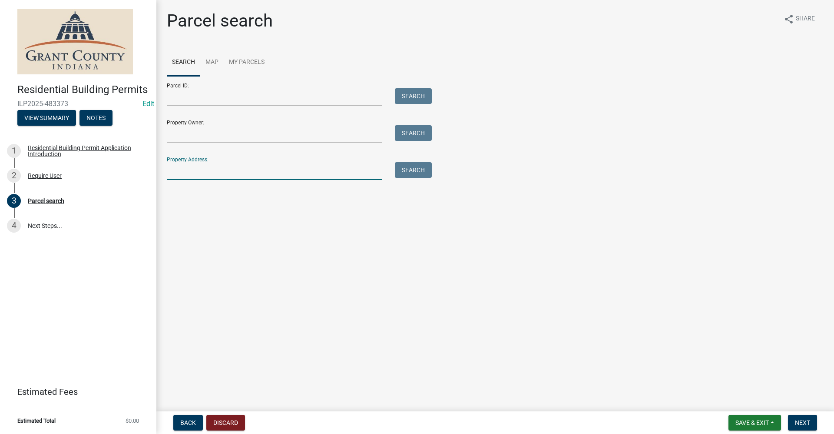
click at [196, 166] on input "Property Address:" at bounding box center [274, 171] width 215 height 18
type input "326 w [US_STATE]"
click at [411, 172] on button "Search" at bounding box center [413, 170] width 37 height 16
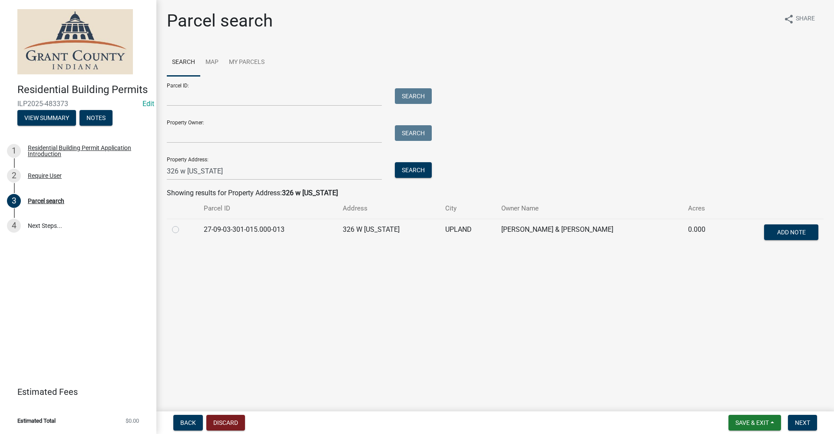
click at [182, 224] on label at bounding box center [182, 224] width 0 height 0
click at [182, 230] on input "radio" at bounding box center [185, 227] width 6 height 6
radio input "true"
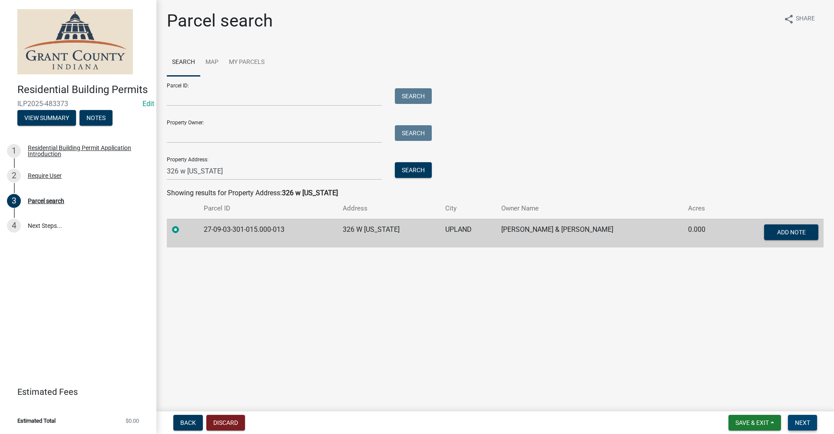
click at [804, 418] on button "Next" at bounding box center [802, 423] width 29 height 16
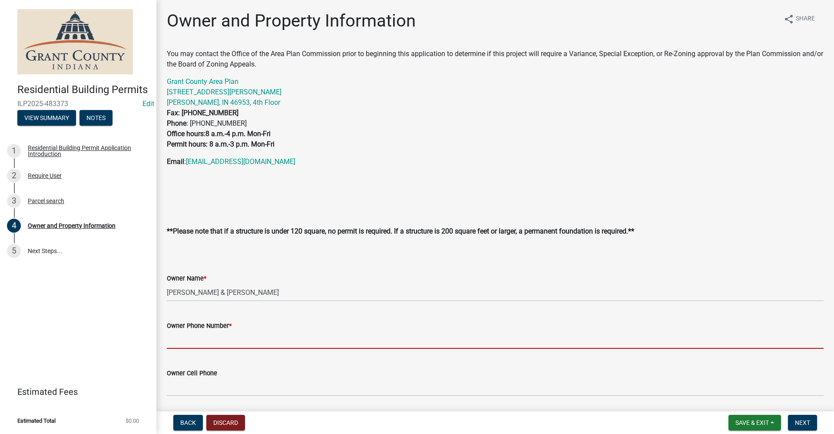
click at [216, 339] on input "Owner Phone Number *" at bounding box center [495, 340] width 657 height 18
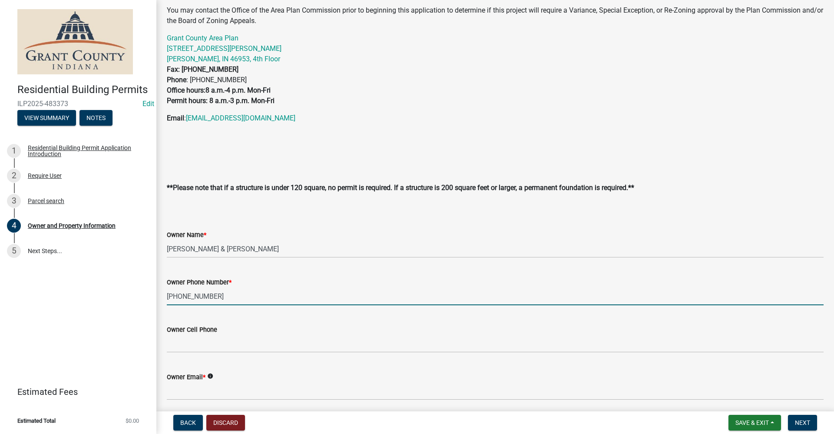
scroll to position [131, 0]
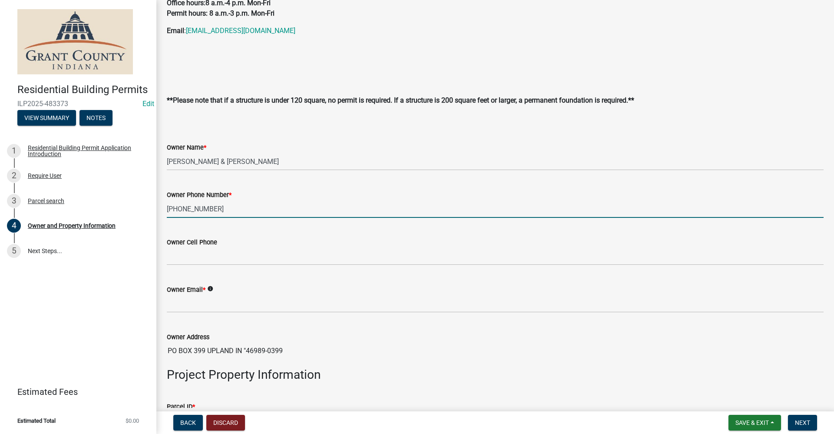
type input "[PHONE_NUMBER]"
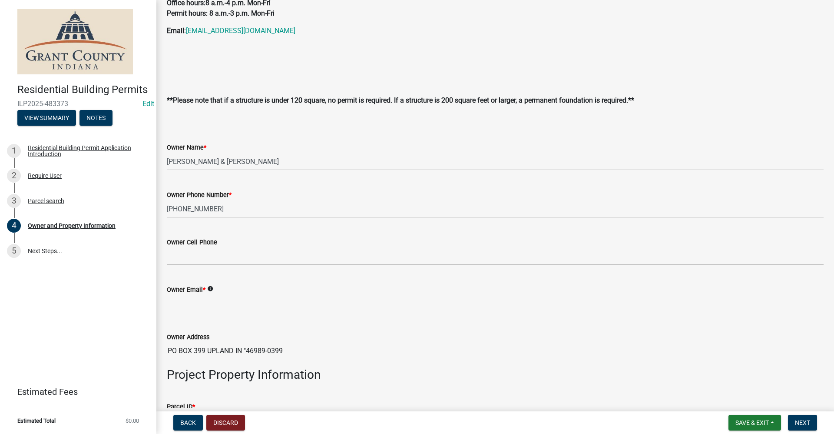
click at [151, 296] on div "Residential Building Permits ILP2025-483373 Edit View Summary Notes 1 Residenti…" at bounding box center [78, 217] width 156 height 434
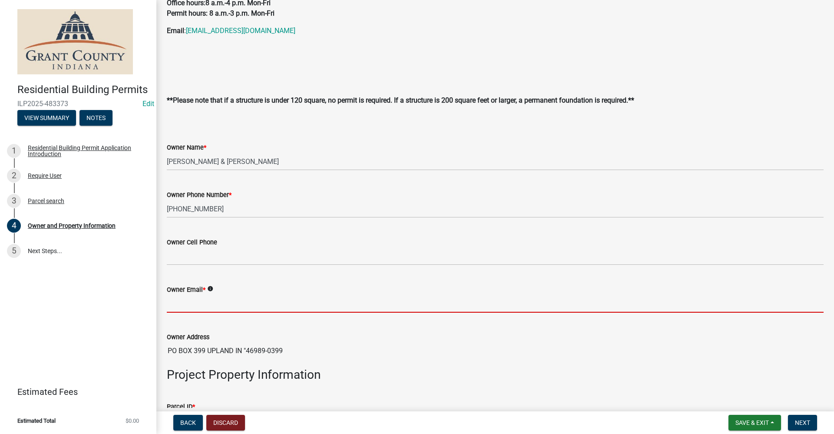
click at [195, 303] on input "Owner Email *" at bounding box center [495, 304] width 657 height 18
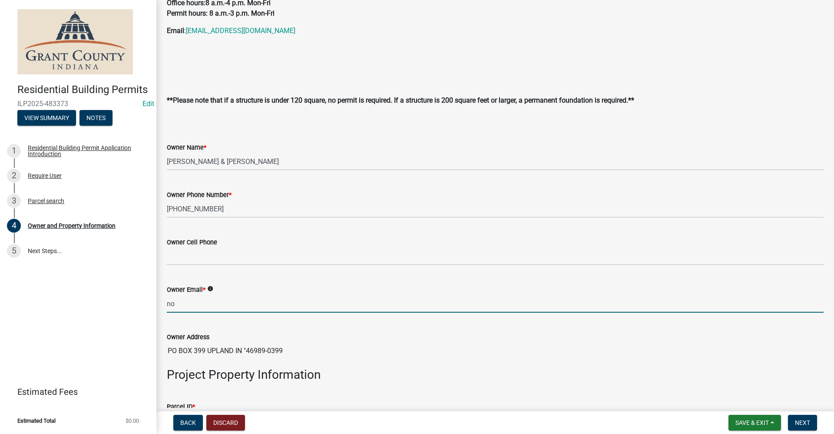
type input "no@email"
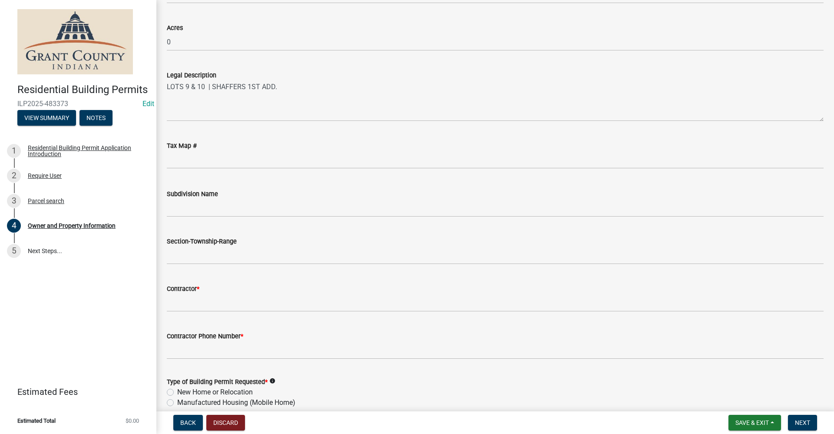
scroll to position [739, 0]
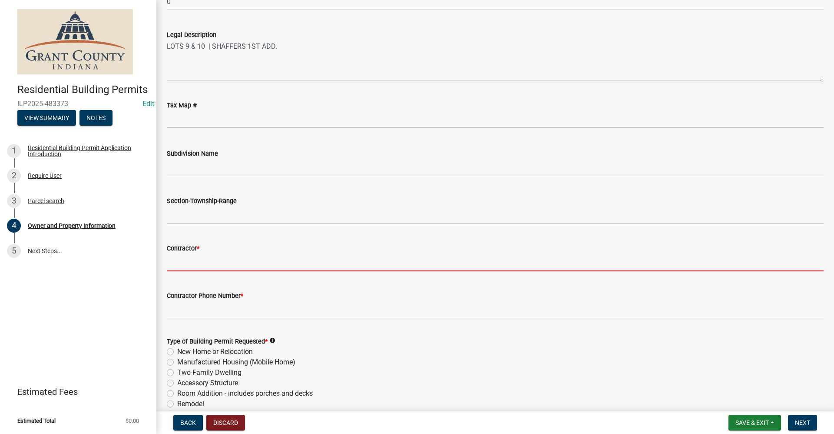
click at [183, 261] on input "Contractor *" at bounding box center [495, 262] width 657 height 18
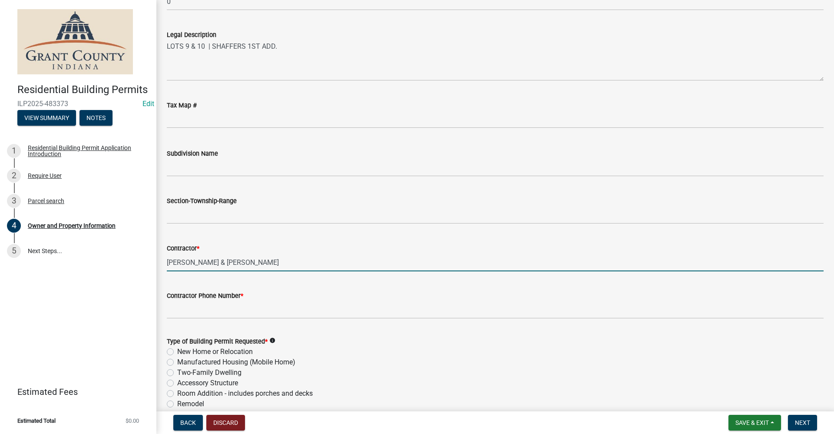
type input "[PERSON_NAME] & [PERSON_NAME]"
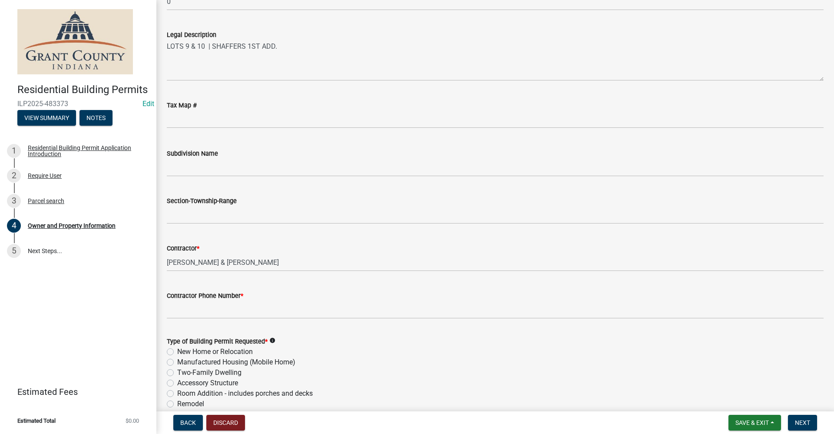
click at [163, 309] on div "Contractor Phone Number *" at bounding box center [495, 298] width 670 height 40
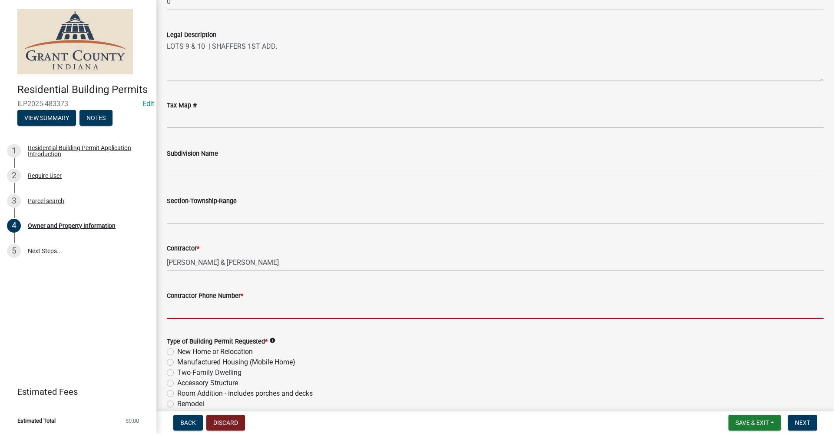
click at [178, 310] on input "Contractor Phone Number *" at bounding box center [495, 310] width 657 height 18
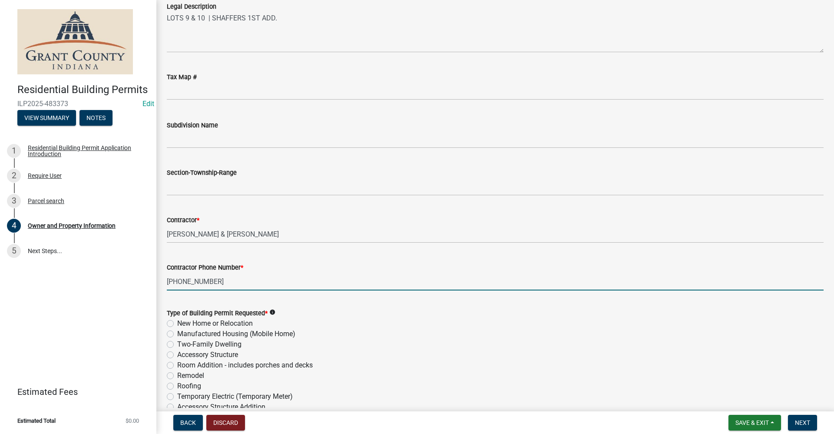
scroll to position [783, 0]
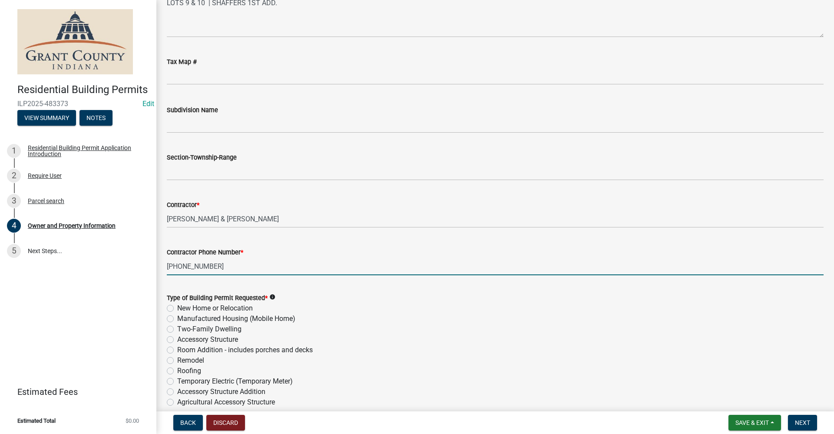
type input "[PHONE_NUMBER]"
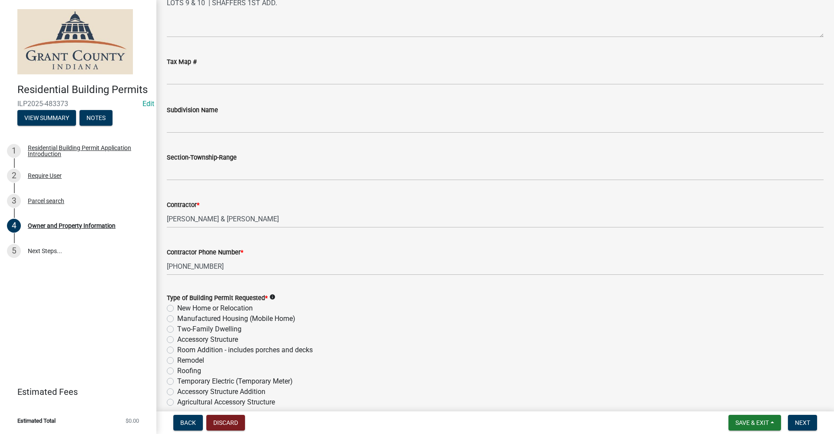
click at [177, 308] on label "New Home or Relocation" at bounding box center [215, 308] width 76 height 10
click at [177, 308] on input "New Home or Relocation" at bounding box center [180, 306] width 6 height 6
radio input "true"
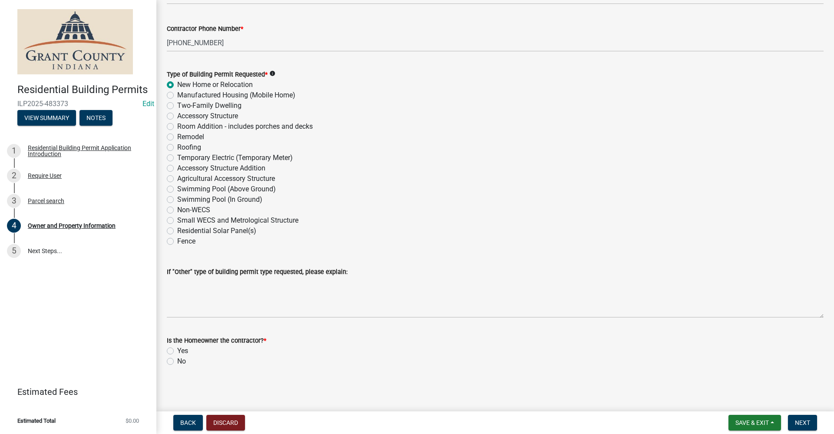
scroll to position [1006, 0]
click at [177, 362] on label "No" at bounding box center [181, 360] width 9 height 10
click at [177, 361] on input "No" at bounding box center [180, 358] width 6 height 6
radio input "true"
click at [812, 425] on button "Next" at bounding box center [802, 423] width 29 height 16
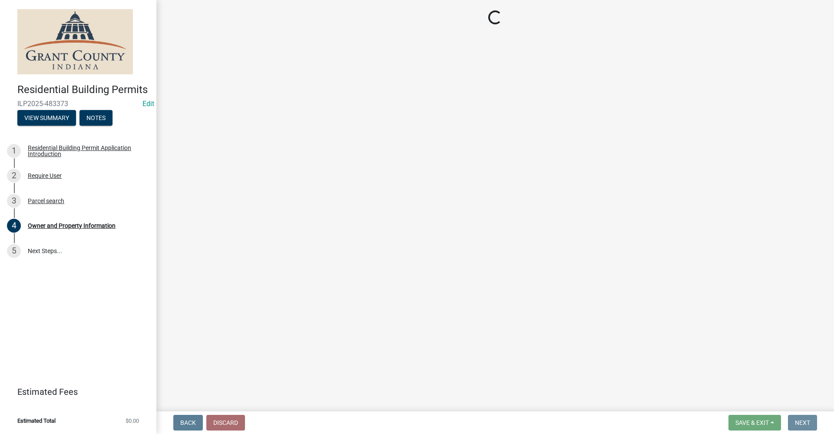
scroll to position [0, 0]
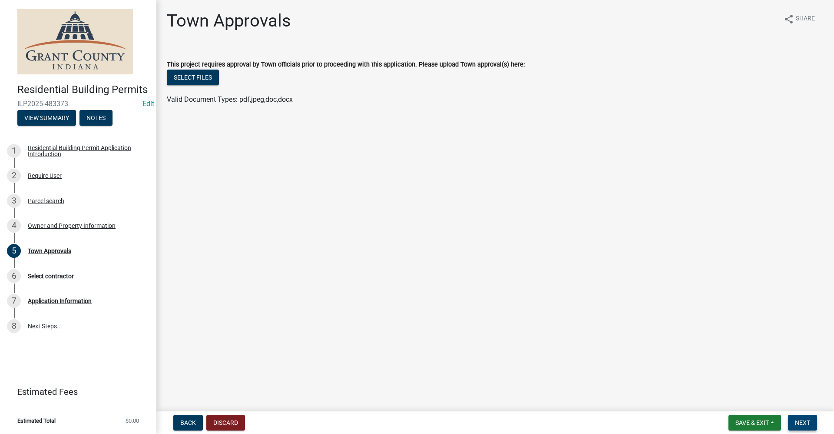
click at [804, 420] on span "Next" at bounding box center [802, 422] width 15 height 7
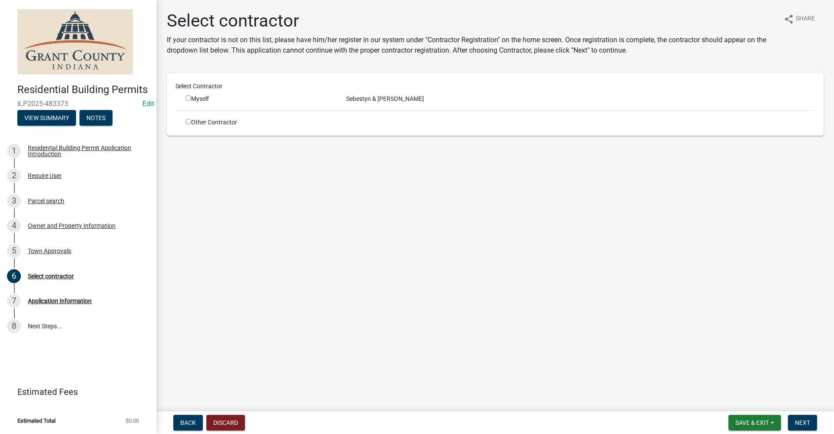
click at [188, 98] on input "radio" at bounding box center [189, 98] width 6 height 6
radio input "true"
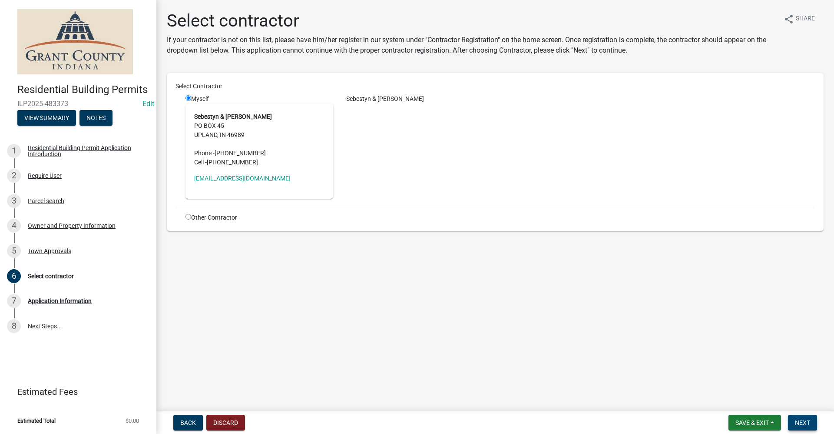
click at [803, 422] on span "Next" at bounding box center [802, 422] width 15 height 7
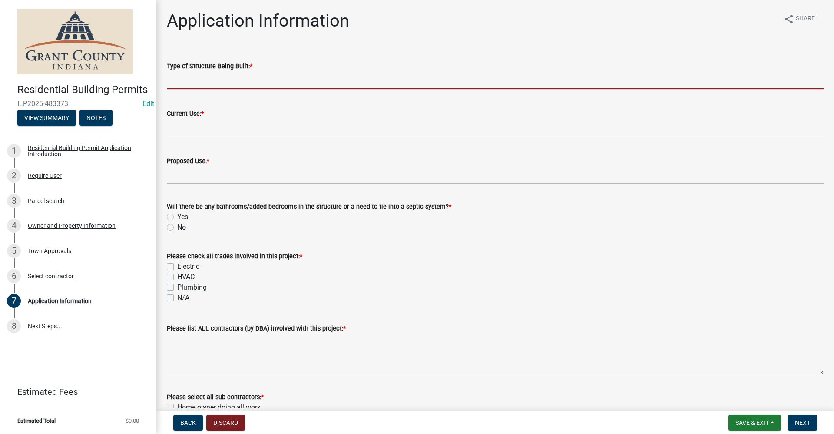
click at [203, 84] on input "Type of Structure Being Built: *" at bounding box center [495, 80] width 657 height 18
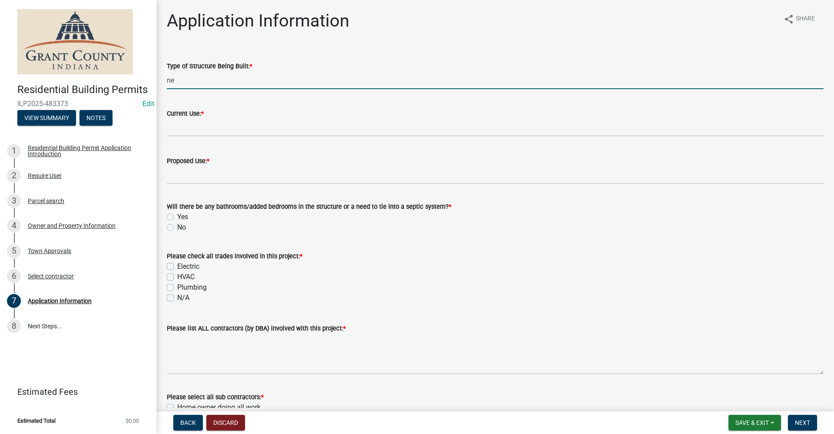
type input "n"
type input "New Home"
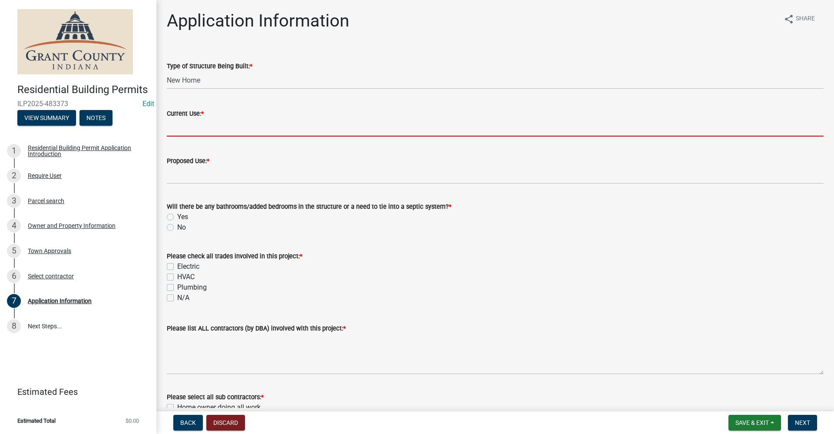
click at [192, 123] on input "Current Use: *" at bounding box center [495, 128] width 657 height 18
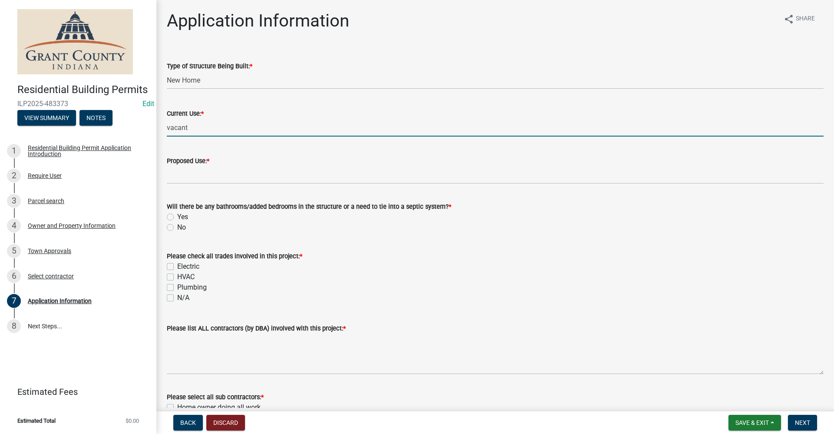
type input "vacant"
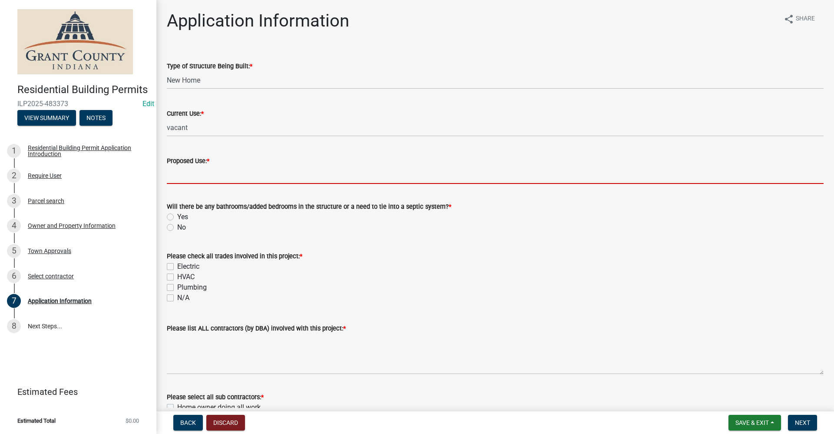
click at [193, 179] on input "Proposed Use: *" at bounding box center [495, 175] width 657 height 18
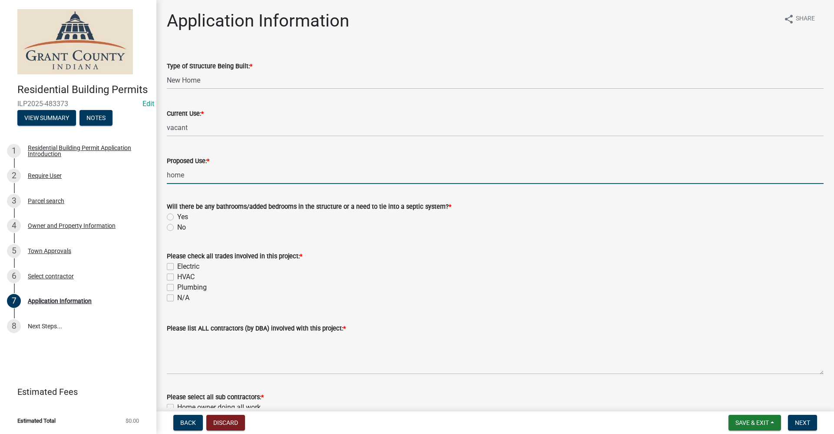
type input "home"
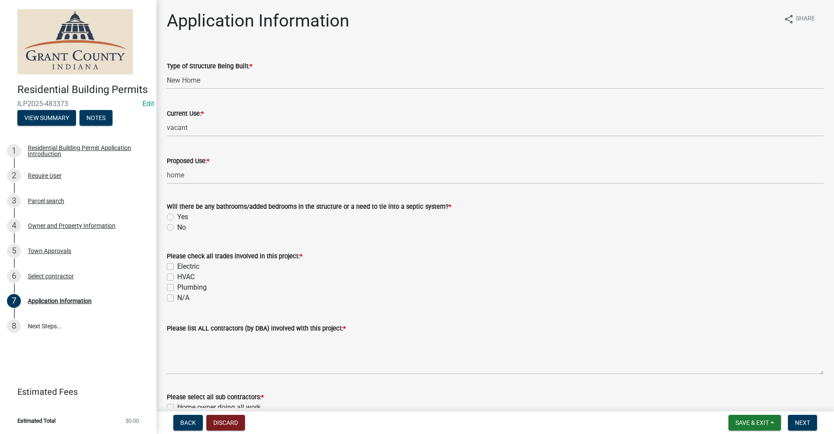
click at [177, 216] on label "Yes" at bounding box center [182, 217] width 11 height 10
click at [177, 216] on input "Yes" at bounding box center [180, 215] width 6 height 6
radio input "true"
click at [177, 297] on label "N/A" at bounding box center [183, 297] width 12 height 10
click at [177, 297] on input "N/A" at bounding box center [180, 295] width 6 height 6
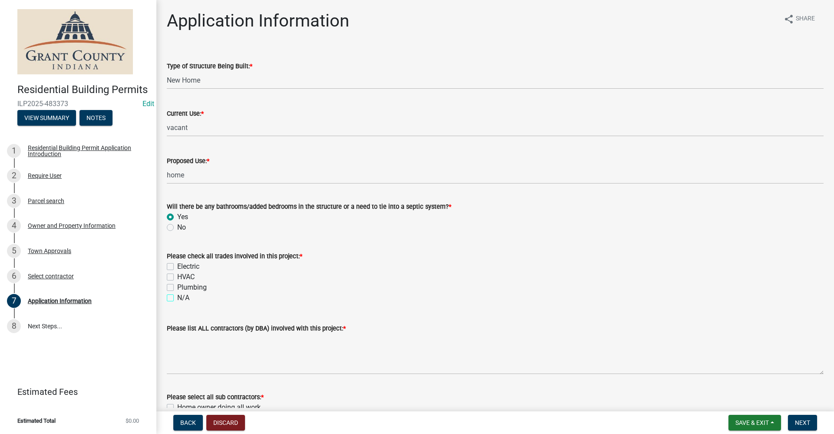
checkbox input "true"
checkbox input "false"
checkbox input "true"
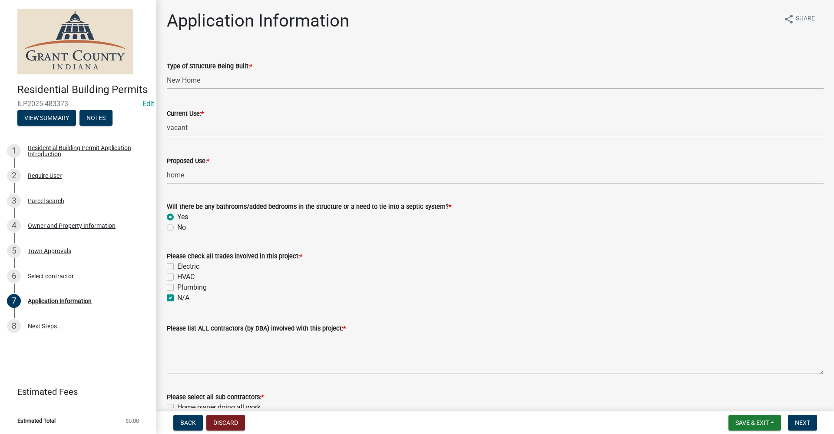
scroll to position [43, 0]
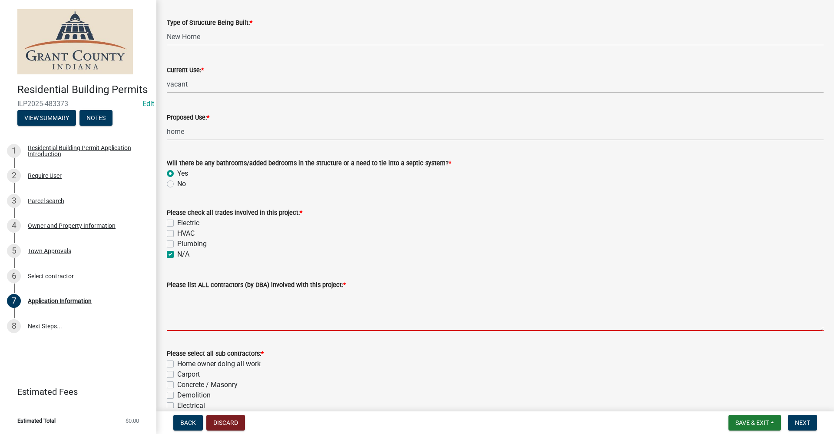
click at [195, 321] on textarea "Please list ALL contractors (by DBA) involved with this project: *" at bounding box center [495, 310] width 657 height 41
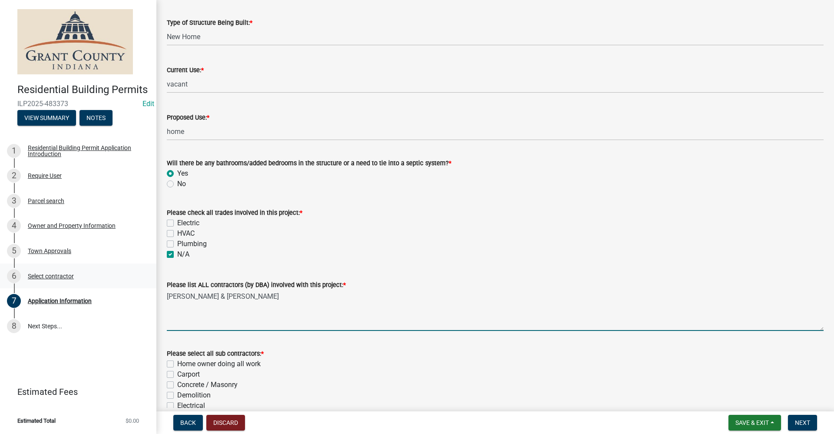
type textarea "[PERSON_NAME] & [PERSON_NAME]"
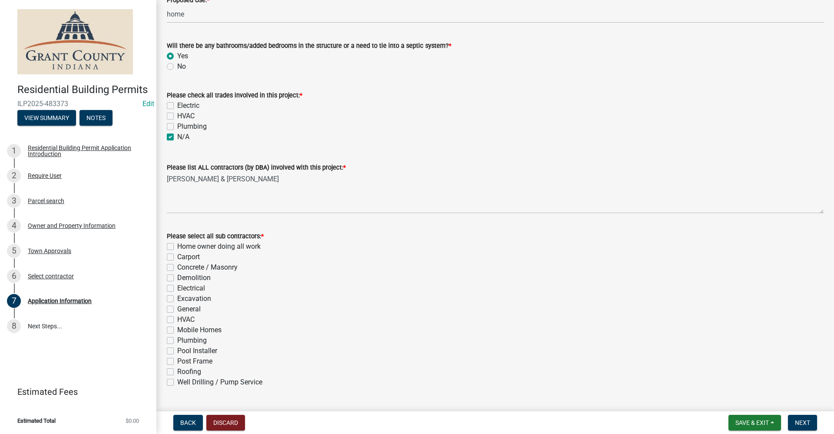
scroll to position [174, 0]
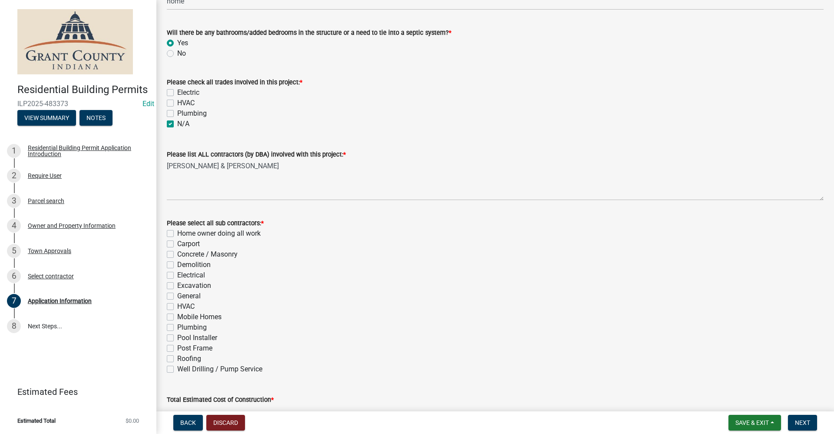
click at [177, 296] on label "General" at bounding box center [188, 296] width 23 height 10
click at [177, 296] on input "General" at bounding box center [180, 294] width 6 height 6
checkbox input "true"
checkbox input "false"
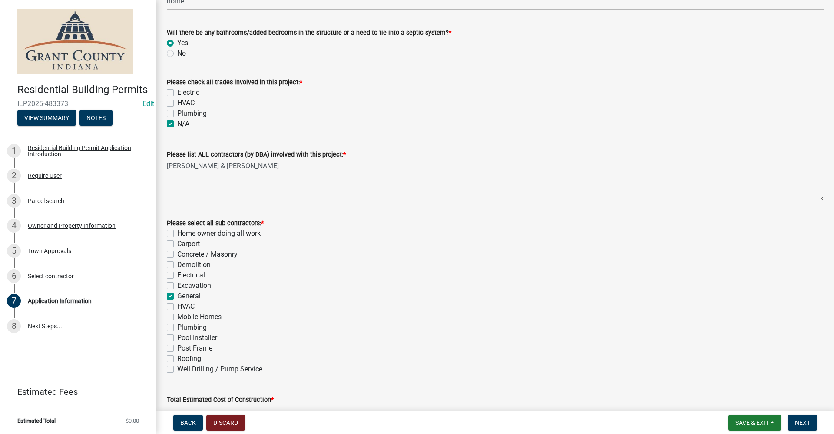
checkbox input "false"
checkbox input "true"
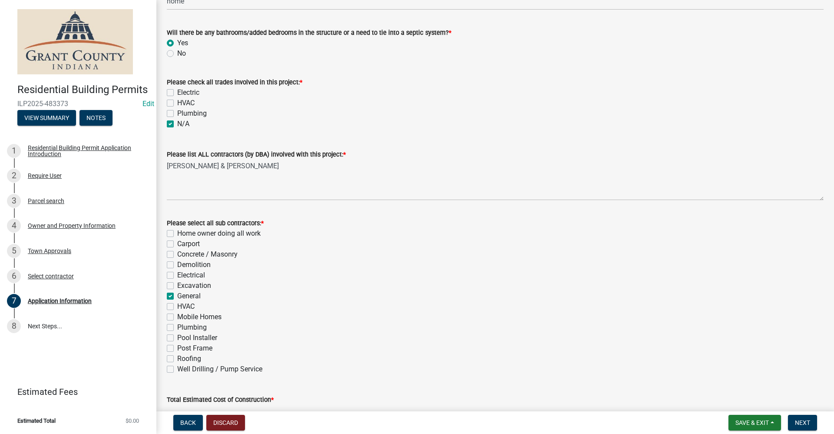
checkbox input "false"
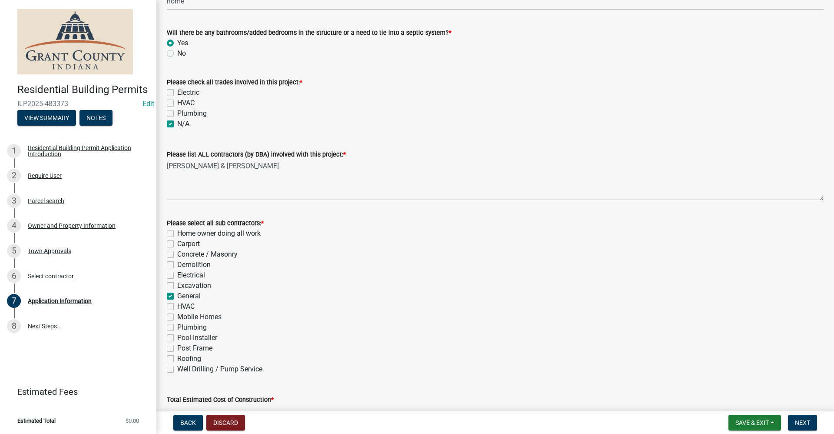
checkbox input "false"
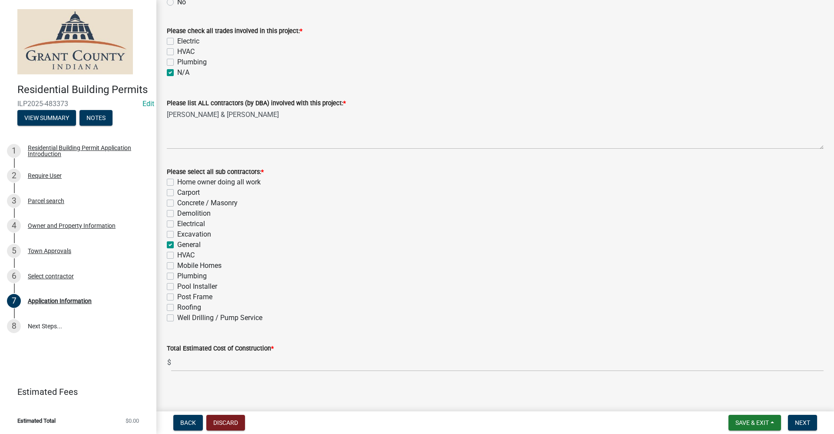
scroll to position [230, 0]
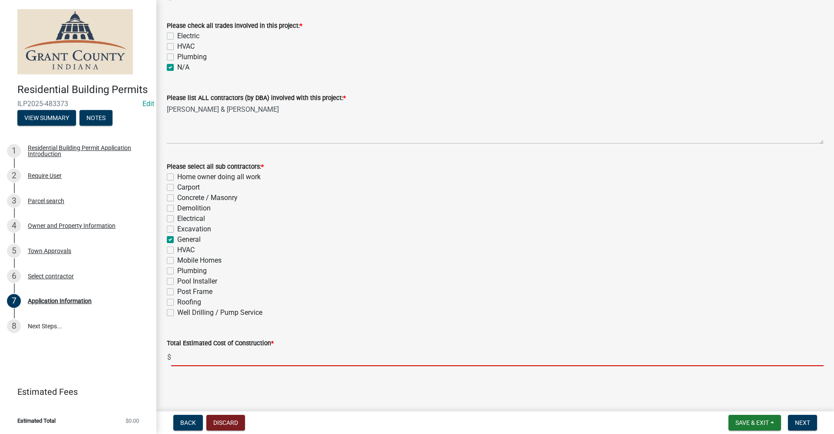
click at [190, 357] on input "text" at bounding box center [497, 357] width 653 height 18
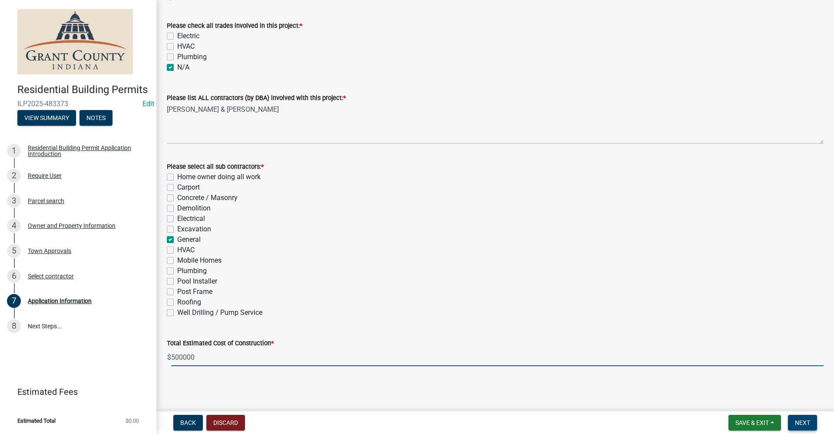
type input "500000"
click at [799, 421] on span "Next" at bounding box center [802, 422] width 15 height 7
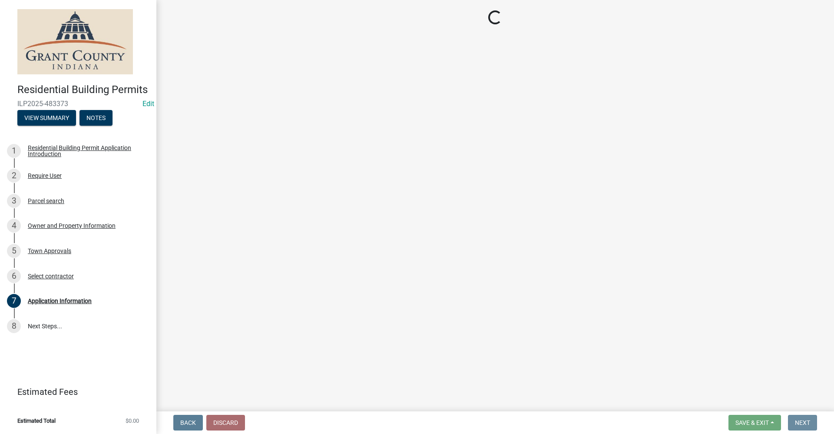
scroll to position [0, 0]
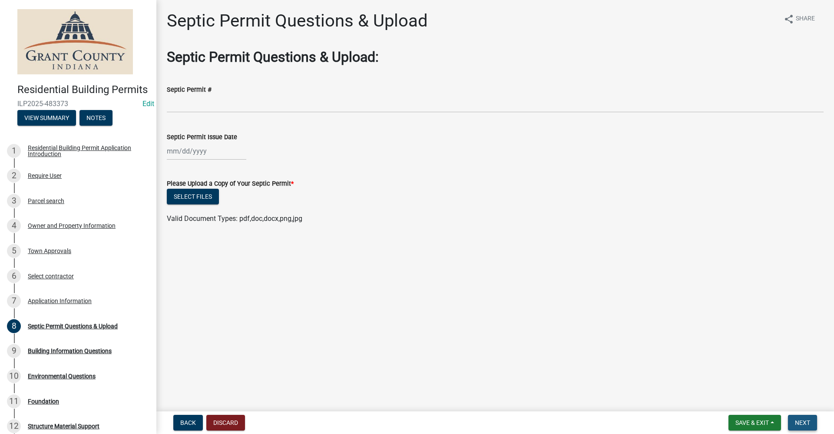
click at [802, 423] on span "Next" at bounding box center [802, 422] width 15 height 7
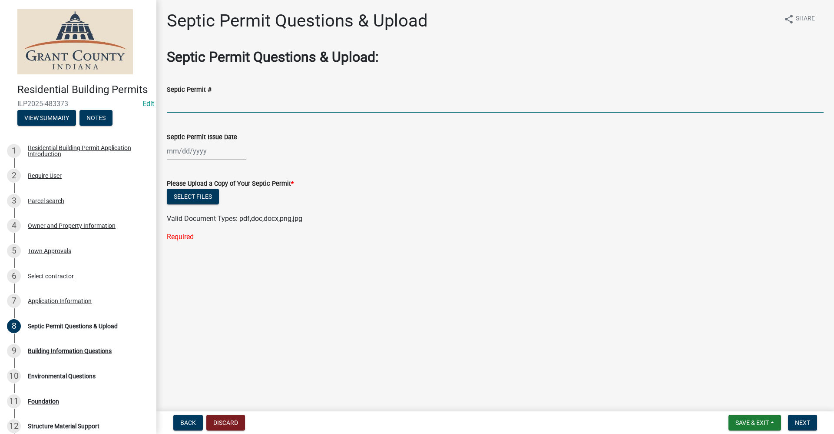
click at [177, 107] on input "Septic Permit #" at bounding box center [495, 104] width 657 height 18
type input "city utilities"
click at [182, 153] on div at bounding box center [207, 151] width 80 height 18
select select "9"
select select "2025"
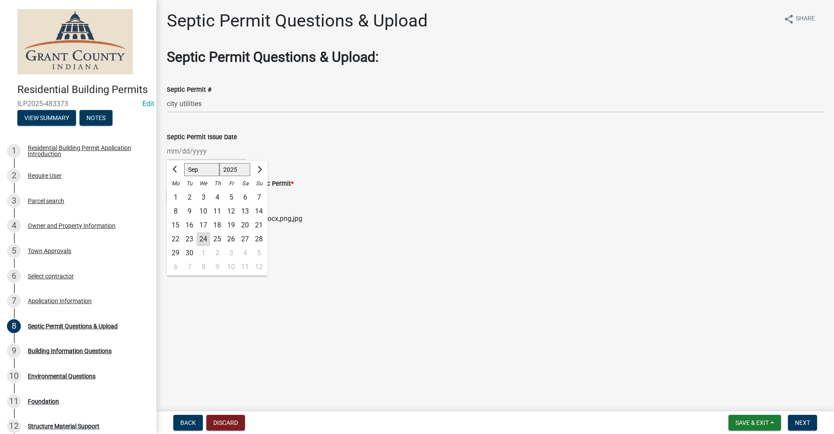
click at [203, 238] on div "24" at bounding box center [203, 239] width 14 height 14
type input "[DATE]"
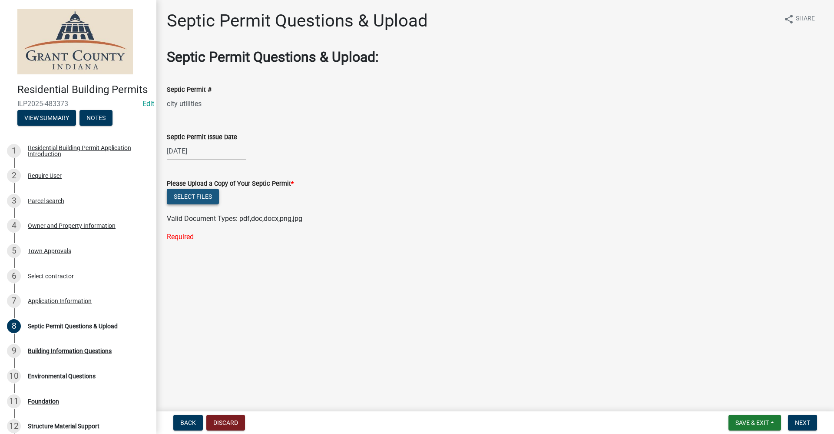
click at [202, 200] on button "Select files" at bounding box center [193, 197] width 52 height 16
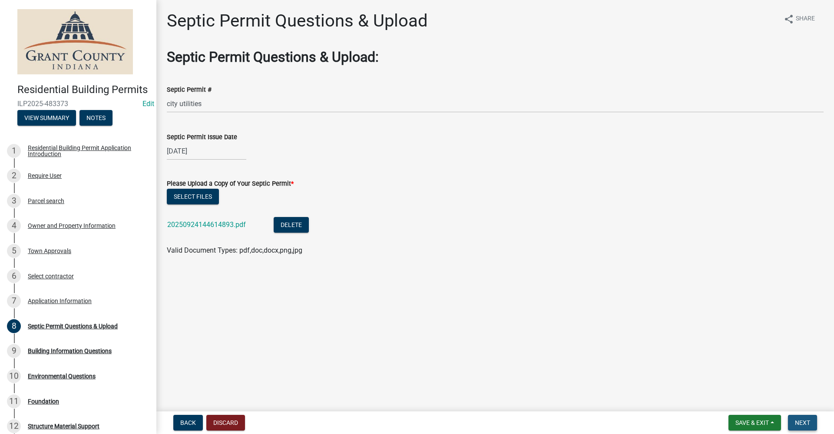
click at [804, 422] on span "Next" at bounding box center [802, 422] width 15 height 7
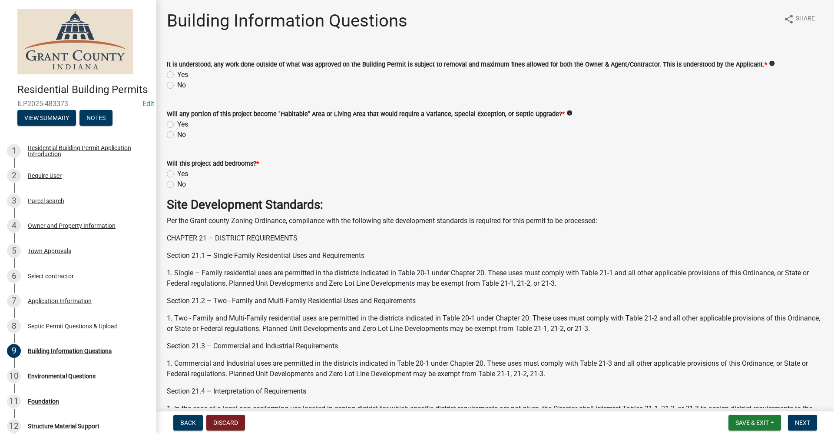
click at [177, 74] on label "Yes" at bounding box center [182, 75] width 11 height 10
click at [177, 74] on input "Yes" at bounding box center [180, 73] width 6 height 6
radio input "true"
click at [177, 136] on label "No" at bounding box center [181, 134] width 9 height 10
click at [177, 135] on input "No" at bounding box center [180, 132] width 6 height 6
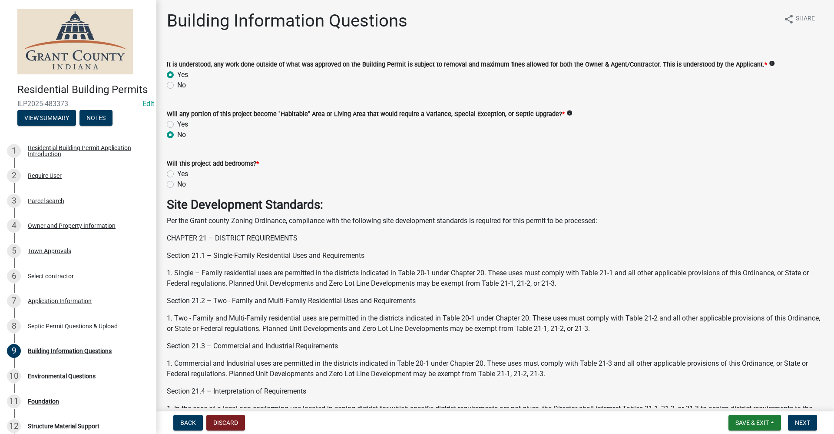
radio input "true"
click at [177, 173] on label "Yes" at bounding box center [182, 174] width 11 height 10
click at [177, 173] on input "Yes" at bounding box center [180, 172] width 6 height 6
radio input "true"
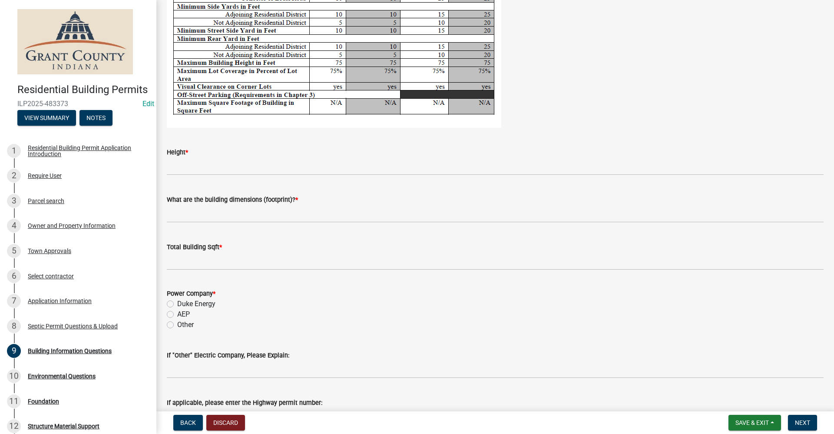
scroll to position [1651, 0]
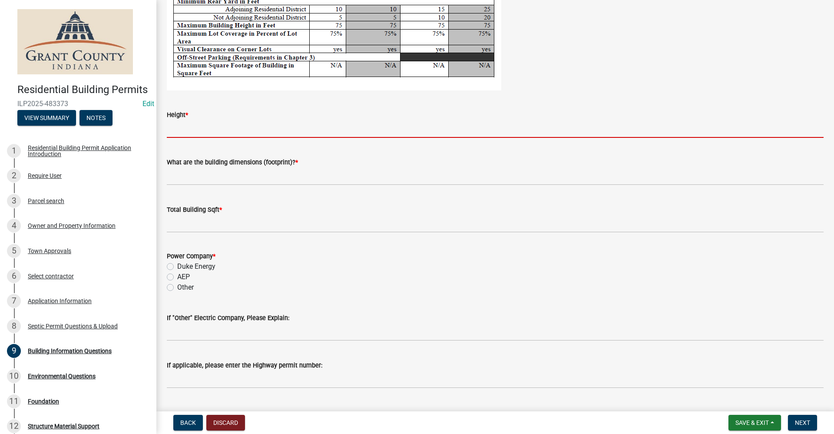
click at [196, 133] on input "Height *" at bounding box center [495, 129] width 657 height 18
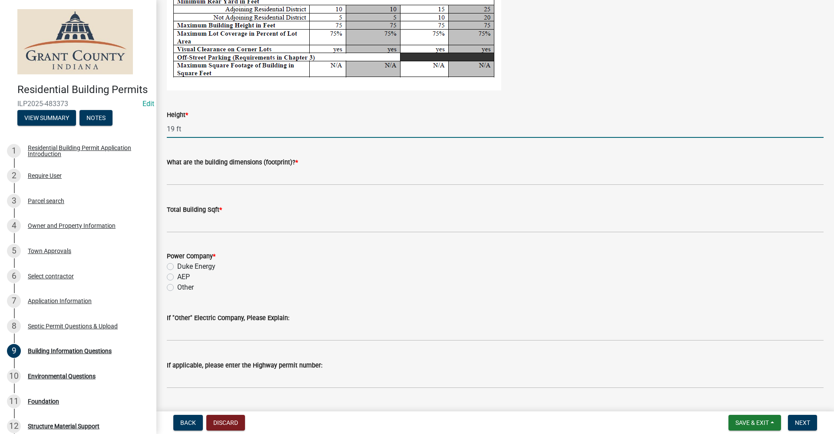
type input "19 ft"
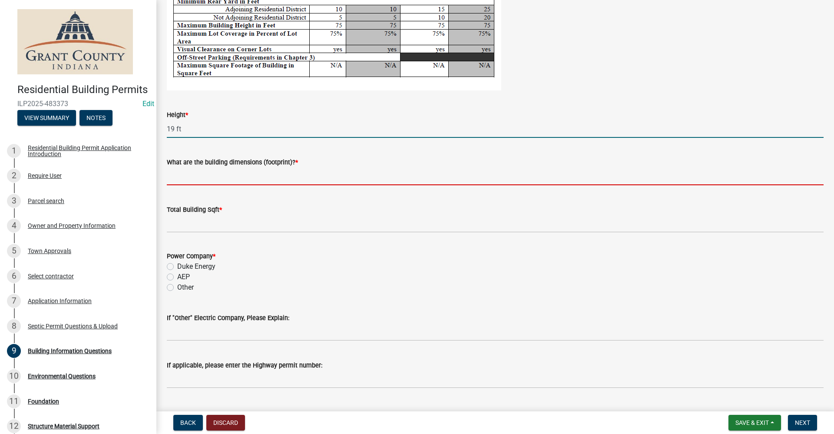
click at [192, 179] on input "What are the building dimensions (footprint)? *" at bounding box center [495, 176] width 657 height 18
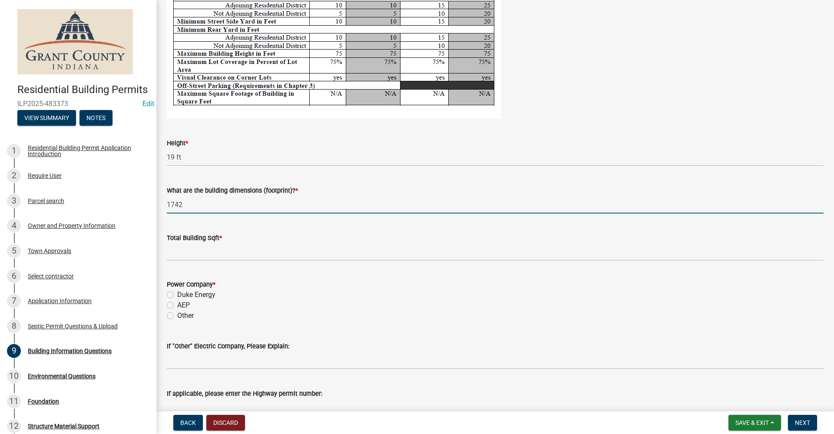
scroll to position [1608, 0]
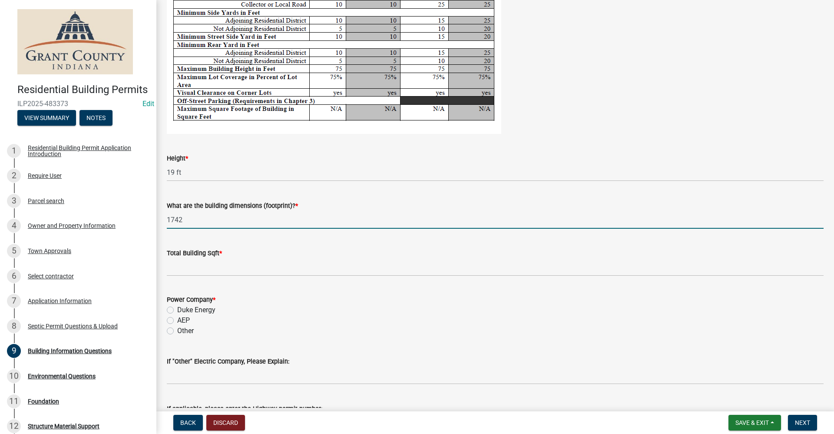
drag, startPoint x: 184, startPoint y: 219, endPoint x: 153, endPoint y: 220, distance: 30.4
click at [154, 219] on div "Residential Building Permits ILP2025-483373 Edit View Summary Notes 1 Residenti…" at bounding box center [417, 217] width 834 height 434
type input "82x34"
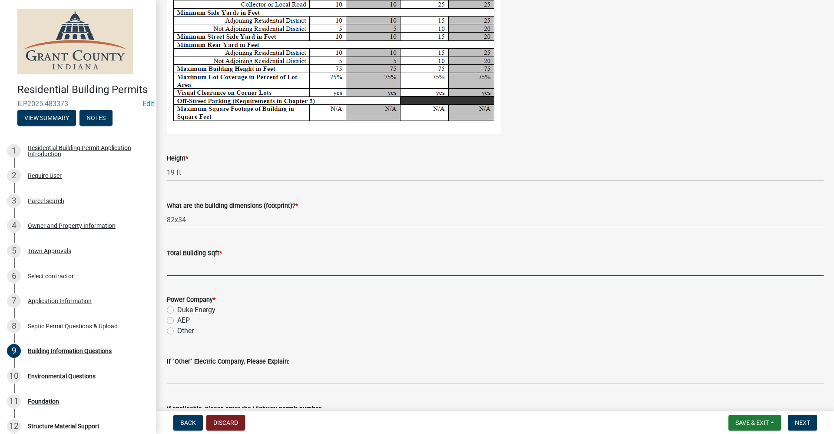
click at [194, 262] on input "text" at bounding box center [495, 267] width 657 height 18
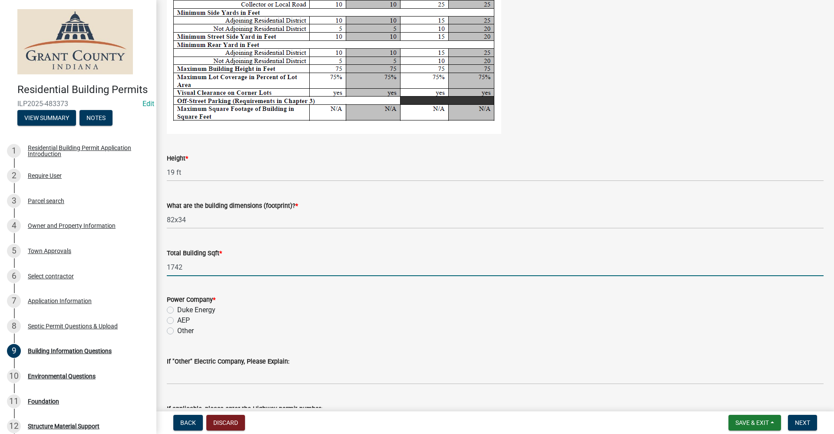
type input "1742"
click at [177, 322] on label "AEP" at bounding box center [183, 320] width 13 height 10
click at [177, 321] on input "AEP" at bounding box center [180, 318] width 6 height 6
radio input "true"
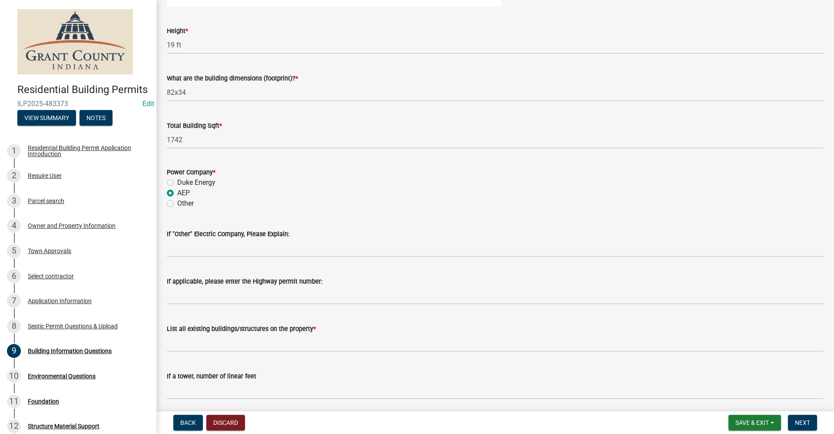
scroll to position [1738, 0]
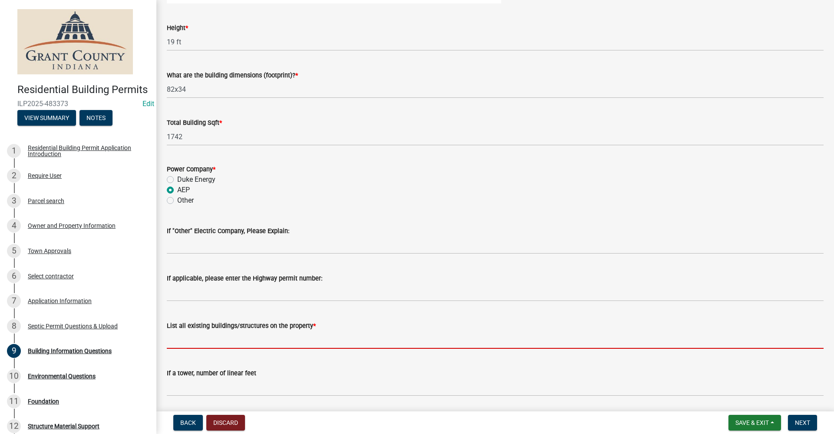
click at [193, 343] on input "List all existing buildings/structures on the property *" at bounding box center [495, 340] width 657 height 18
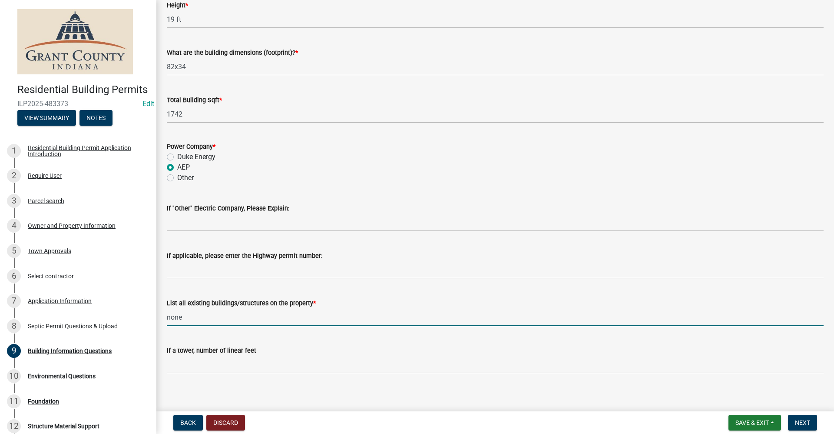
scroll to position [1768, 0]
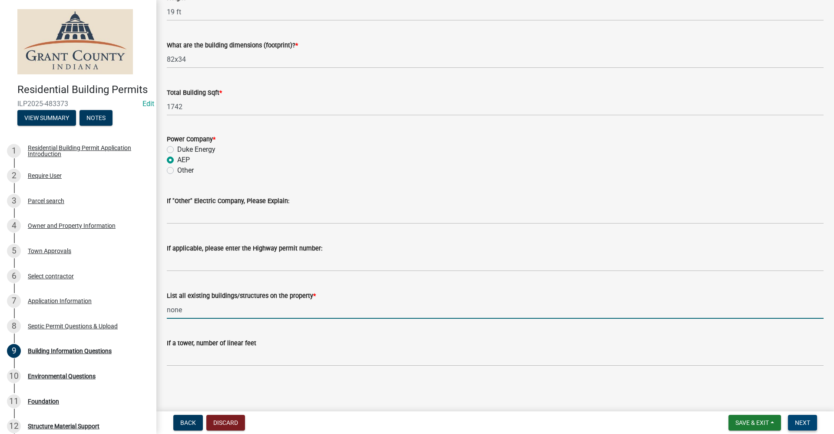
type input "none"
click at [806, 424] on span "Next" at bounding box center [802, 422] width 15 height 7
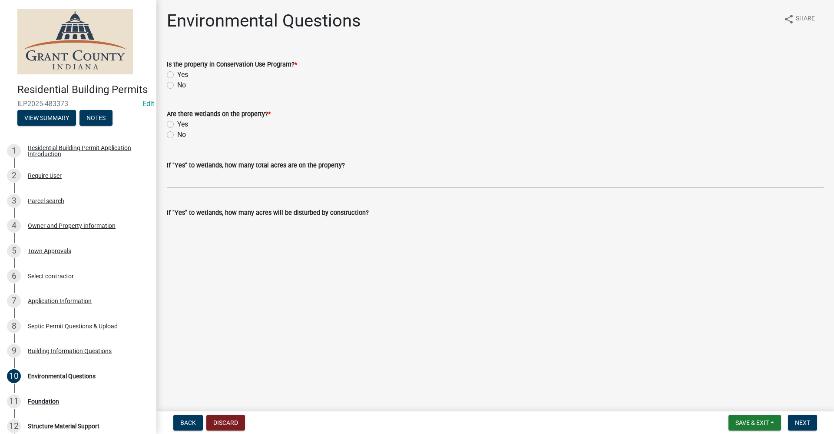
click at [177, 84] on label "No" at bounding box center [181, 85] width 9 height 10
click at [177, 84] on input "No" at bounding box center [180, 83] width 6 height 6
radio input "true"
click at [177, 136] on label "No" at bounding box center [181, 134] width 9 height 10
click at [177, 135] on input "No" at bounding box center [180, 132] width 6 height 6
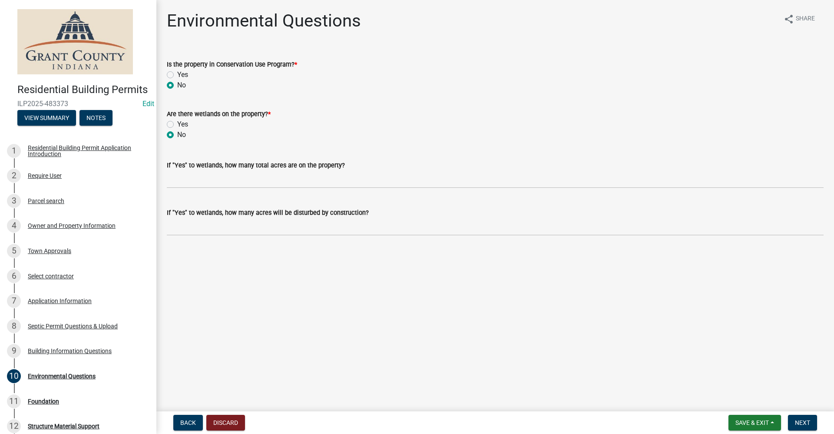
radio input "true"
click at [804, 420] on span "Next" at bounding box center [802, 422] width 15 height 7
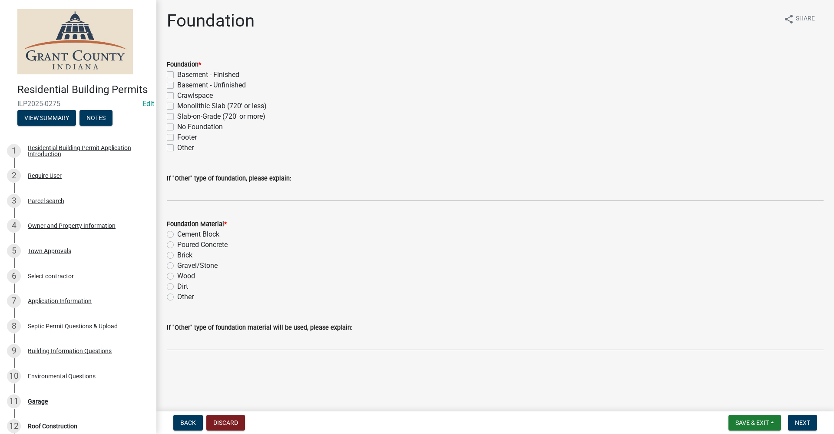
click at [177, 96] on label "Crawlspace" at bounding box center [195, 95] width 36 height 10
click at [177, 96] on input "Crawlspace" at bounding box center [180, 93] width 6 height 6
checkbox input "true"
checkbox input "false"
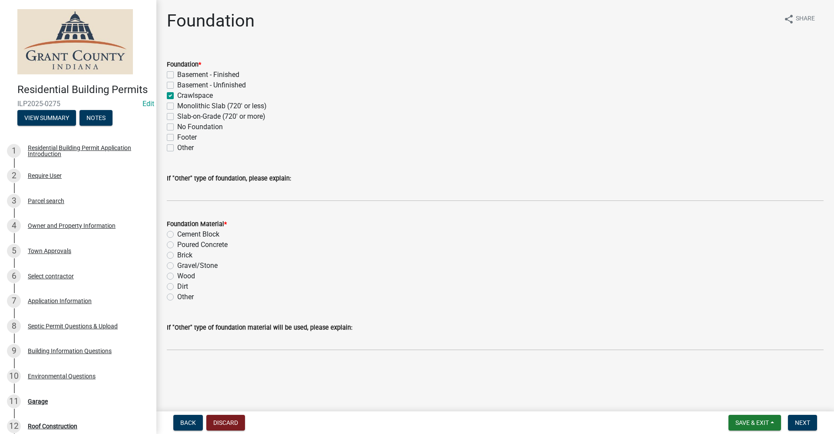
checkbox input "true"
checkbox input "false"
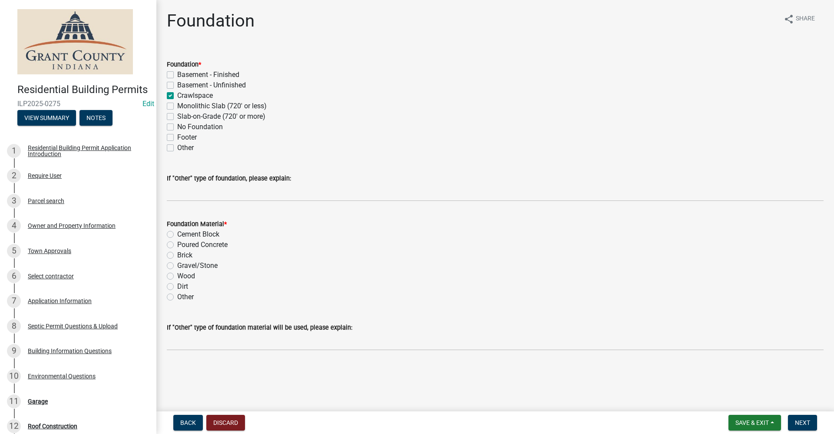
checkbox input "false"
click at [177, 234] on label "Cement Block" at bounding box center [198, 234] width 42 height 10
click at [177, 234] on input "Cement Block" at bounding box center [180, 232] width 6 height 6
radio input "true"
click at [800, 421] on span "Next" at bounding box center [802, 422] width 15 height 7
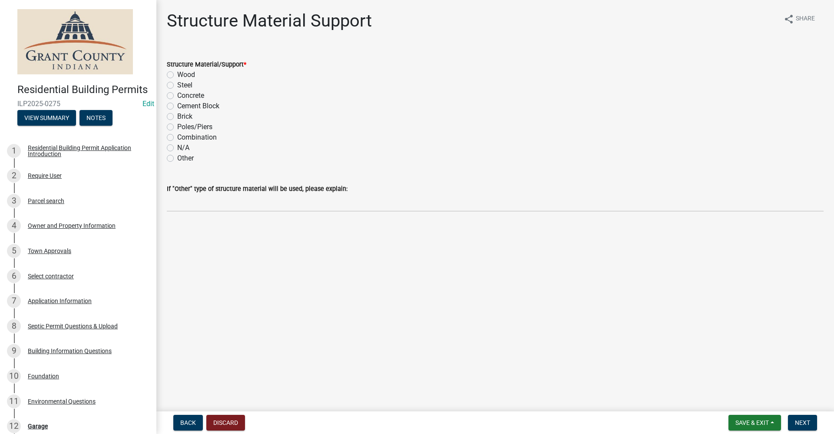
click at [177, 74] on label "Wood" at bounding box center [186, 75] width 18 height 10
click at [177, 74] on input "Wood" at bounding box center [180, 73] width 6 height 6
radio input "true"
click at [800, 424] on span "Next" at bounding box center [802, 422] width 15 height 7
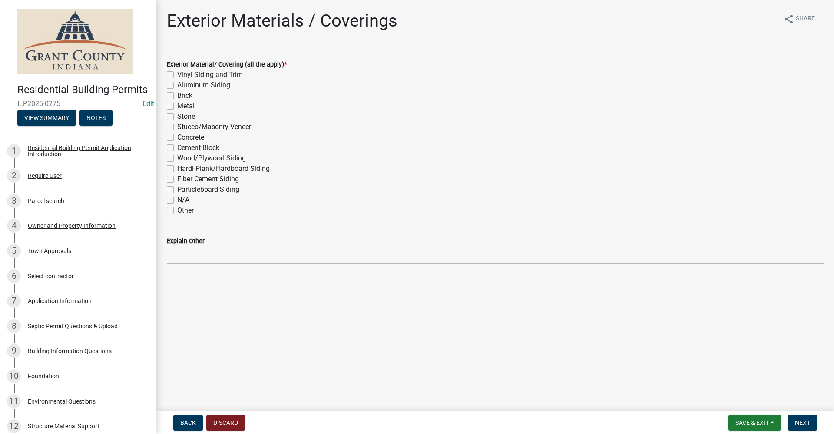
click at [177, 75] on label "Vinyl Siding and Trim" at bounding box center [210, 75] width 66 height 10
click at [177, 75] on input "Vinyl Siding and Trim" at bounding box center [180, 73] width 6 height 6
checkbox input "true"
checkbox input "false"
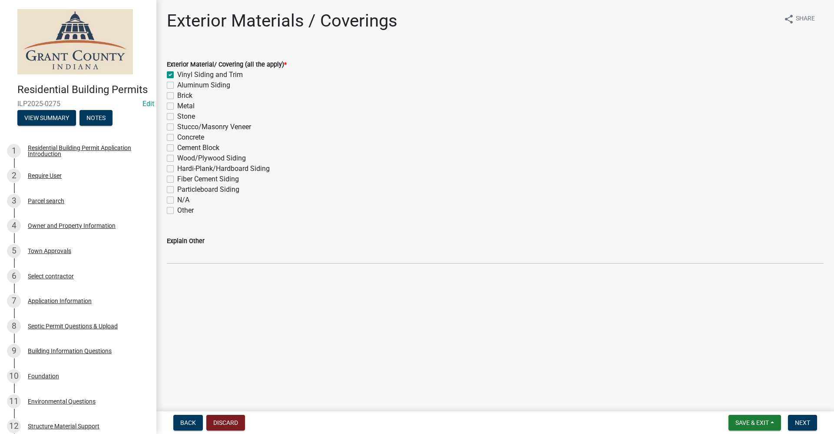
checkbox input "false"
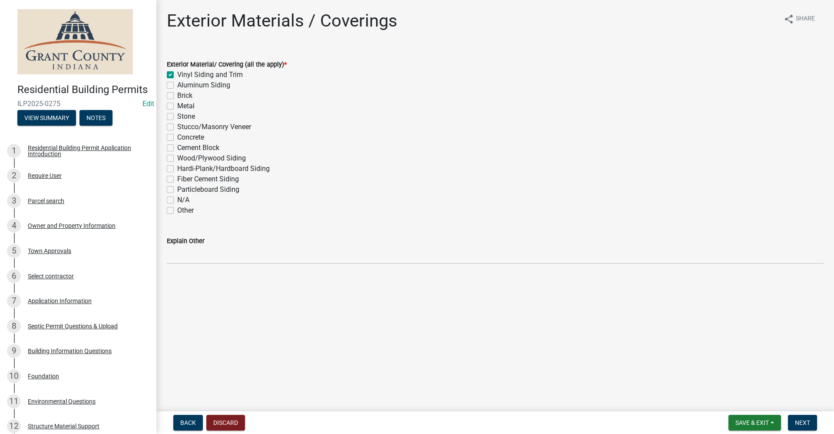
checkbox input "false"
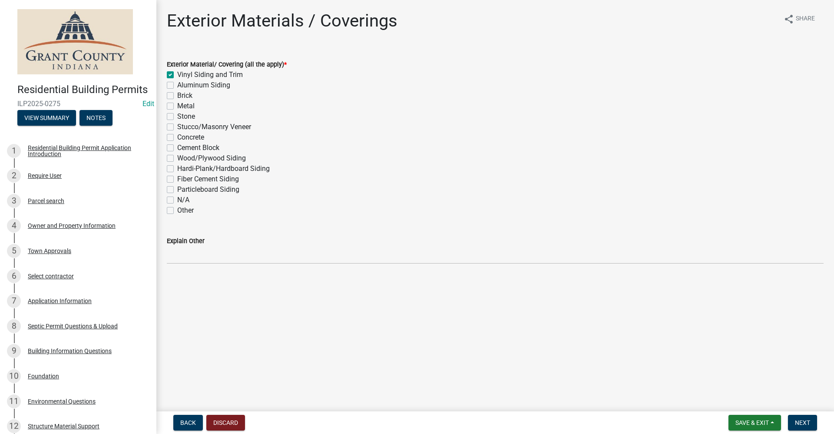
checkbox input "false"
click at [803, 423] on span "Next" at bounding box center [802, 422] width 15 height 7
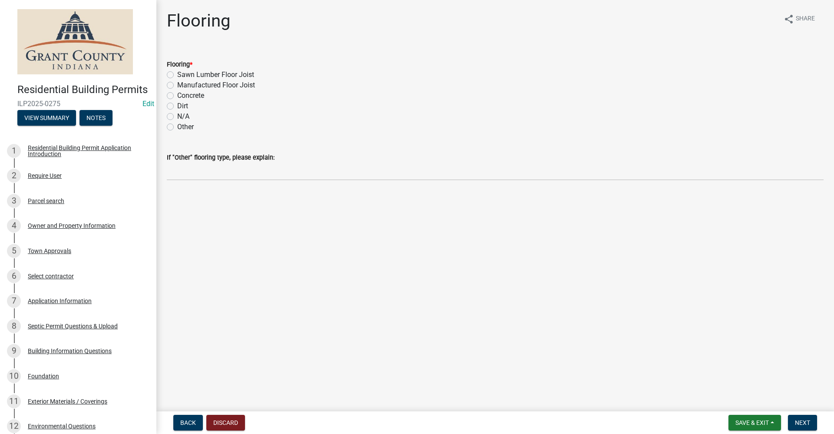
click at [177, 74] on label "Sawn Lumber Floor Joist" at bounding box center [215, 75] width 77 height 10
click at [177, 74] on input "Sawn Lumber Floor Joist" at bounding box center [180, 73] width 6 height 6
radio input "true"
click at [803, 421] on span "Next" at bounding box center [802, 422] width 15 height 7
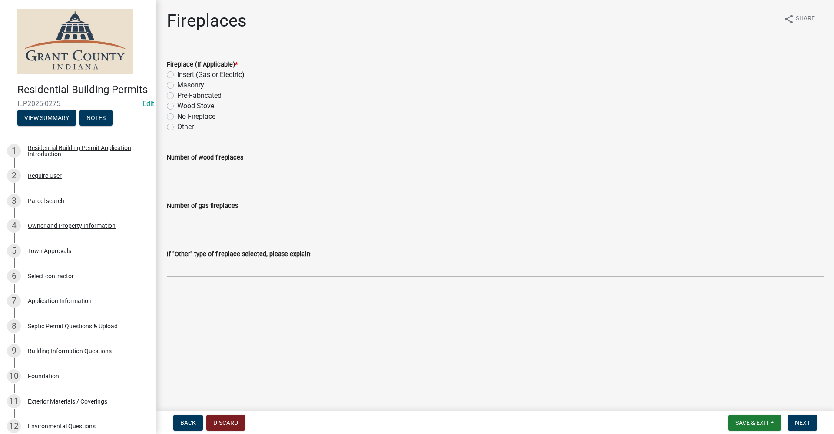
click at [177, 74] on label "Insert (Gas or Electric)" at bounding box center [210, 75] width 67 height 10
click at [177, 74] on input "Insert (Gas or Electric)" at bounding box center [180, 73] width 6 height 6
radio input "true"
click at [803, 422] on span "Next" at bounding box center [802, 422] width 15 height 7
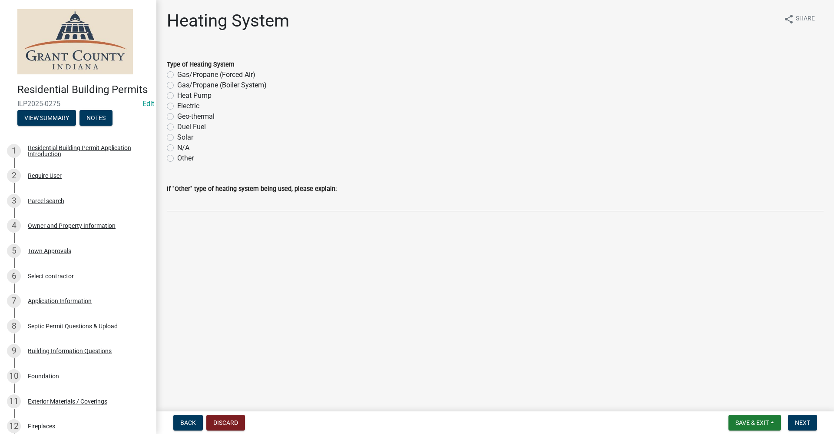
click at [177, 96] on label "Heat Pump" at bounding box center [194, 95] width 34 height 10
click at [177, 96] on input "Heat Pump" at bounding box center [180, 93] width 6 height 6
radio input "true"
click at [803, 422] on span "Next" at bounding box center [802, 422] width 15 height 7
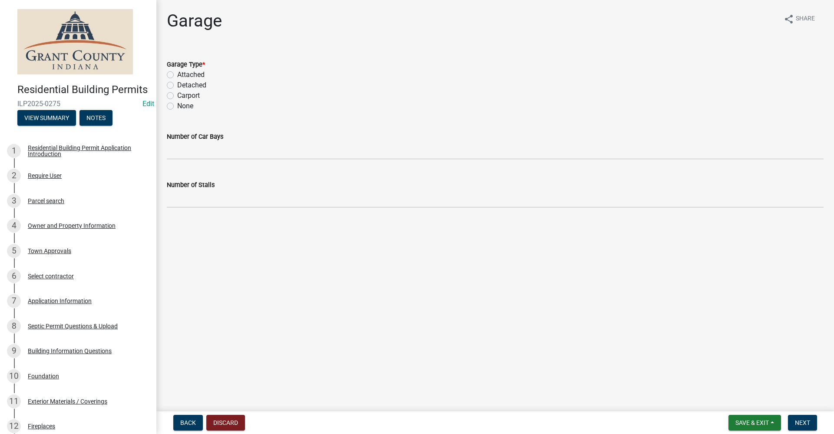
click at [177, 74] on label "Attached" at bounding box center [190, 75] width 27 height 10
click at [177, 74] on input "Attached" at bounding box center [180, 73] width 6 height 6
radio input "true"
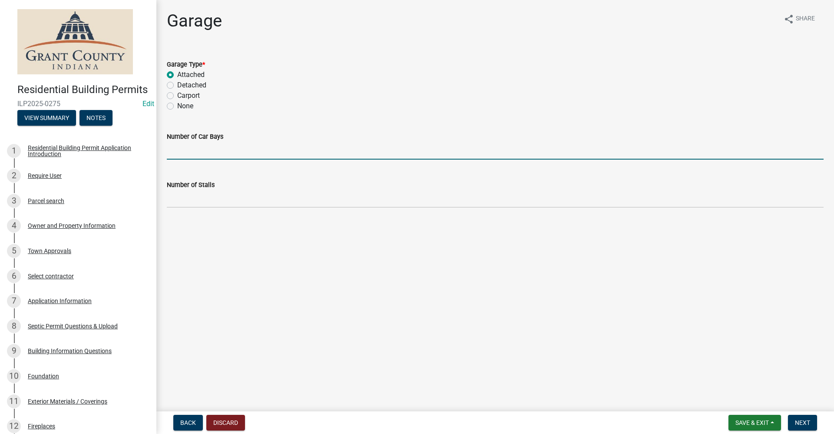
click at [186, 155] on input "text" at bounding box center [495, 151] width 657 height 18
type input "2"
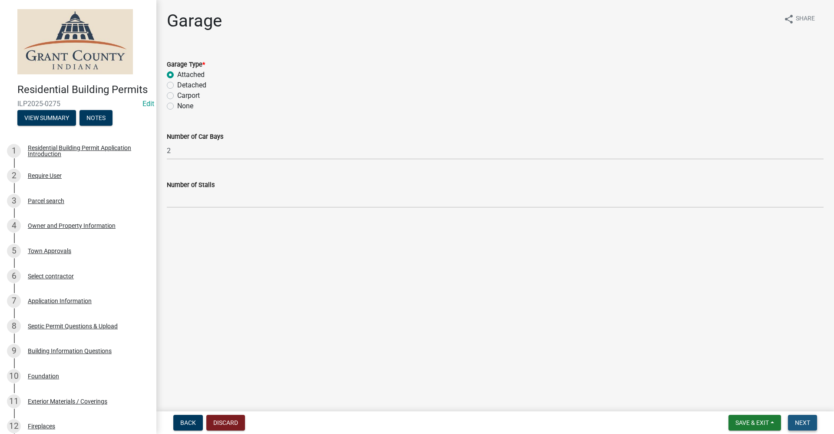
click at [807, 421] on span "Next" at bounding box center [802, 422] width 15 height 7
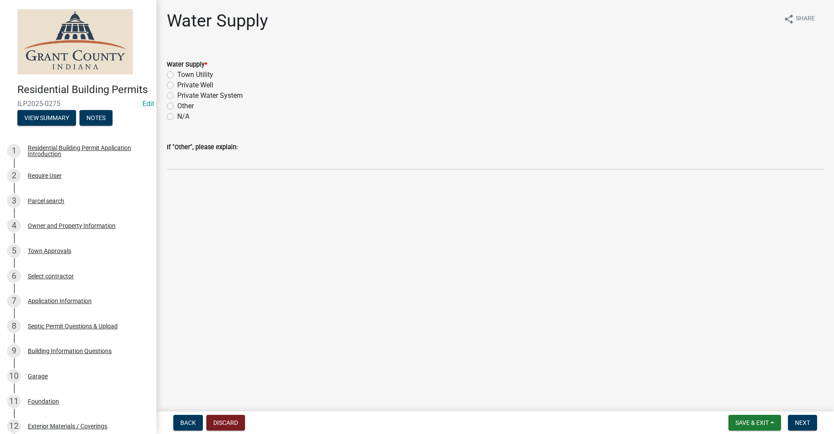
click at [177, 73] on label "Town Utility" at bounding box center [195, 75] width 36 height 10
click at [177, 73] on input "Town Utility" at bounding box center [180, 73] width 6 height 6
radio input "true"
click at [801, 421] on span "Next" at bounding box center [802, 422] width 15 height 7
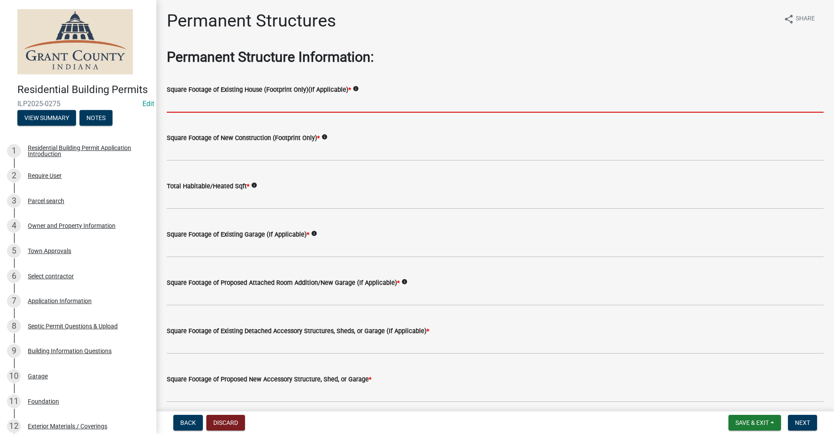
click at [229, 104] on input "text" at bounding box center [495, 104] width 657 height 18
type input "0"
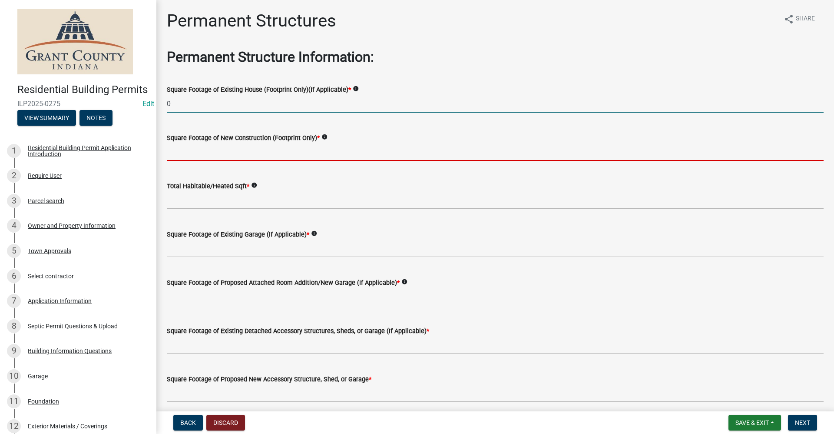
click at [244, 150] on input "text" at bounding box center [495, 152] width 657 height 18
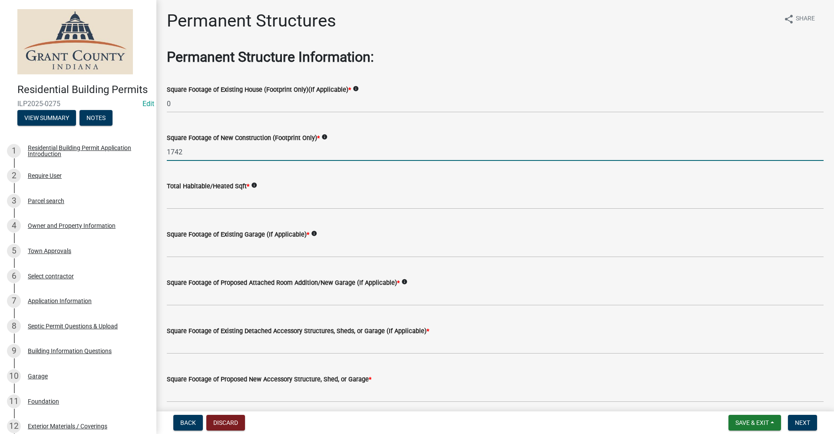
type input "1742"
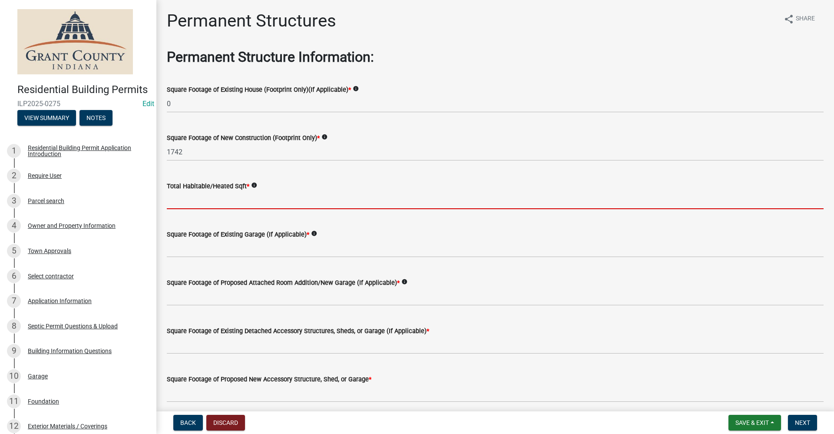
click at [218, 202] on input "text" at bounding box center [495, 200] width 657 height 18
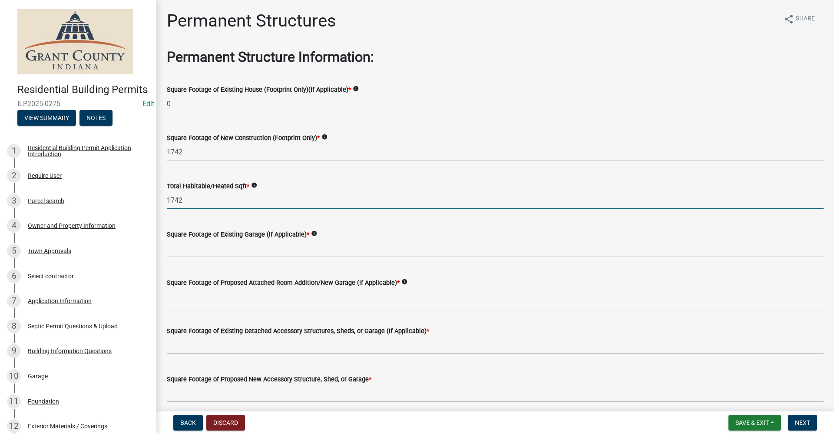
type input "1742"
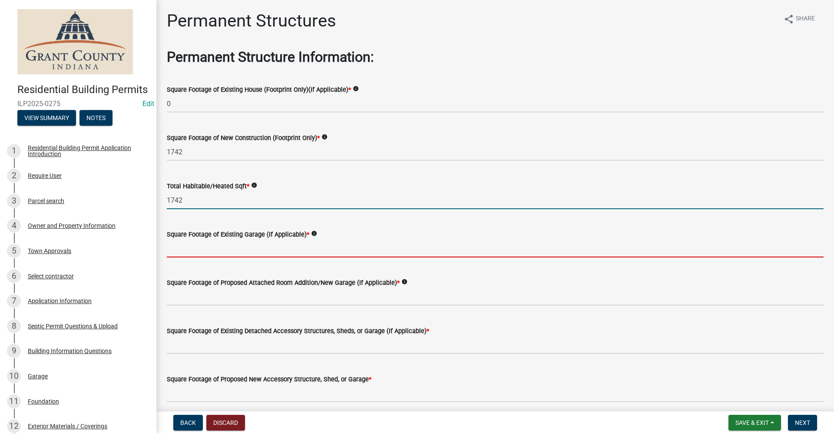
click at [207, 245] on input "text" at bounding box center [495, 248] width 657 height 18
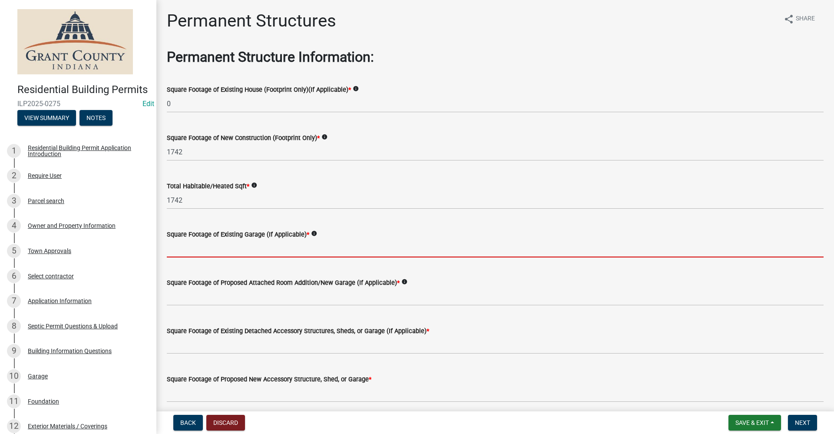
type input "0"
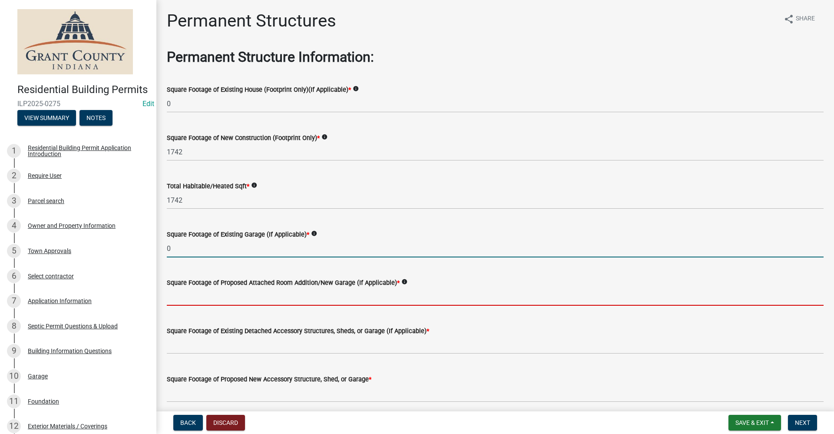
click at [218, 300] on input "text" at bounding box center [495, 297] width 657 height 18
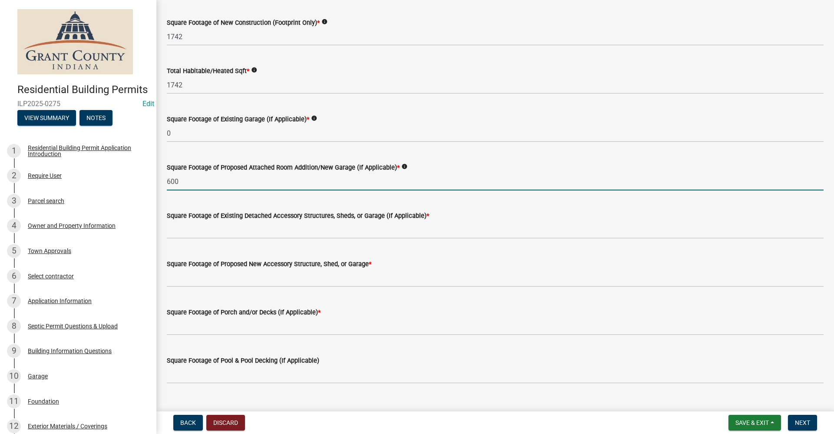
scroll to position [130, 0]
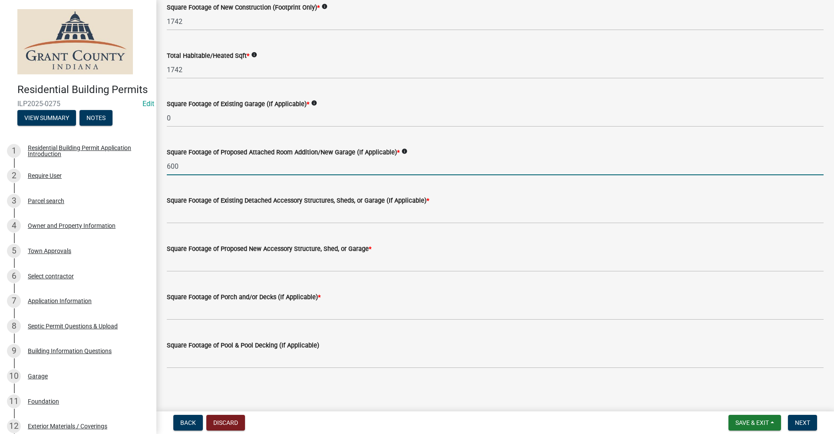
type input "600"
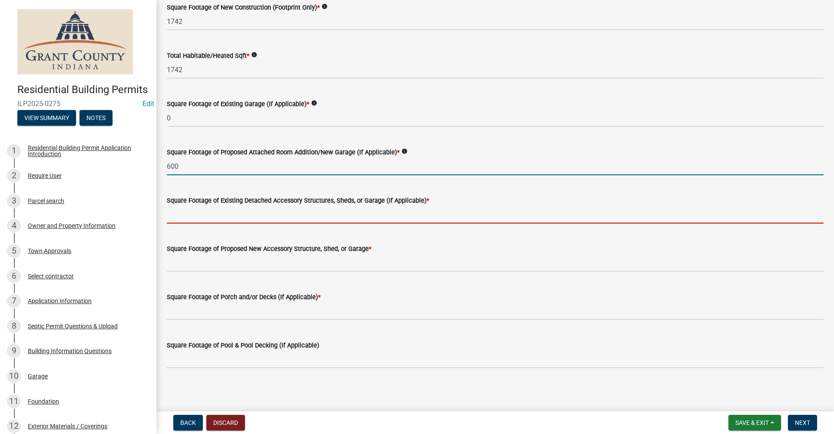
click at [315, 219] on input "text" at bounding box center [495, 215] width 657 height 18
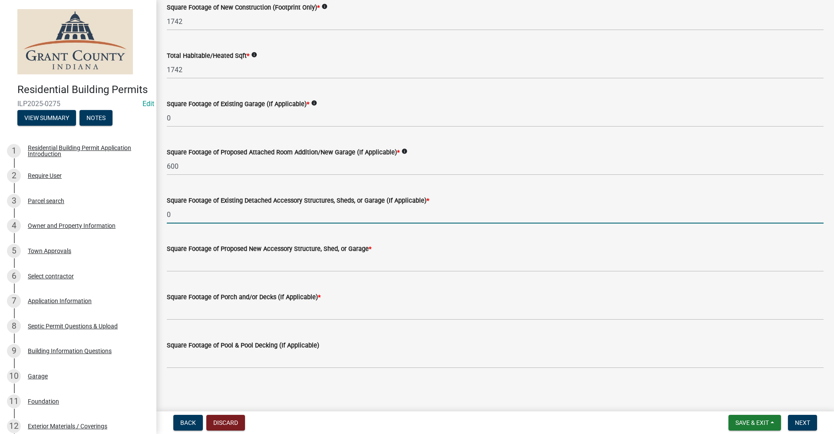
type input "0"
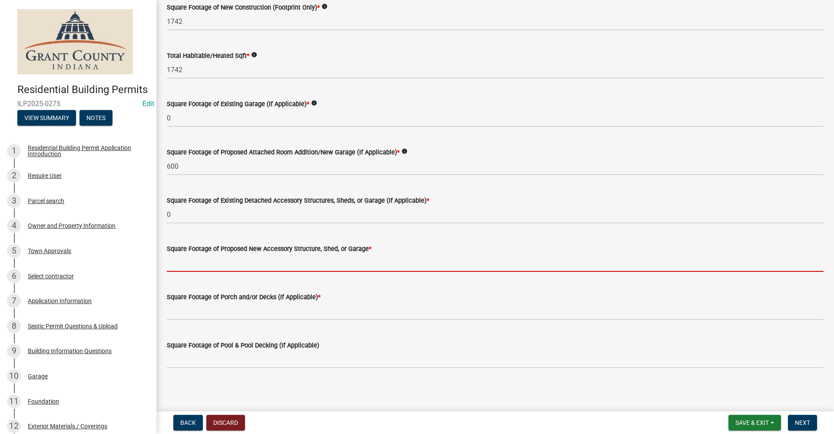
click at [191, 265] on input "text" at bounding box center [495, 263] width 657 height 18
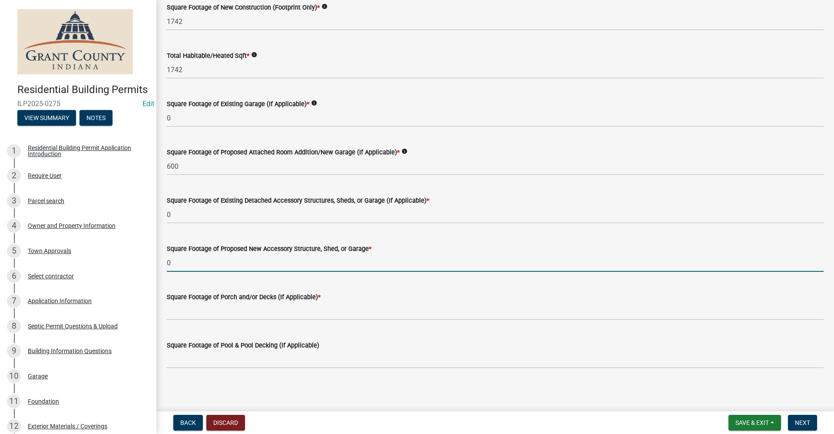
type input "0"
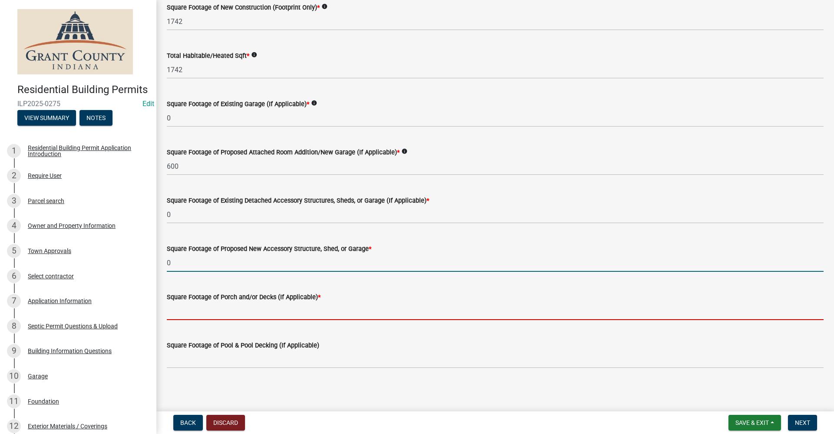
click at [173, 313] on input "text" at bounding box center [495, 311] width 657 height 18
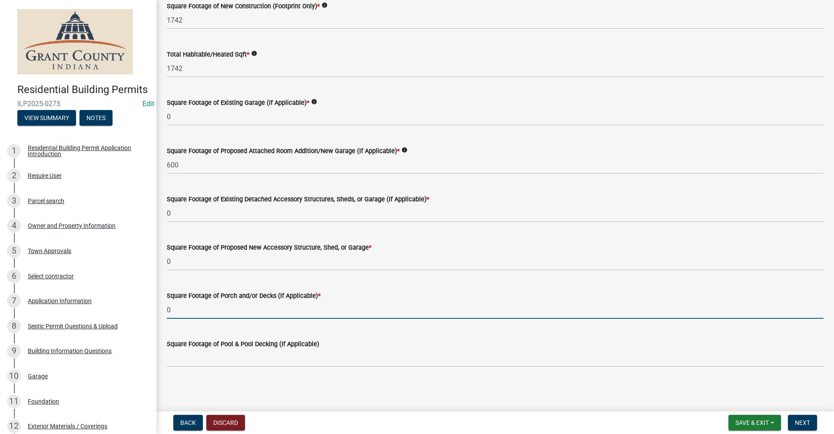
scroll to position [133, 0]
type input "0"
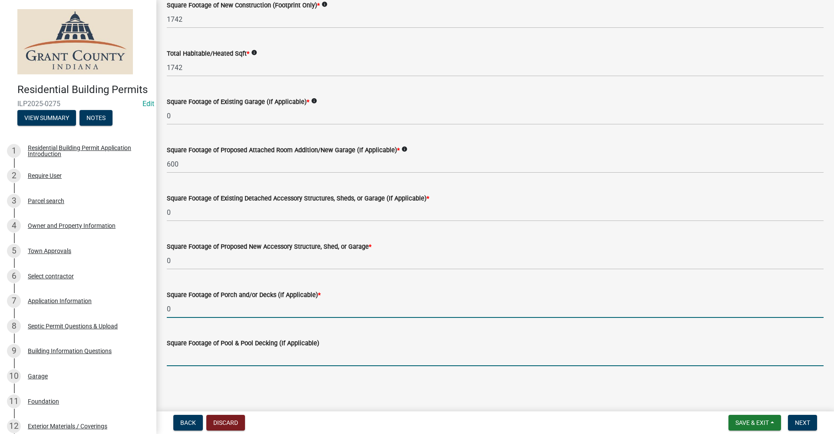
click at [182, 354] on input "text" at bounding box center [495, 357] width 657 height 18
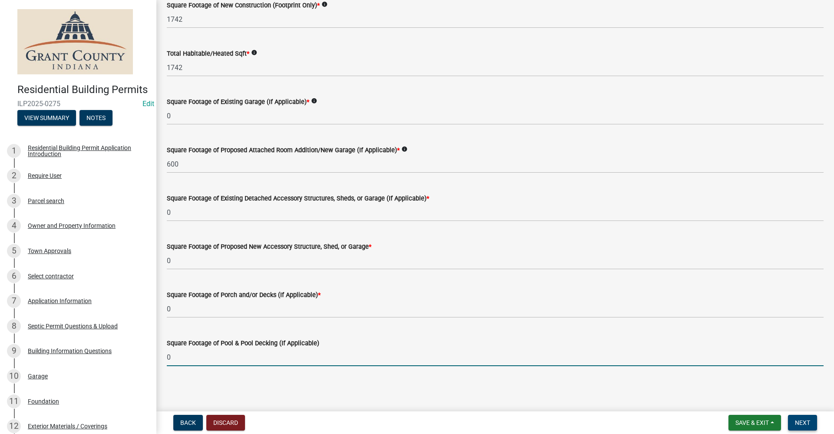
type input "0"
click at [805, 422] on span "Next" at bounding box center [802, 422] width 15 height 7
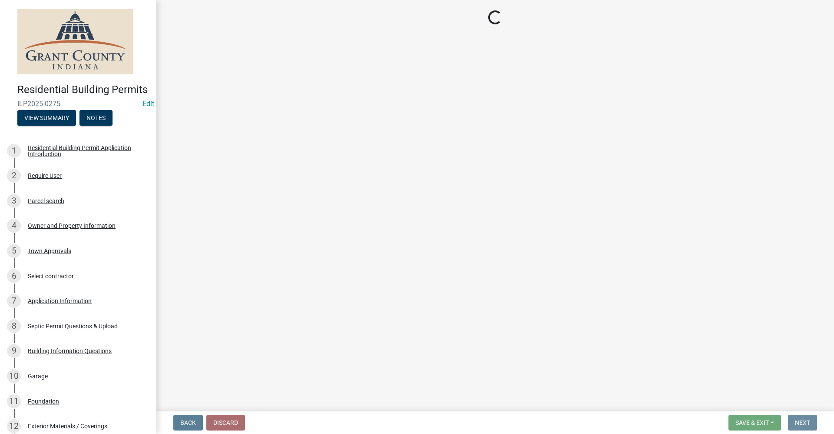
scroll to position [0, 0]
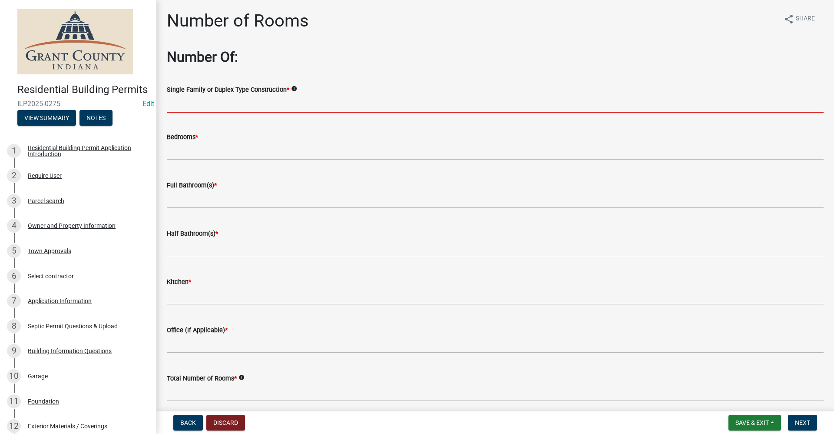
click at [219, 100] on input "Single Family or Duplex Type Construction *" at bounding box center [495, 104] width 657 height 18
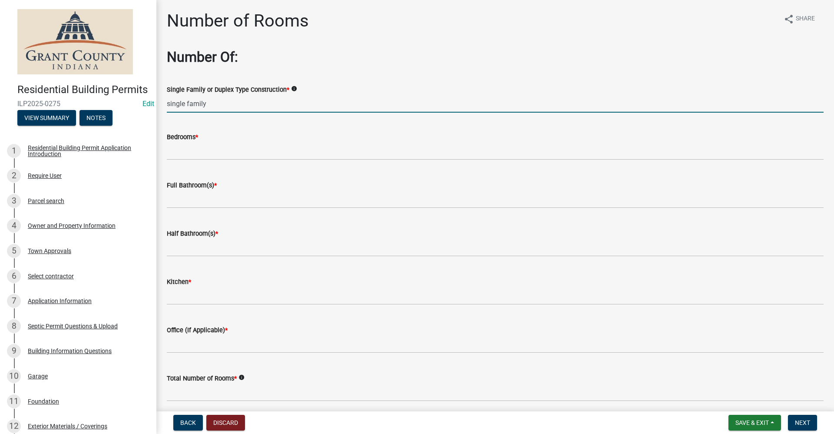
click at [210, 102] on input "single family" at bounding box center [495, 104] width 657 height 18
type input "single family"
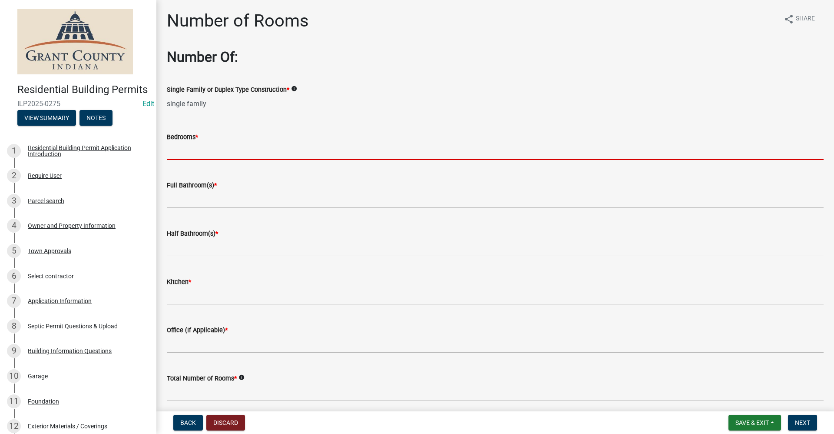
click at [195, 156] on input "text" at bounding box center [495, 151] width 657 height 18
type input "3"
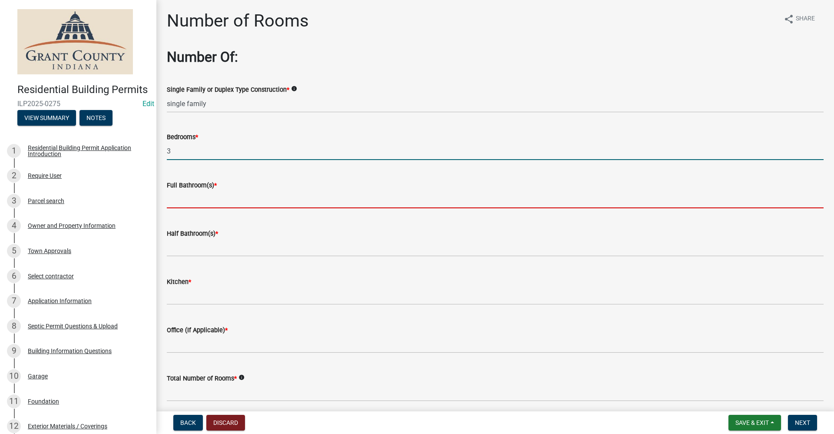
click at [214, 199] on input "text" at bounding box center [495, 199] width 657 height 18
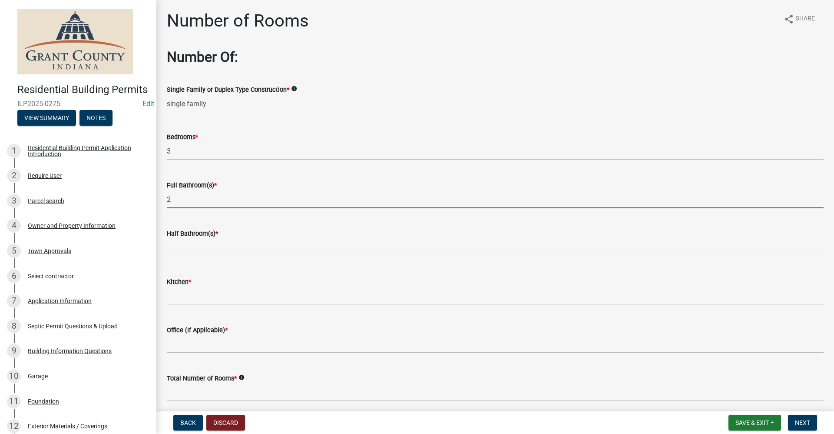
type input "2"
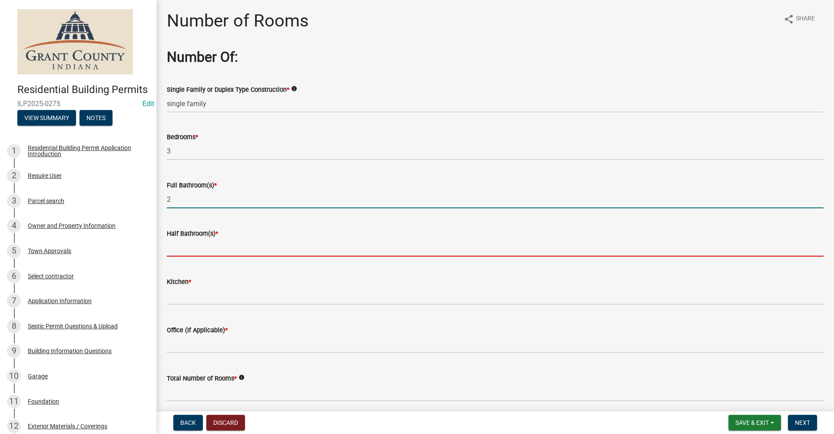
click at [193, 245] on input "text" at bounding box center [495, 248] width 657 height 18
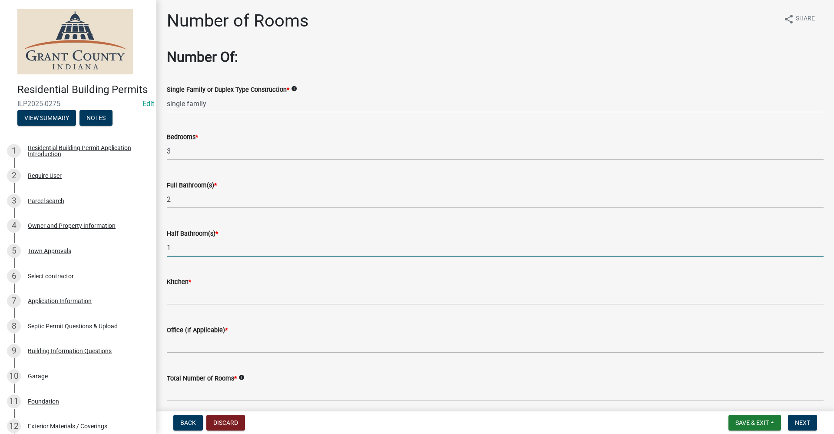
type input "1"
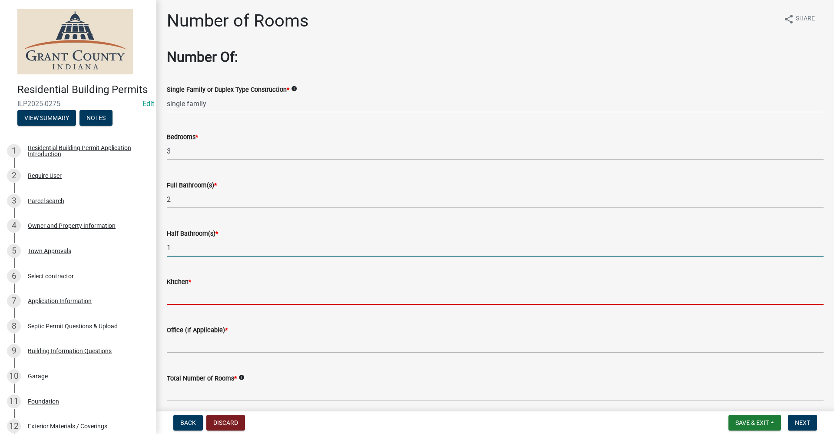
click at [182, 298] on input "text" at bounding box center [495, 296] width 657 height 18
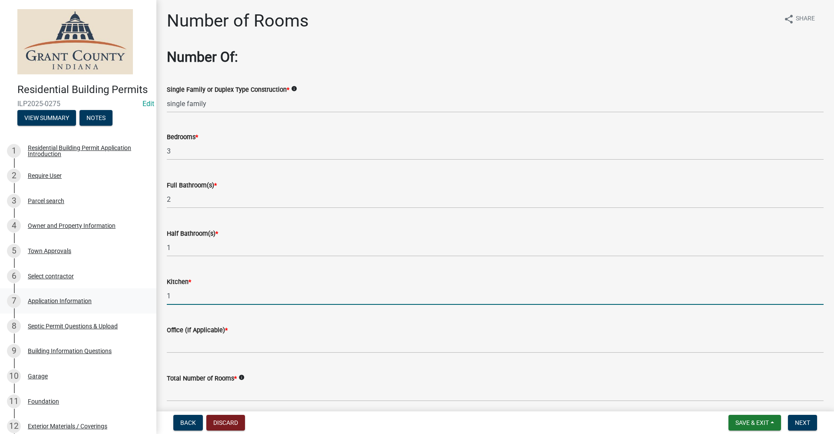
type input "1"
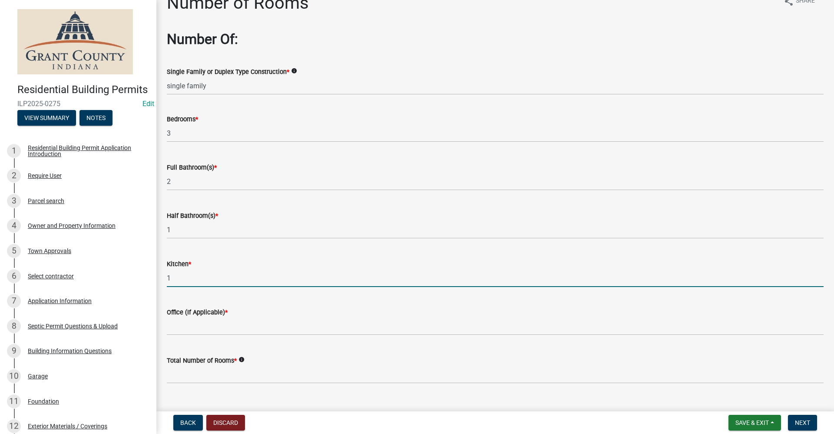
scroll to position [35, 0]
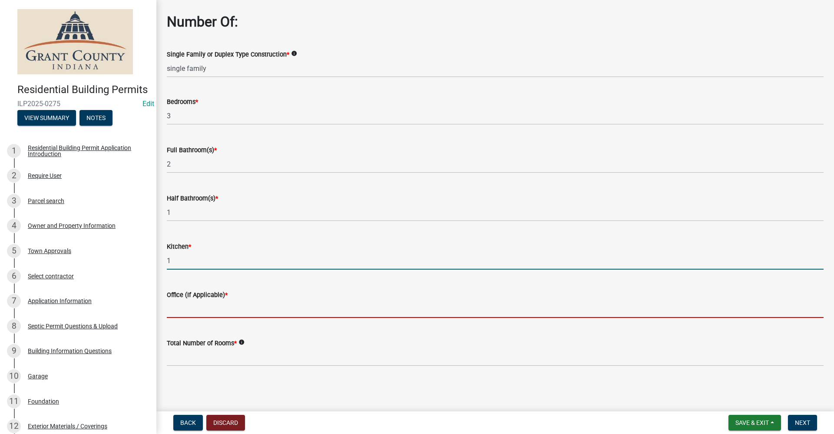
click at [175, 309] on input "text" at bounding box center [495, 309] width 657 height 18
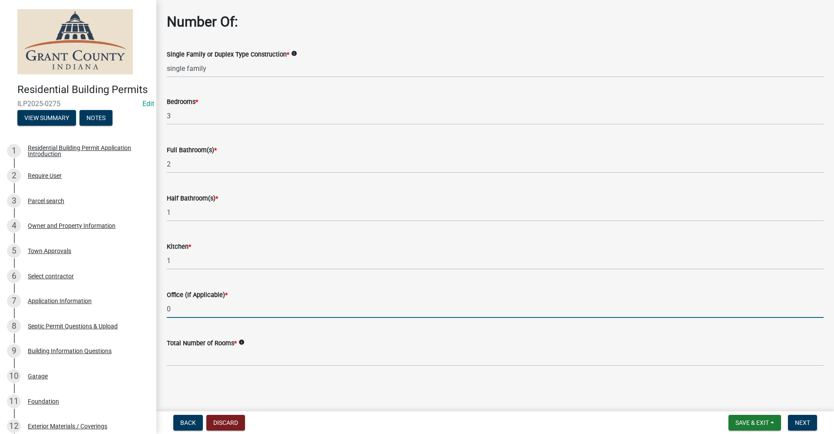
type input "0"
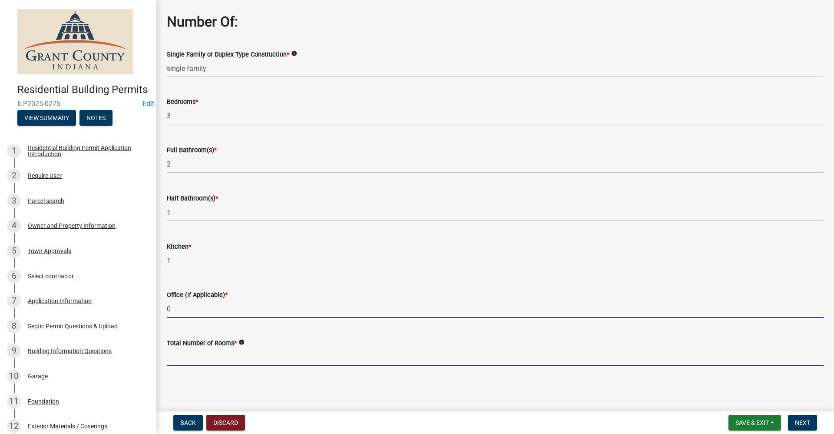
click at [172, 358] on input "text" at bounding box center [495, 357] width 657 height 18
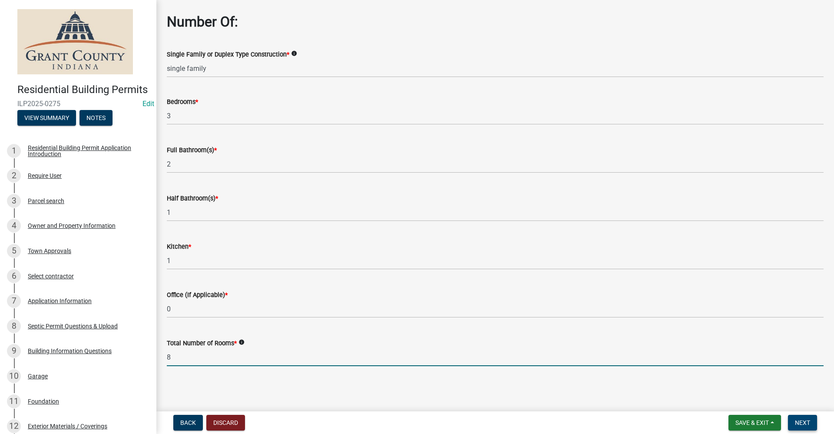
type input "8"
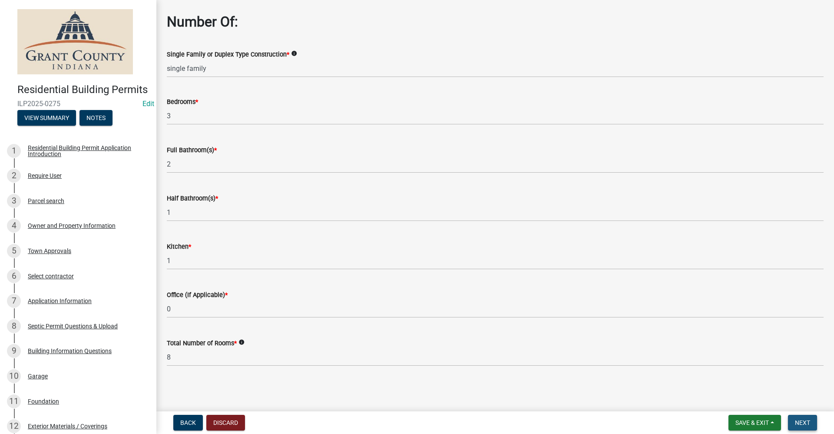
click at [808, 421] on span "Next" at bounding box center [802, 422] width 15 height 7
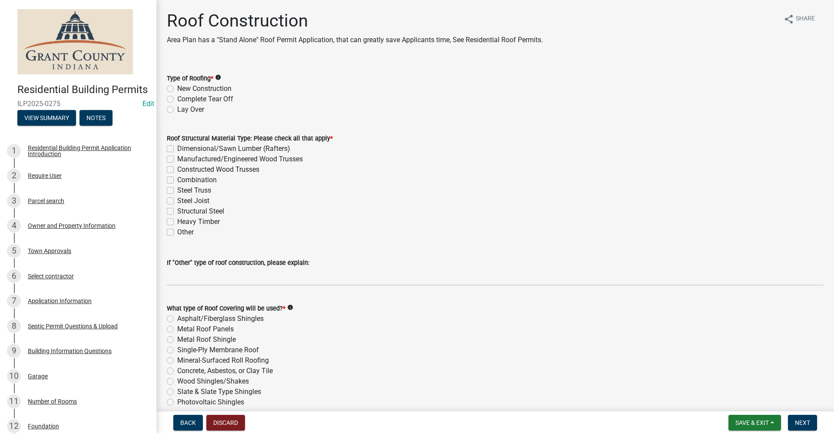
click at [177, 89] on label "New Construction" at bounding box center [204, 88] width 54 height 10
click at [177, 89] on input "New Construction" at bounding box center [180, 86] width 6 height 6
radio input "true"
click at [177, 146] on label "Dimensional/Sawn Lumber (Rafters)" at bounding box center [233, 148] width 113 height 10
click at [177, 146] on input "Dimensional/Sawn Lumber (Rafters)" at bounding box center [180, 146] width 6 height 6
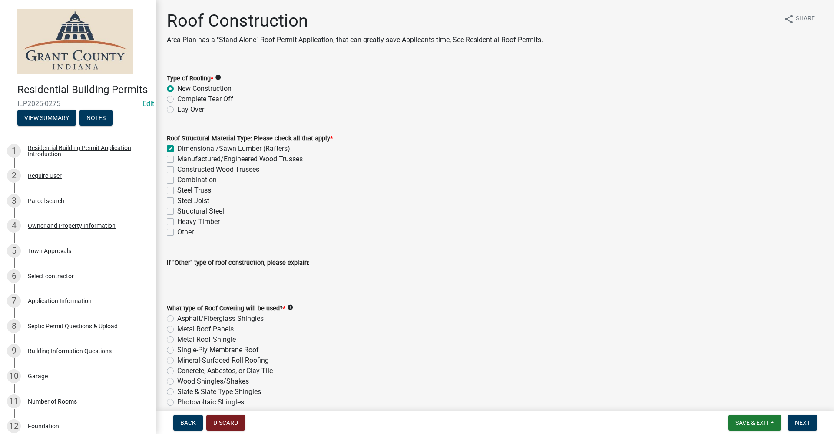
checkbox input "true"
checkbox input "false"
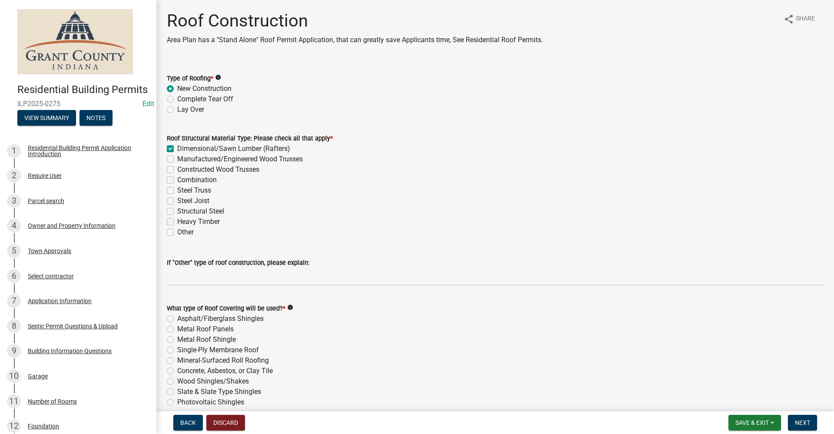
checkbox input "false"
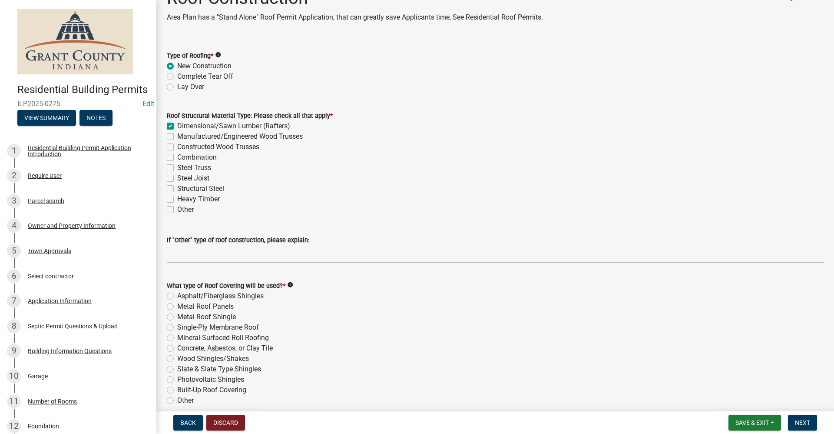
scroll to position [43, 0]
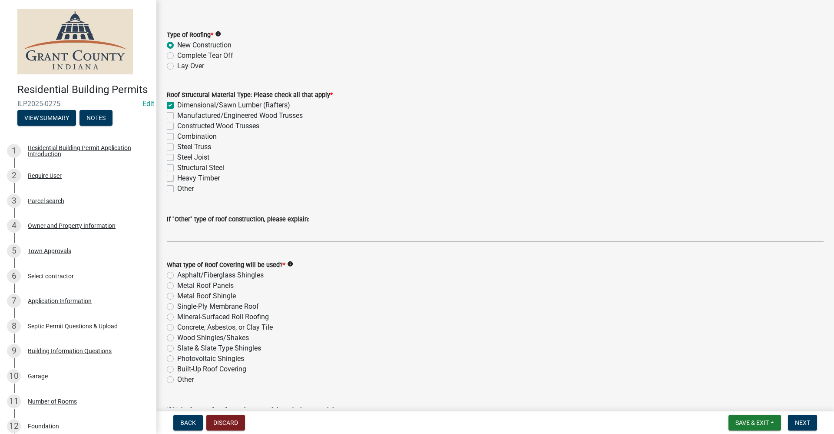
click at [177, 276] on label "Asphalt/Fiberglass Shingles" at bounding box center [220, 275] width 86 height 10
click at [177, 275] on input "Asphalt/Fiberglass Shingles" at bounding box center [180, 273] width 6 height 6
radio input "true"
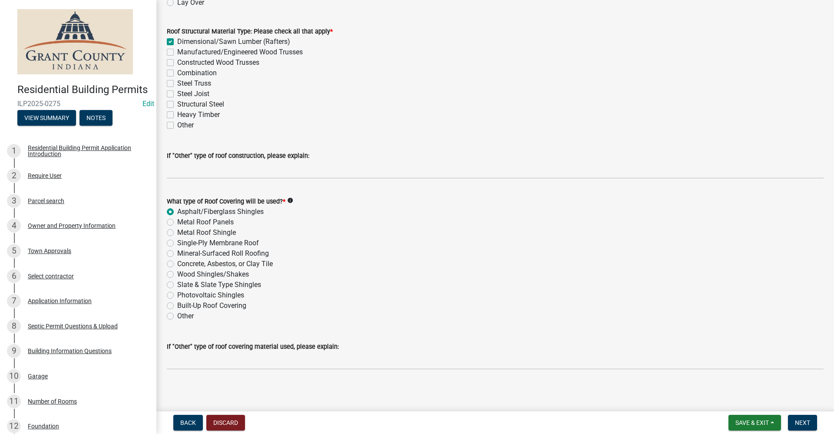
scroll to position [109, 0]
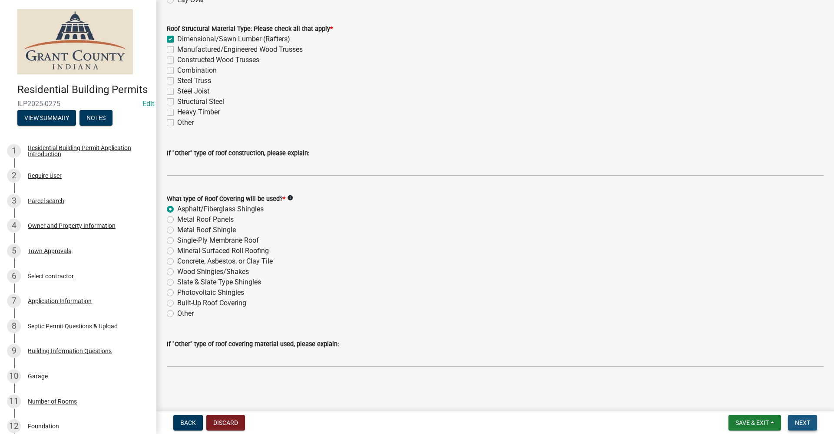
click at [804, 420] on span "Next" at bounding box center [802, 422] width 15 height 7
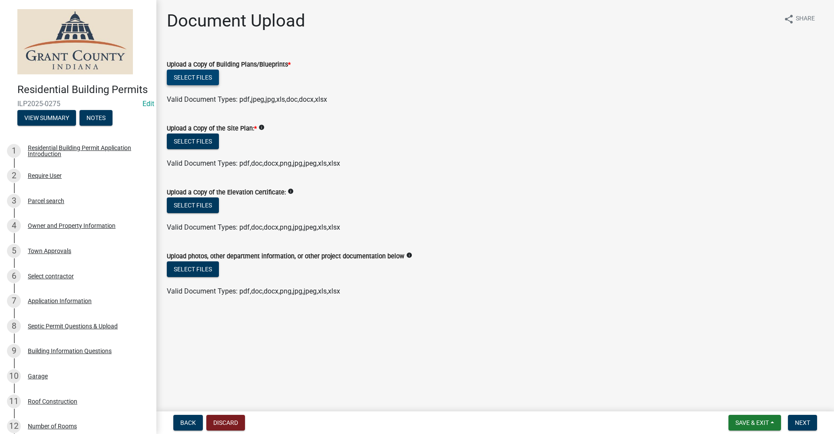
click at [200, 80] on button "Select files" at bounding box center [193, 78] width 52 height 16
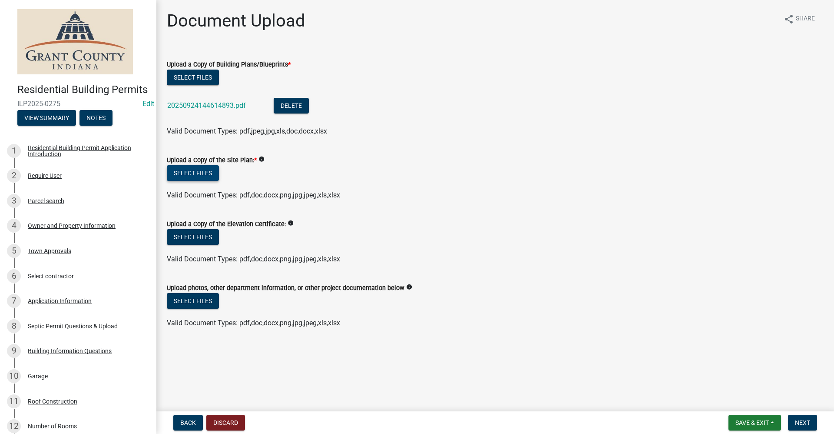
click at [201, 176] on button "Select files" at bounding box center [193, 173] width 52 height 16
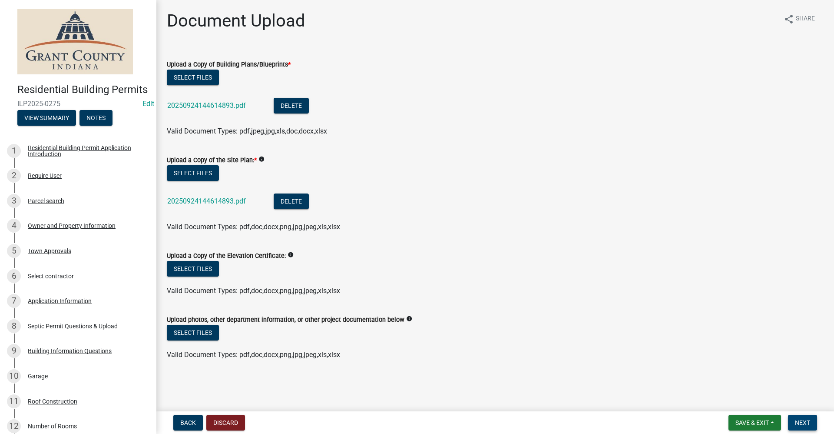
click at [804, 425] on span "Next" at bounding box center [802, 422] width 15 height 7
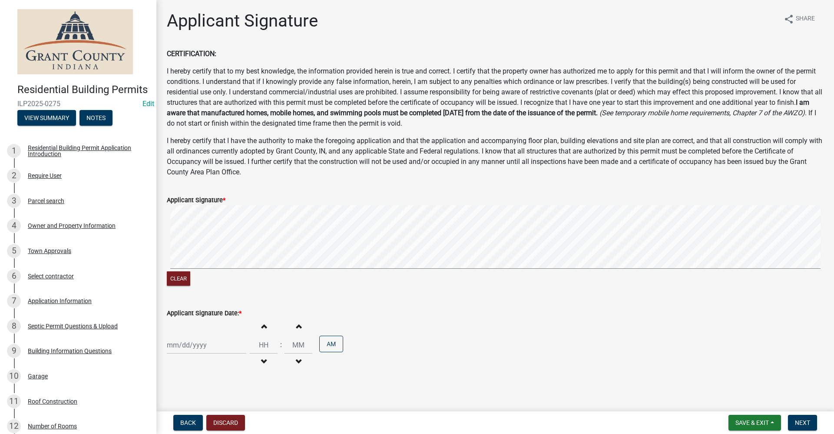
click at [187, 347] on div at bounding box center [207, 345] width 80 height 18
select select "9"
select select "2025"
click at [204, 295] on div "24" at bounding box center [203, 299] width 14 height 14
type input "[DATE]"
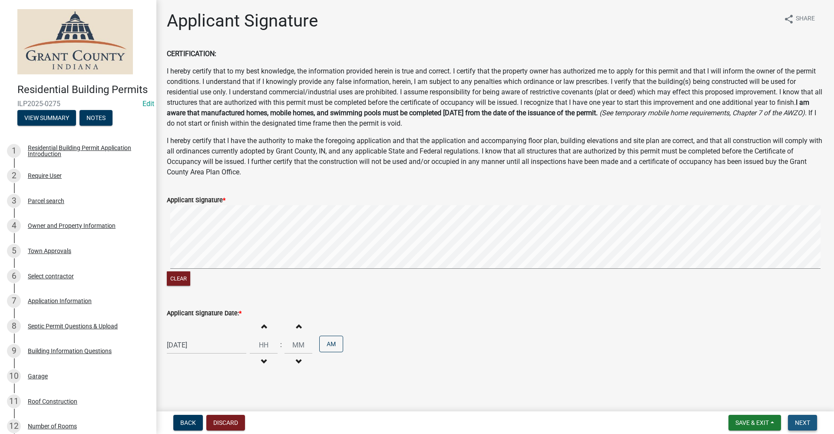
click at [806, 419] on span "Next" at bounding box center [802, 422] width 15 height 7
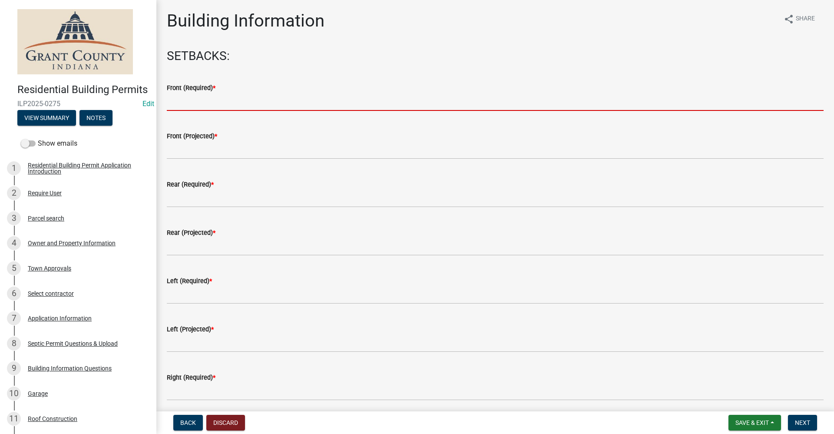
click at [191, 108] on input "text" at bounding box center [495, 102] width 657 height 18
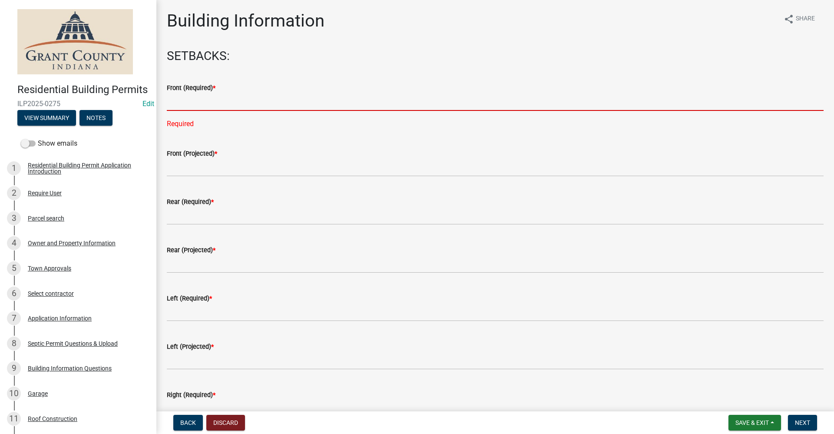
click at [179, 104] on input "text" at bounding box center [495, 102] width 657 height 18
click at [207, 101] on input "text" at bounding box center [495, 102] width 657 height 18
click at [179, 105] on input "text" at bounding box center [495, 102] width 657 height 18
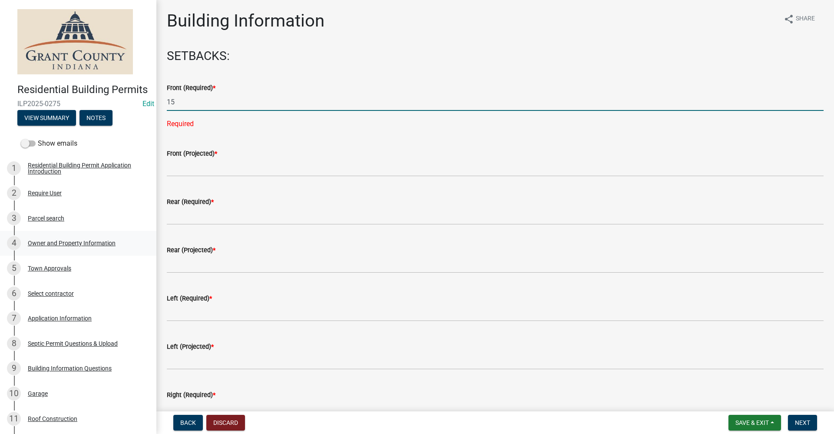
type input "15"
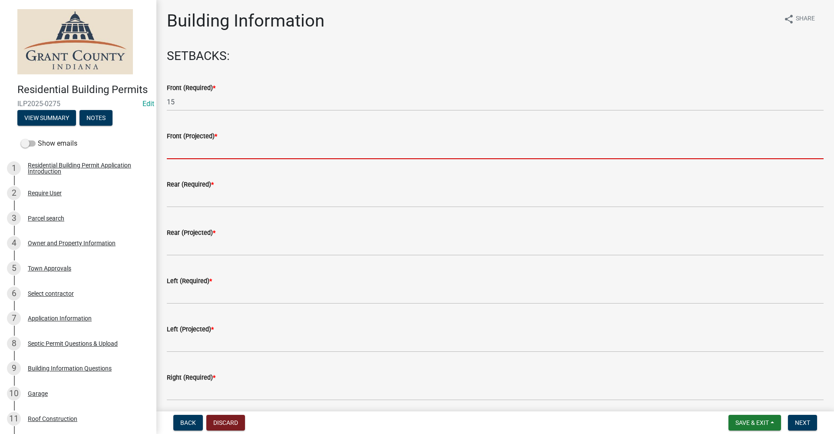
click at [181, 155] on input "text" at bounding box center [495, 150] width 657 height 18
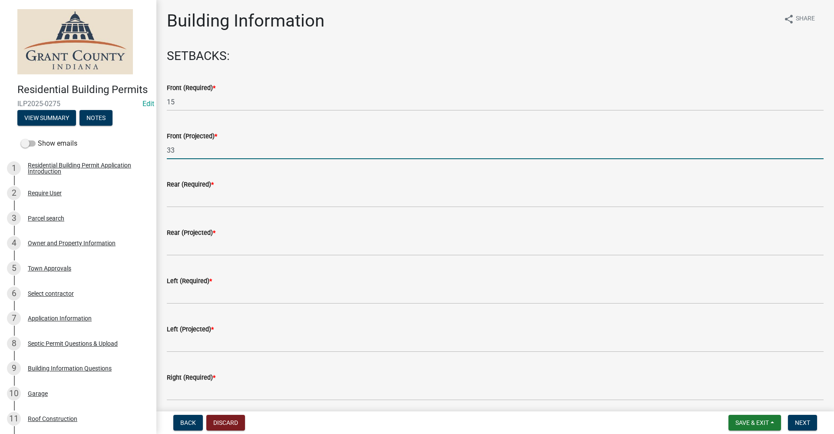
type input "33"
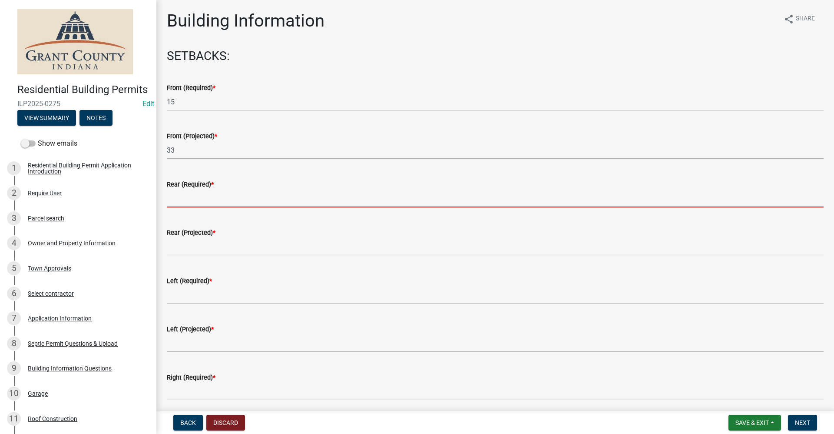
click at [192, 199] on input "text" at bounding box center [495, 198] width 657 height 18
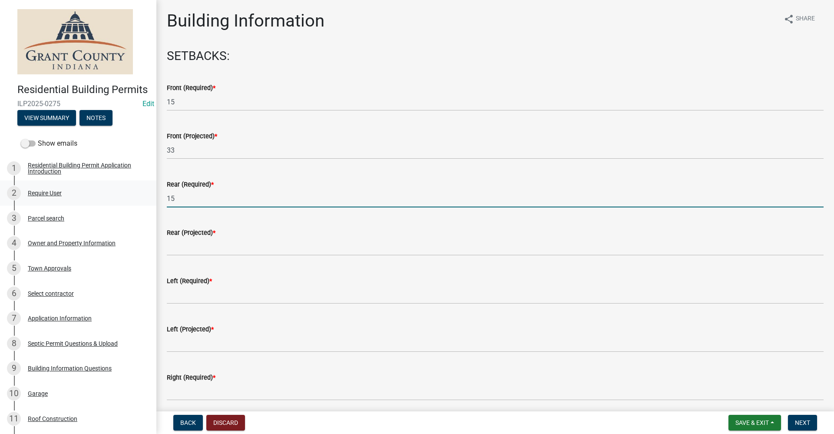
type input "15"
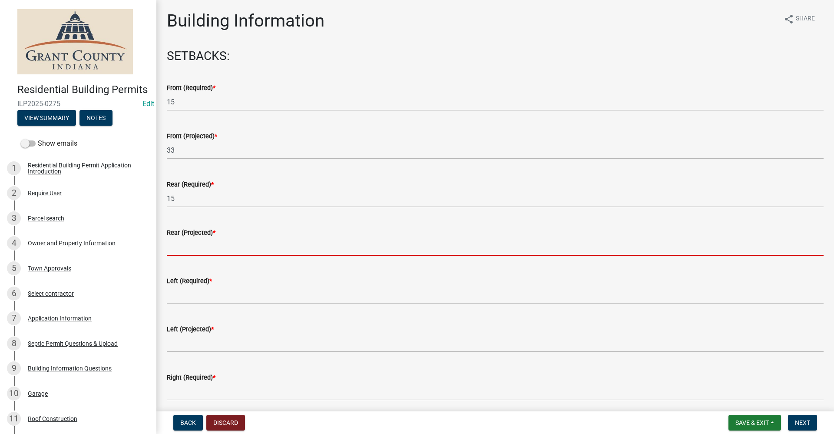
click at [185, 246] on input "text" at bounding box center [495, 247] width 657 height 18
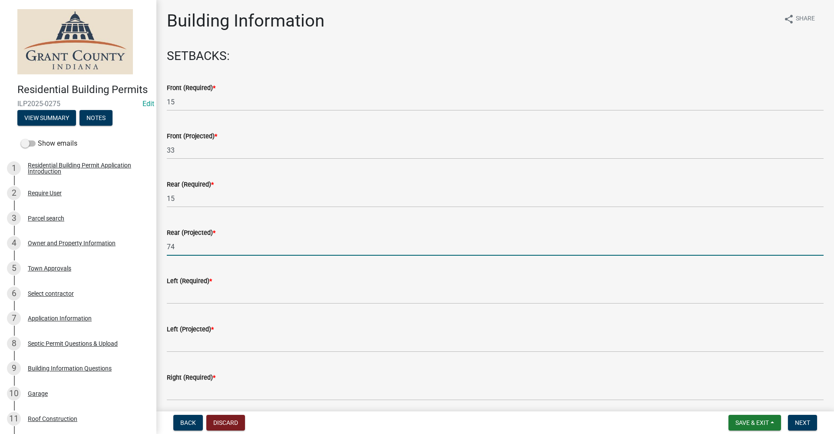
type input "74"
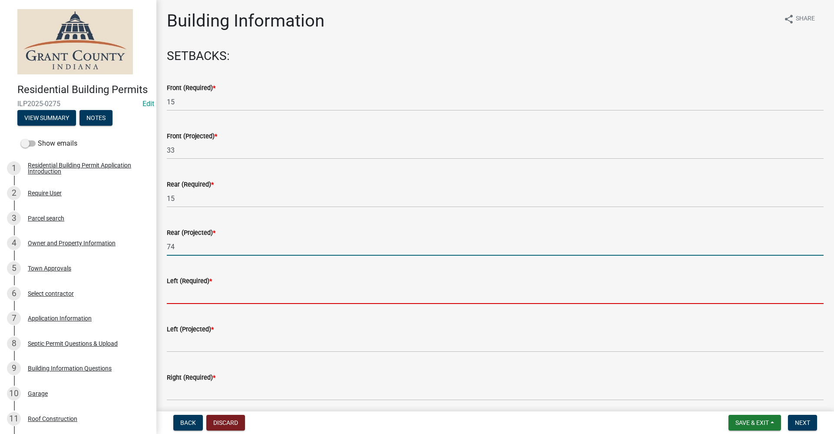
click at [172, 291] on input "text" at bounding box center [495, 295] width 657 height 18
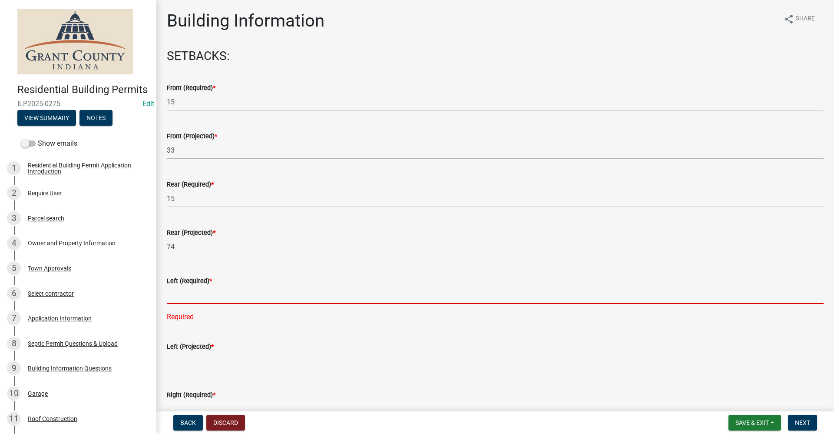
click at [180, 292] on input "text" at bounding box center [495, 295] width 657 height 18
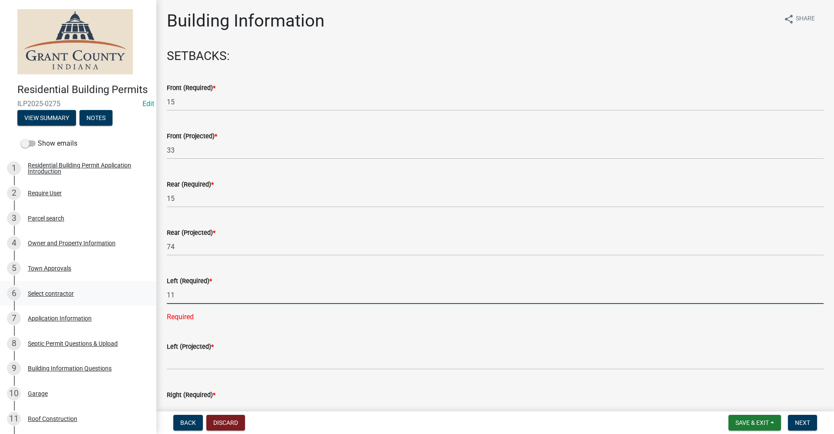
type input "11"
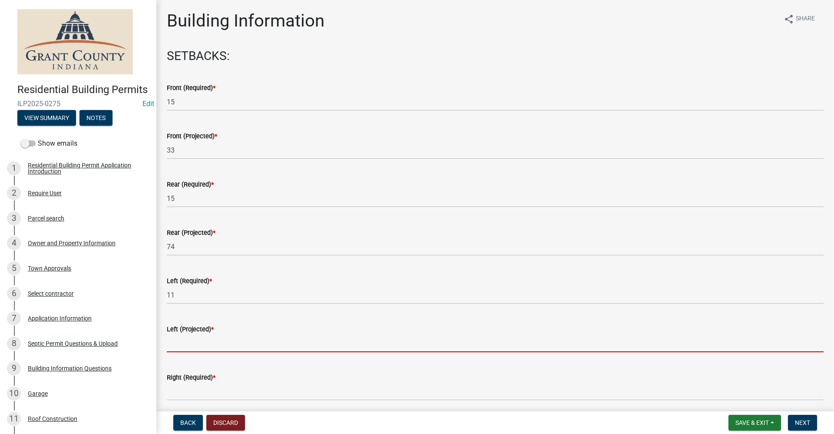
click at [190, 346] on input "text" at bounding box center [495, 343] width 657 height 18
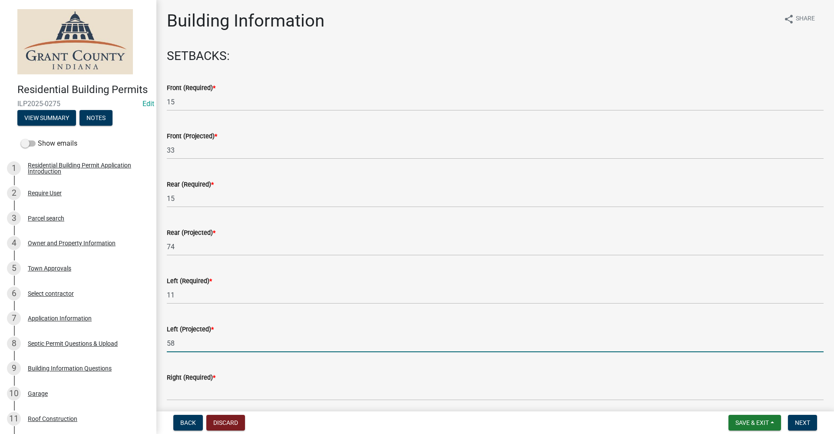
drag, startPoint x: 287, startPoint y: 345, endPoint x: 320, endPoint y: 388, distance: 53.9
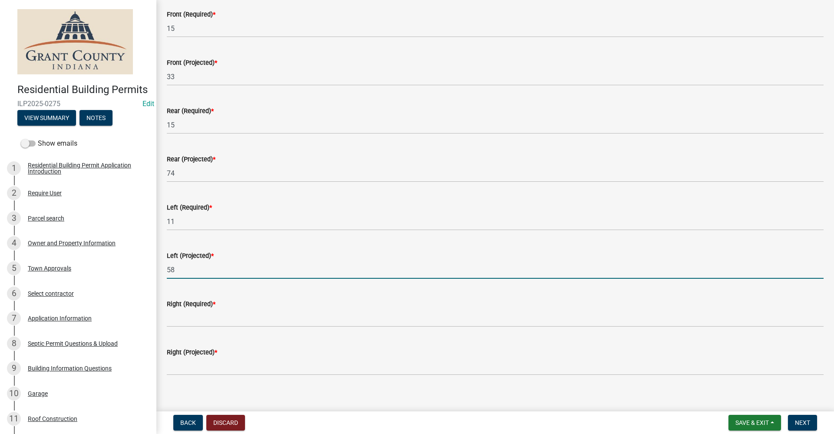
scroll to position [87, 0]
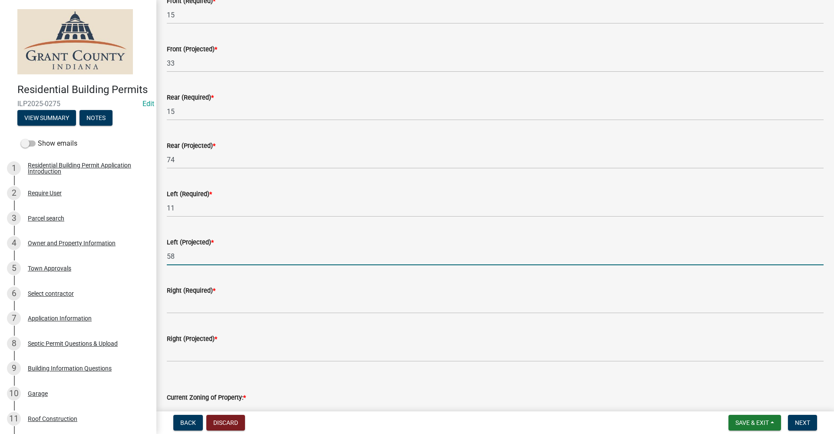
type input "58"
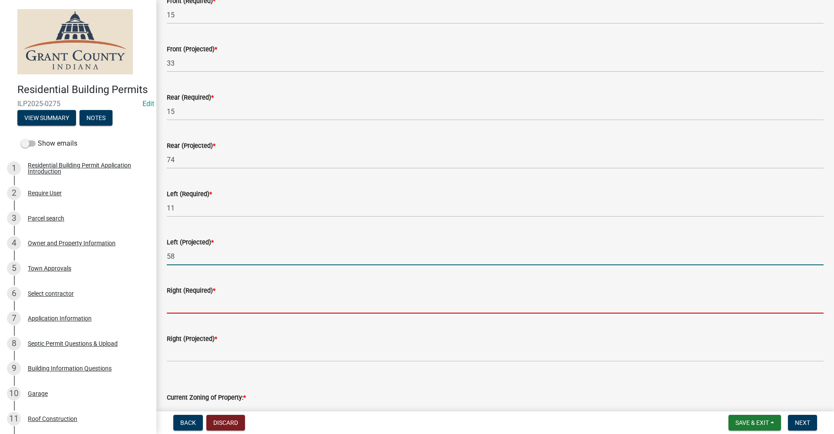
click at [179, 309] on input "text" at bounding box center [495, 304] width 657 height 18
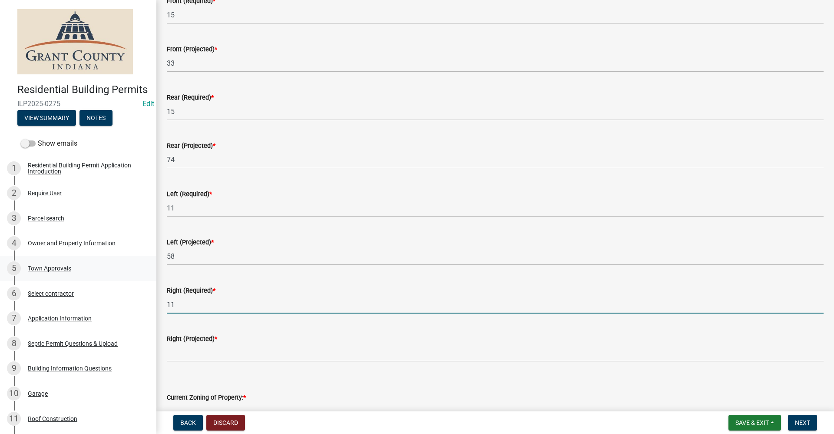
type input "11"
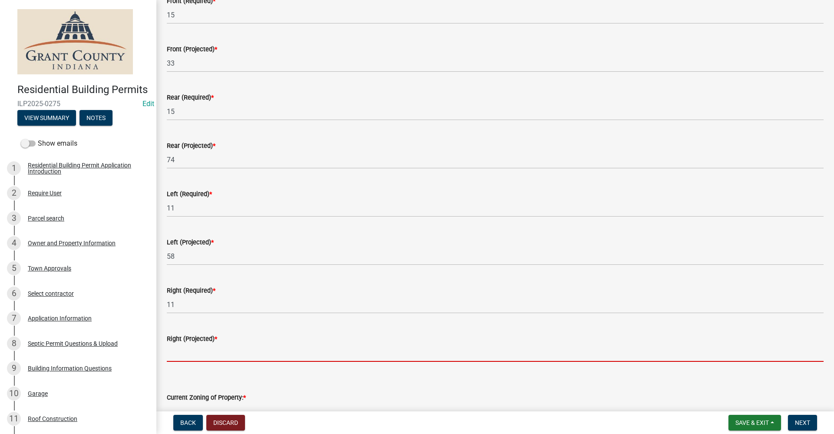
click at [179, 355] on input "text" at bounding box center [495, 353] width 657 height 18
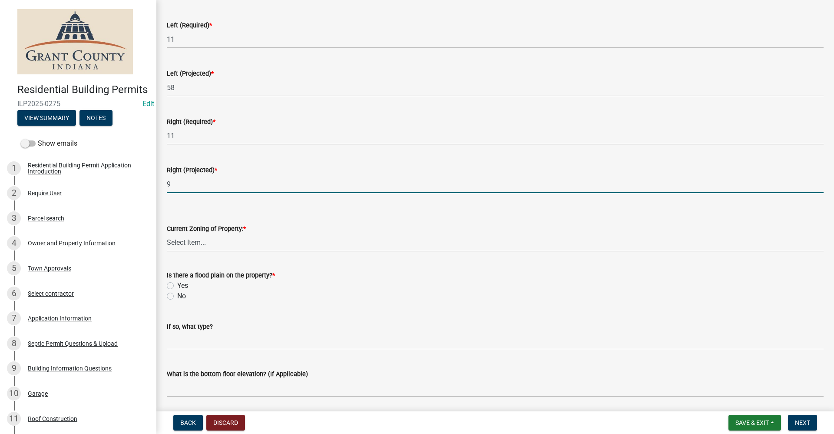
scroll to position [261, 0]
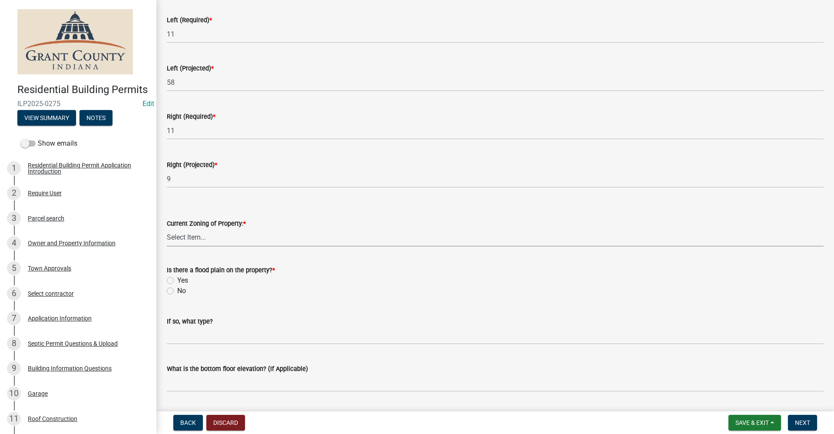
click at [181, 239] on select "Select Item... AG RS R1 R2 R3 R4 R5 PB NC LB CC GB I1 I2 I3 MH" at bounding box center [495, 238] width 657 height 18
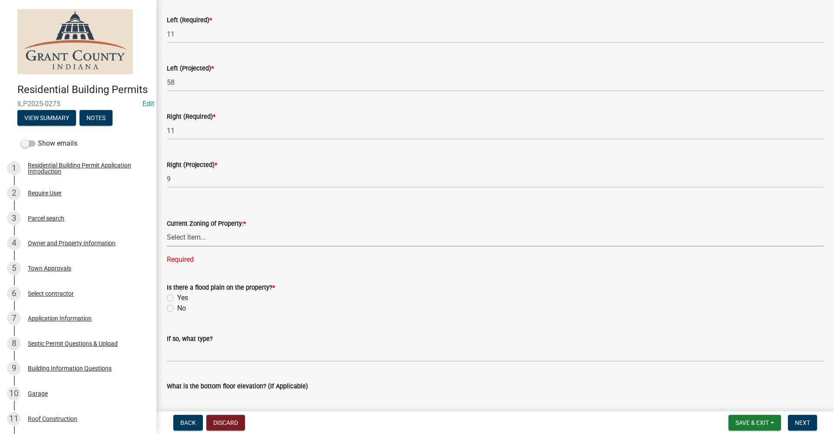
click at [210, 240] on select "Select Item... AG RS R1 R2 R3 R4 R5 PB NC LB CC GB I1 I2 I3 MH" at bounding box center [495, 238] width 657 height 18
click at [167, 229] on select "Select Item... AG RS R1 R2 R3 R4 R5 PB NC LB CC GB I1 I2 I3 MH" at bounding box center [495, 238] width 657 height 18
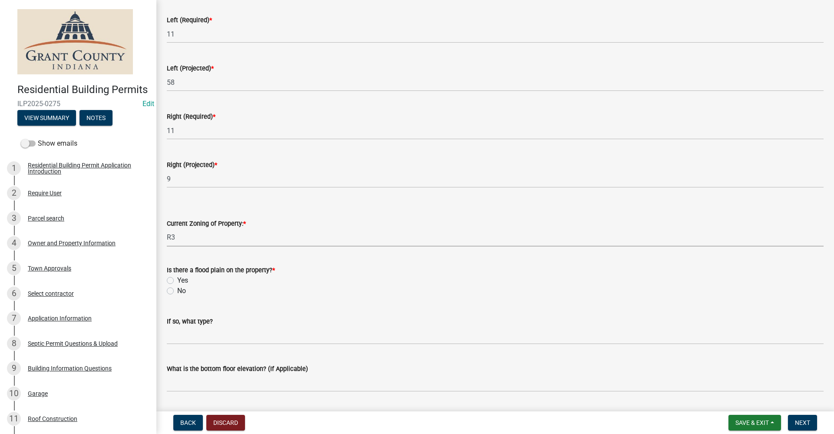
click at [177, 292] on label "No" at bounding box center [181, 290] width 9 height 10
click at [177, 291] on input "No" at bounding box center [180, 288] width 6 height 6
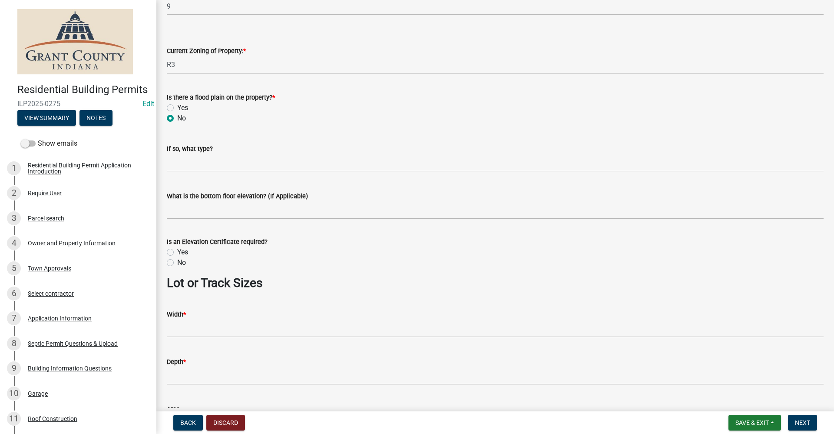
scroll to position [435, 0]
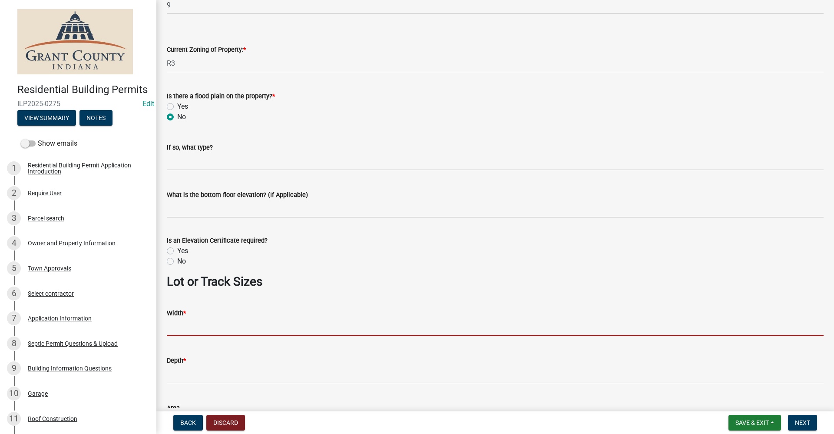
click at [189, 327] on input "Width *" at bounding box center [495, 327] width 657 height 18
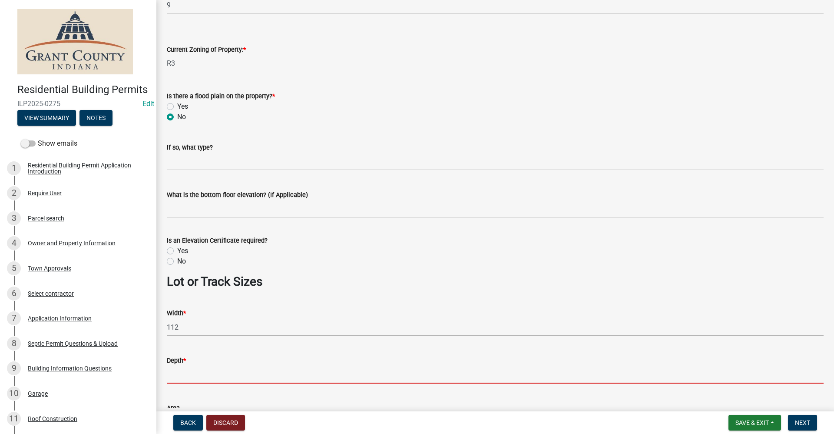
click at [182, 373] on input "Depth *" at bounding box center [495, 374] width 657 height 18
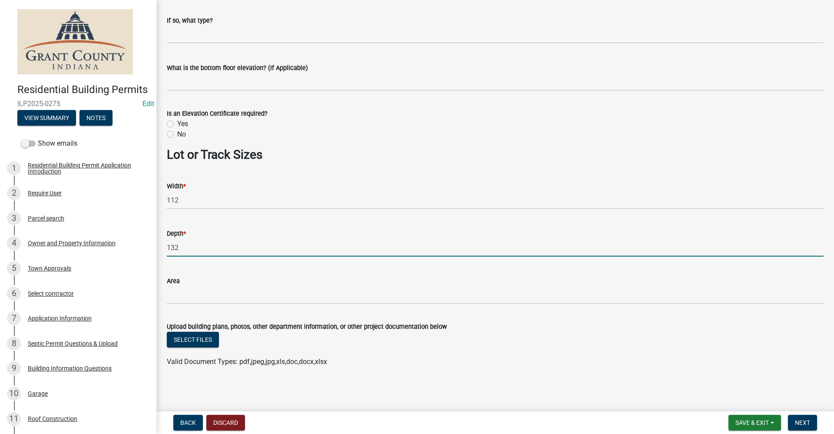
scroll to position [562, 0]
click at [805, 422] on span "Next" at bounding box center [802, 422] width 15 height 7
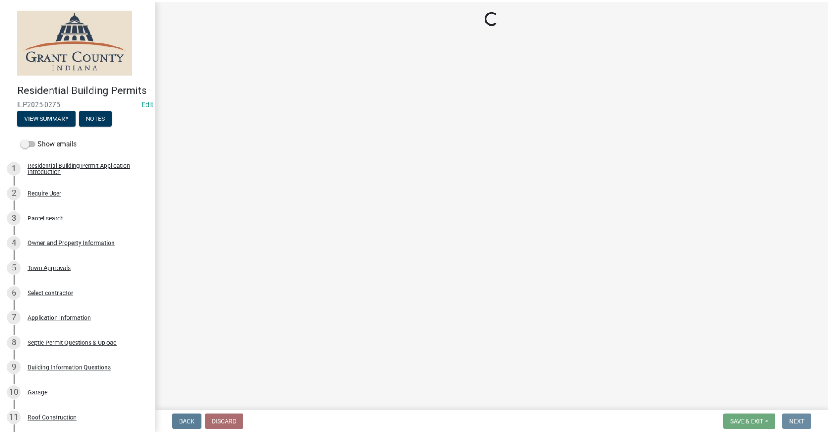
scroll to position [0, 0]
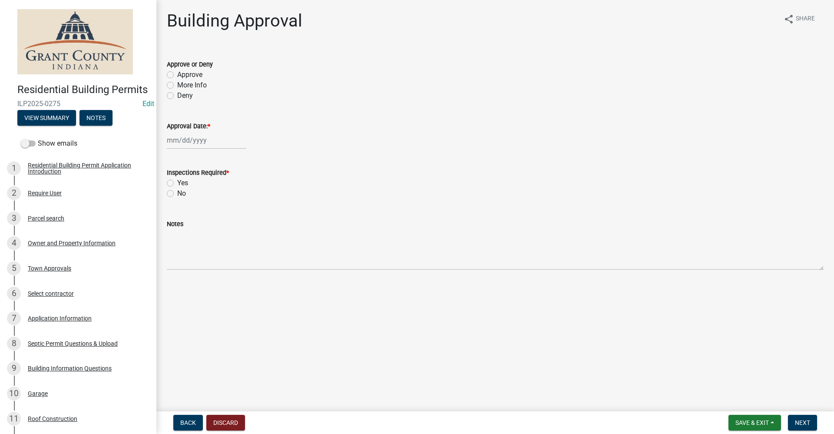
click at [177, 75] on label "Approve" at bounding box center [189, 75] width 25 height 10
click at [177, 75] on input "Approve" at bounding box center [180, 73] width 6 height 6
click at [182, 143] on div at bounding box center [207, 140] width 80 height 18
click at [204, 227] on div "24" at bounding box center [203, 228] width 14 height 14
click at [177, 182] on label "Yes" at bounding box center [182, 183] width 11 height 10
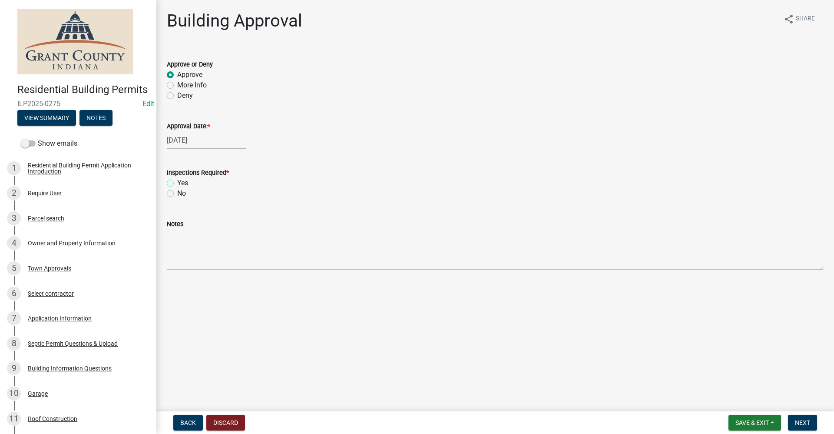
click at [177, 182] on input "Yes" at bounding box center [180, 181] width 6 height 6
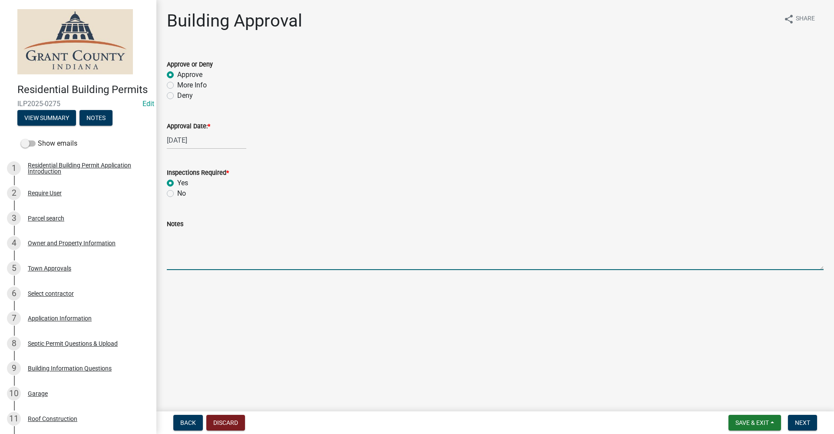
click at [186, 251] on textarea "Notes" at bounding box center [495, 249] width 657 height 41
click at [807, 422] on span "Next" at bounding box center [802, 422] width 15 height 7
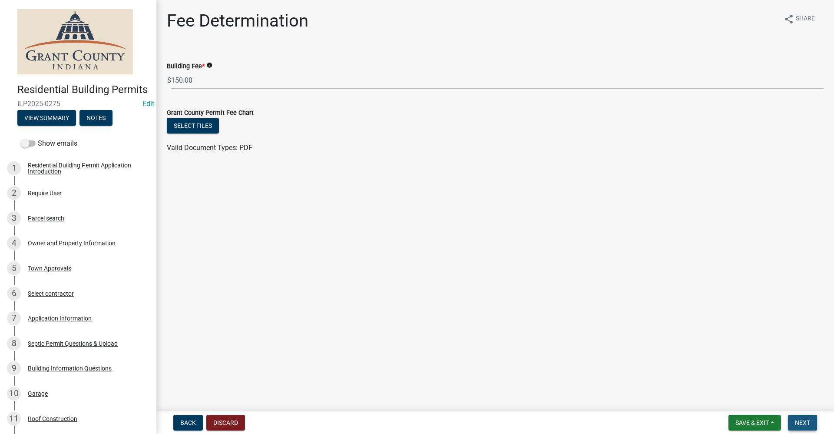
click at [805, 423] on span "Next" at bounding box center [802, 422] width 15 height 7
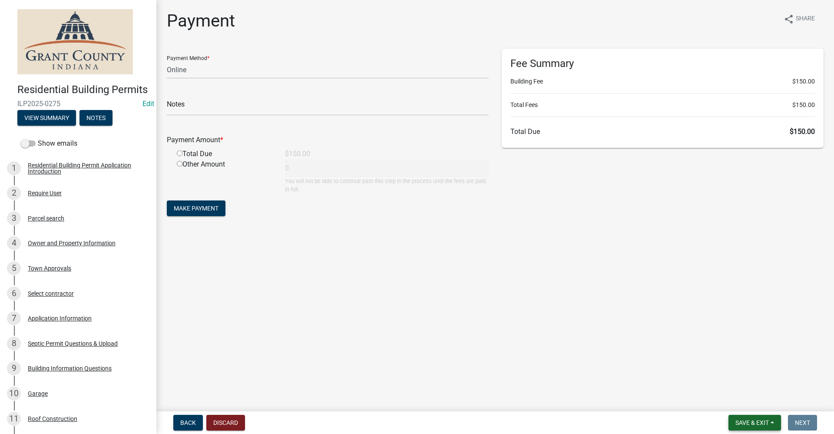
click at [756, 423] on span "Save & Exit" at bounding box center [752, 422] width 33 height 7
click at [734, 401] on button "Save & Exit" at bounding box center [747, 399] width 70 height 21
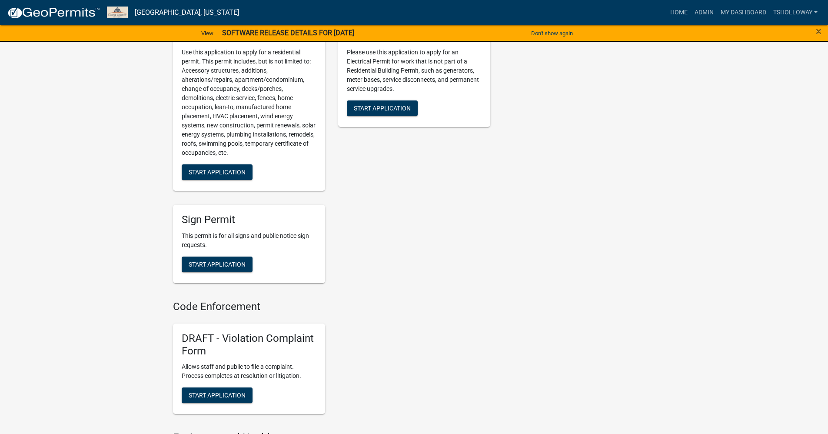
scroll to position [558, 0]
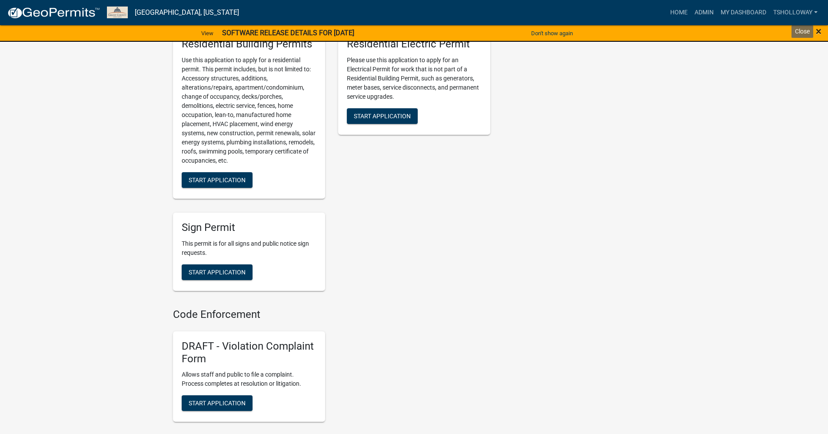
click at [819, 30] on span "×" at bounding box center [819, 31] width 6 height 12
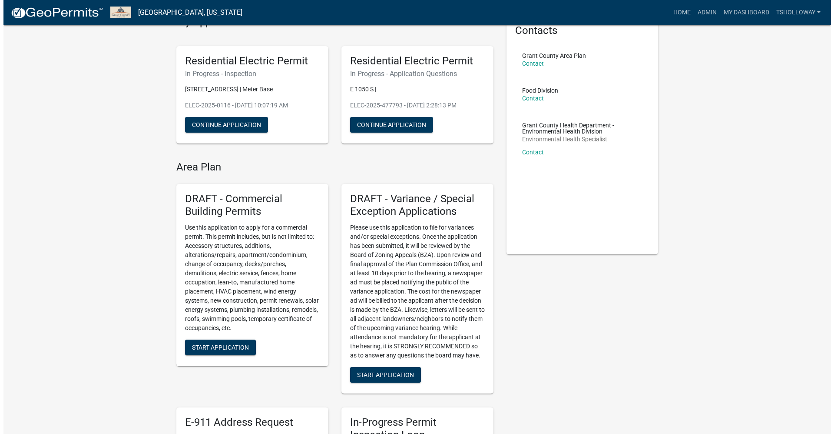
scroll to position [0, 0]
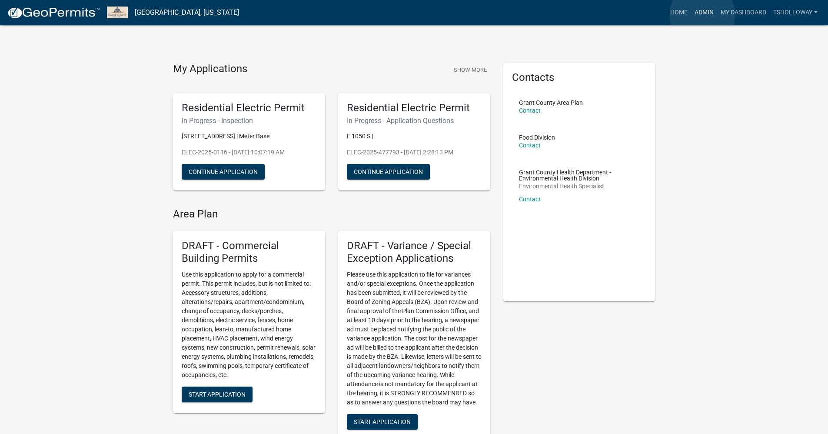
click at [701, 14] on link "Admin" at bounding box center [704, 12] width 26 height 17
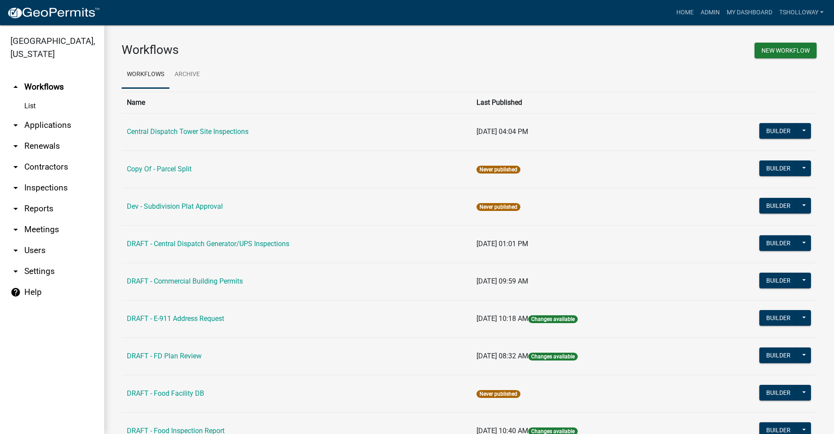
click at [49, 115] on link "arrow_drop_down Applications" at bounding box center [52, 125] width 104 height 21
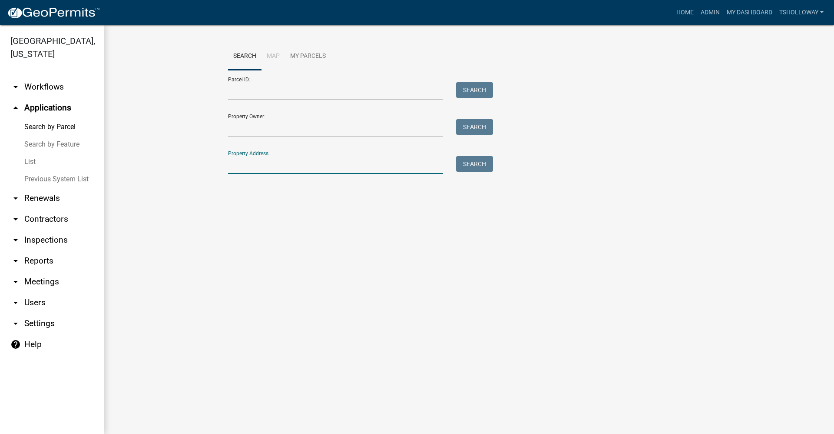
click at [255, 167] on input "Property Address:" at bounding box center [335, 165] width 215 height 18
click at [46, 97] on link "arrow_drop_up Applications" at bounding box center [52, 107] width 104 height 21
click at [52, 229] on link "arrow_drop_down Inspections" at bounding box center [52, 239] width 104 height 21
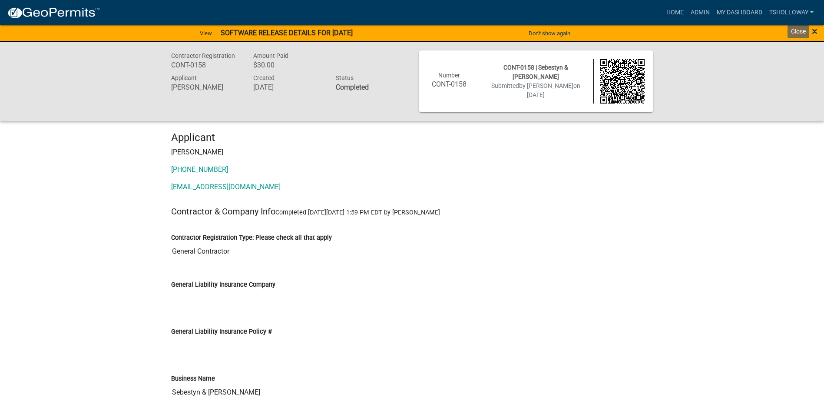
click at [814, 31] on span "×" at bounding box center [815, 31] width 6 height 12
